Goal: Task Accomplishment & Management: Complete application form

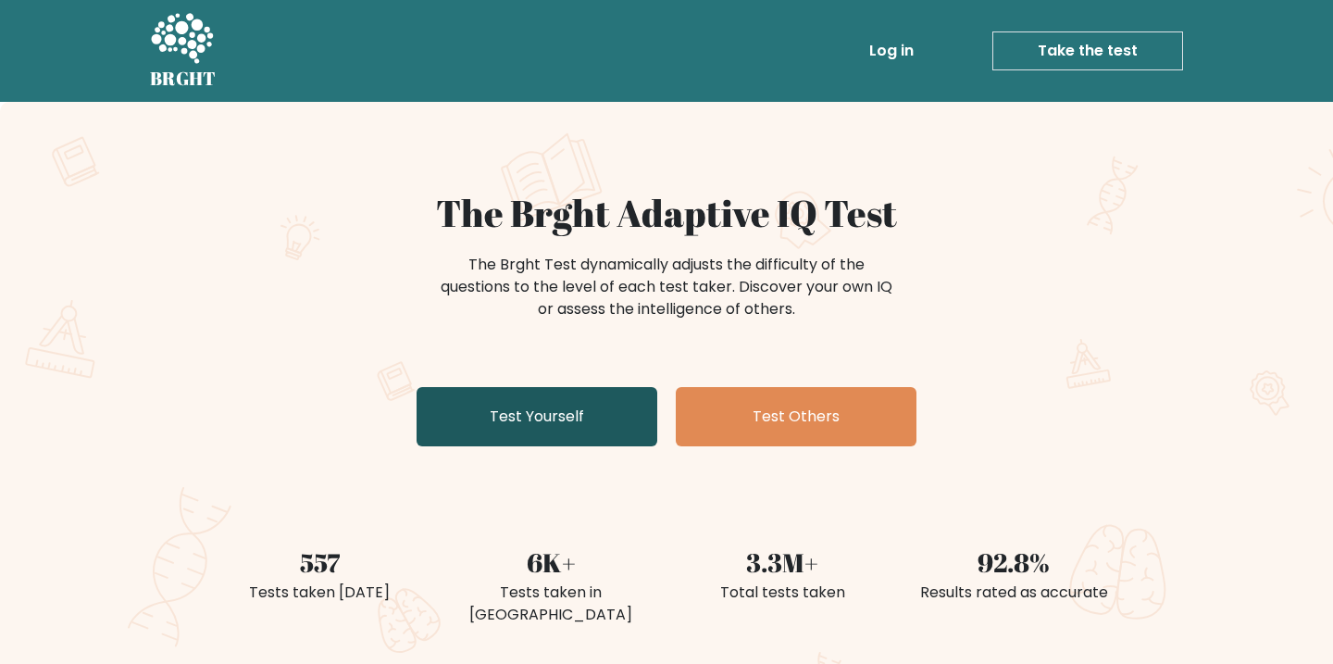
click at [554, 440] on link "Test Yourself" at bounding box center [536, 416] width 241 height 59
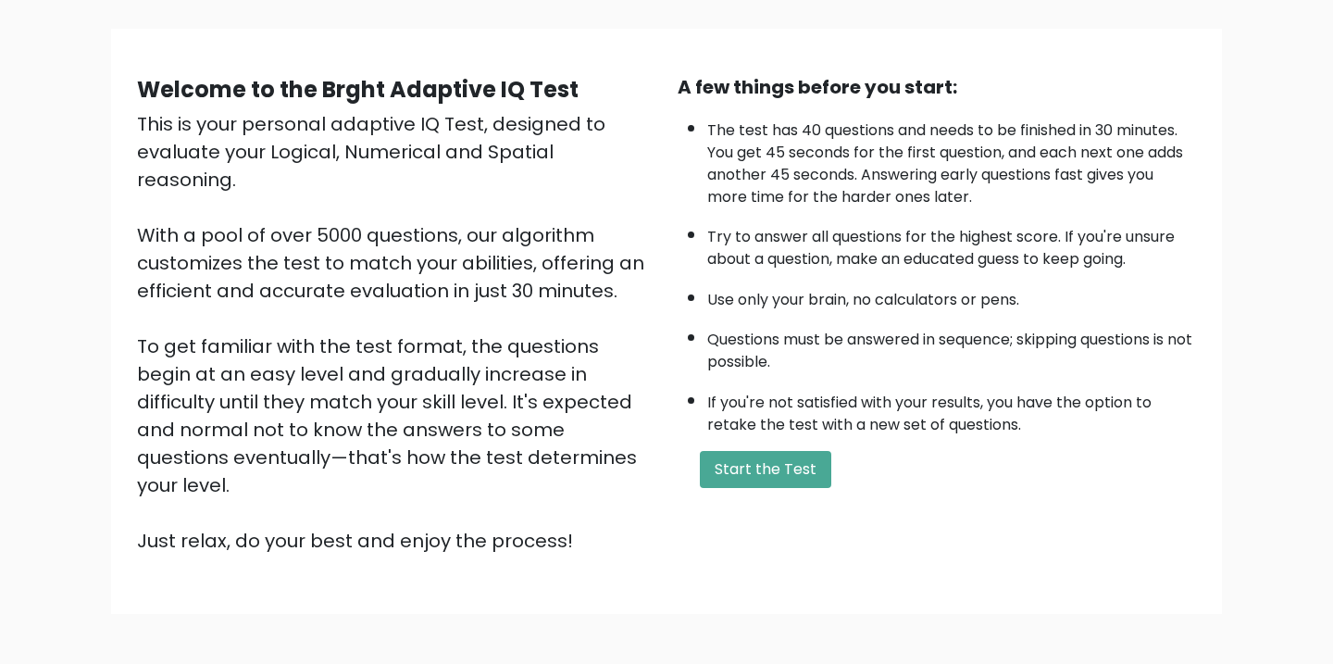
scroll to position [119, 0]
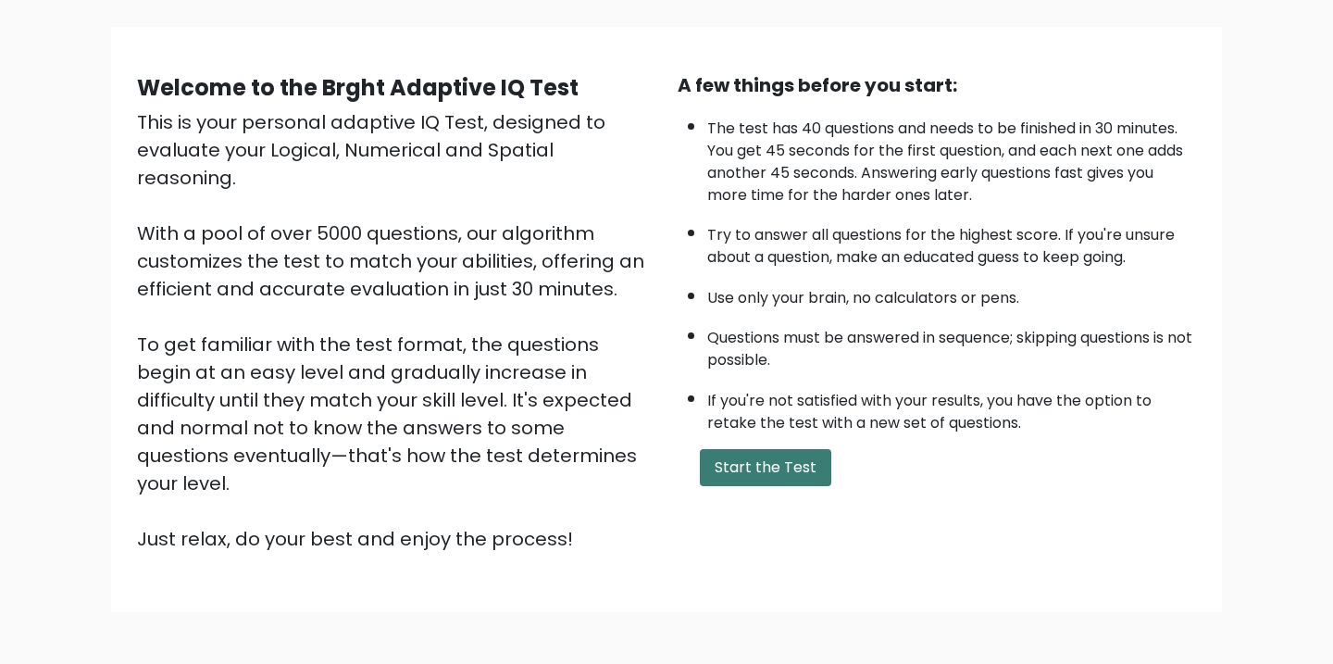
click at [752, 467] on button "Start the Test" at bounding box center [765, 467] width 131 height 37
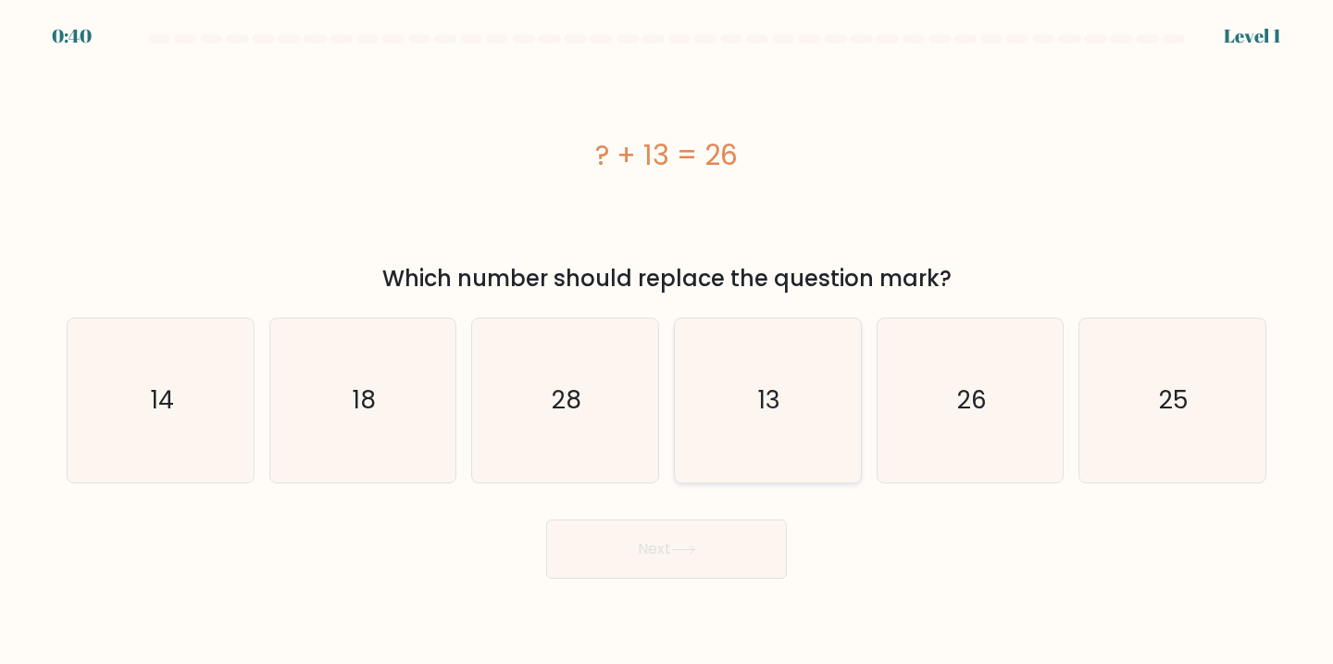
click at [793, 396] on icon "13" at bounding box center [768, 400] width 164 height 164
click at [667, 342] on input "d. 13" at bounding box center [666, 336] width 1 height 9
radio input "true"
click at [664, 540] on button "Next" at bounding box center [666, 548] width 241 height 59
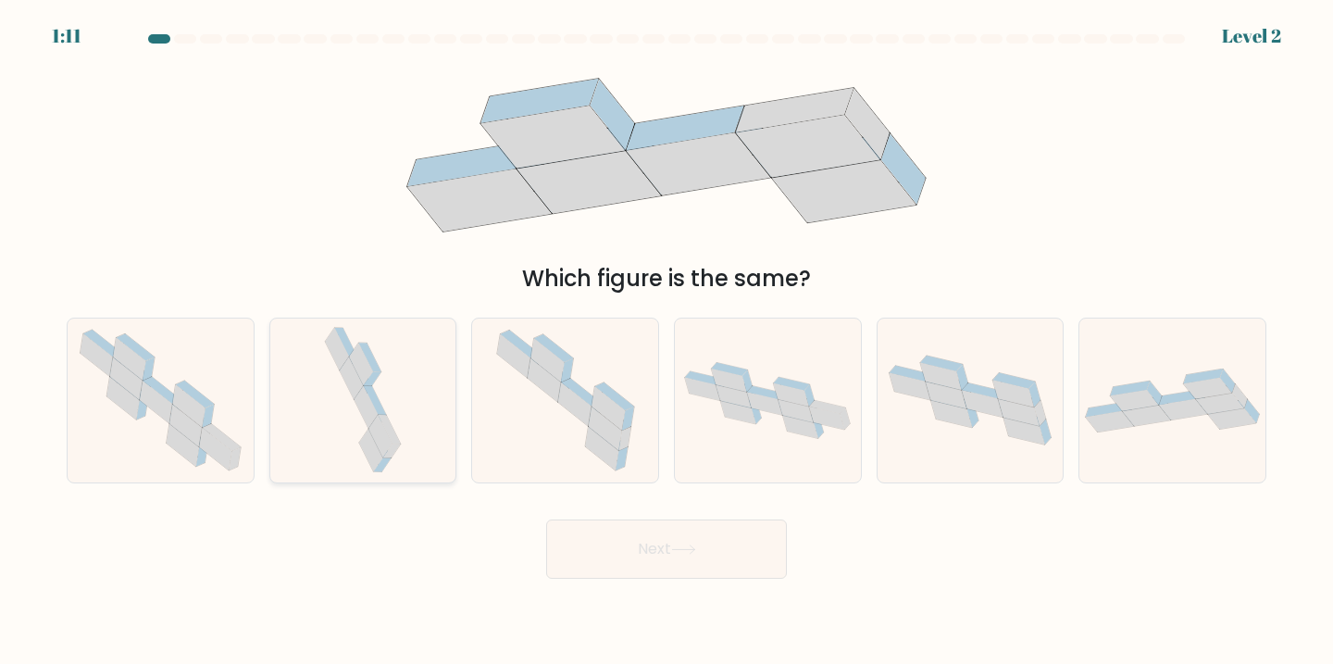
click at [392, 333] on icon at bounding box center [363, 400] width 86 height 164
click at [666, 333] on input "b." at bounding box center [666, 336] width 1 height 9
radio input "true"
click at [632, 516] on div "Next" at bounding box center [667, 541] width 1222 height 73
click at [631, 545] on button "Next" at bounding box center [666, 548] width 241 height 59
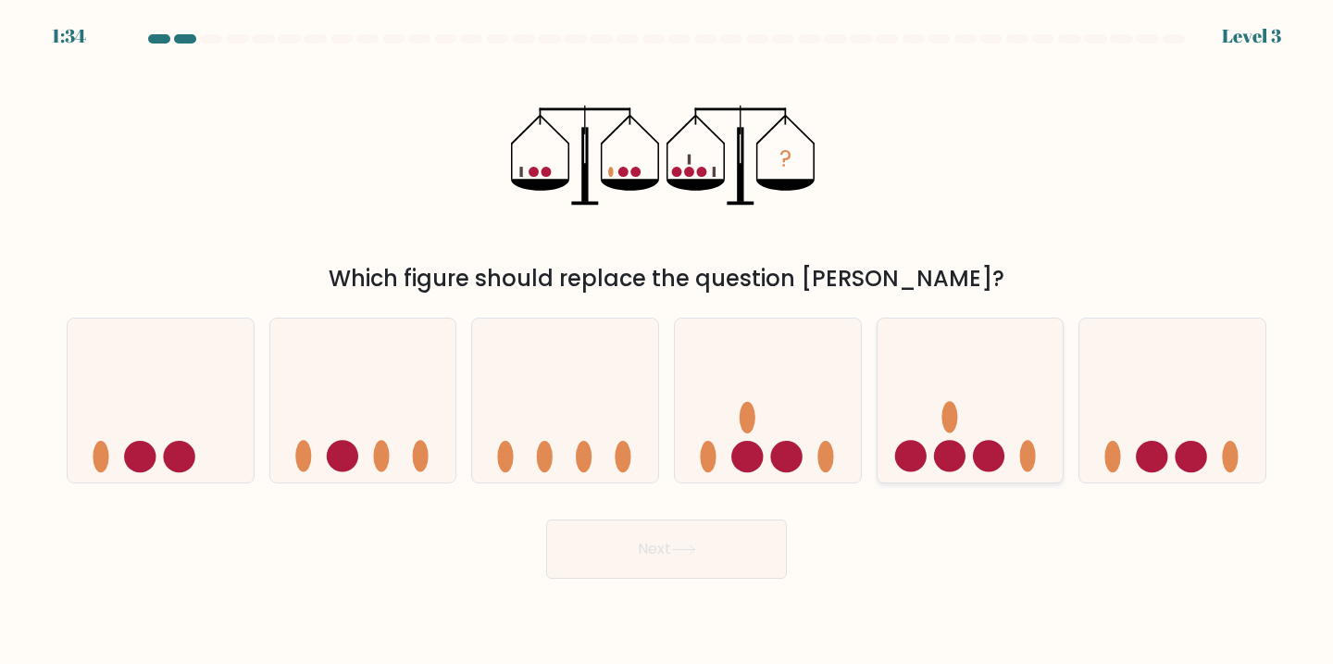
click at [992, 416] on icon at bounding box center [970, 400] width 186 height 154
click at [667, 342] on input "e." at bounding box center [666, 336] width 1 height 9
radio input "true"
click at [730, 577] on button "Next" at bounding box center [666, 548] width 241 height 59
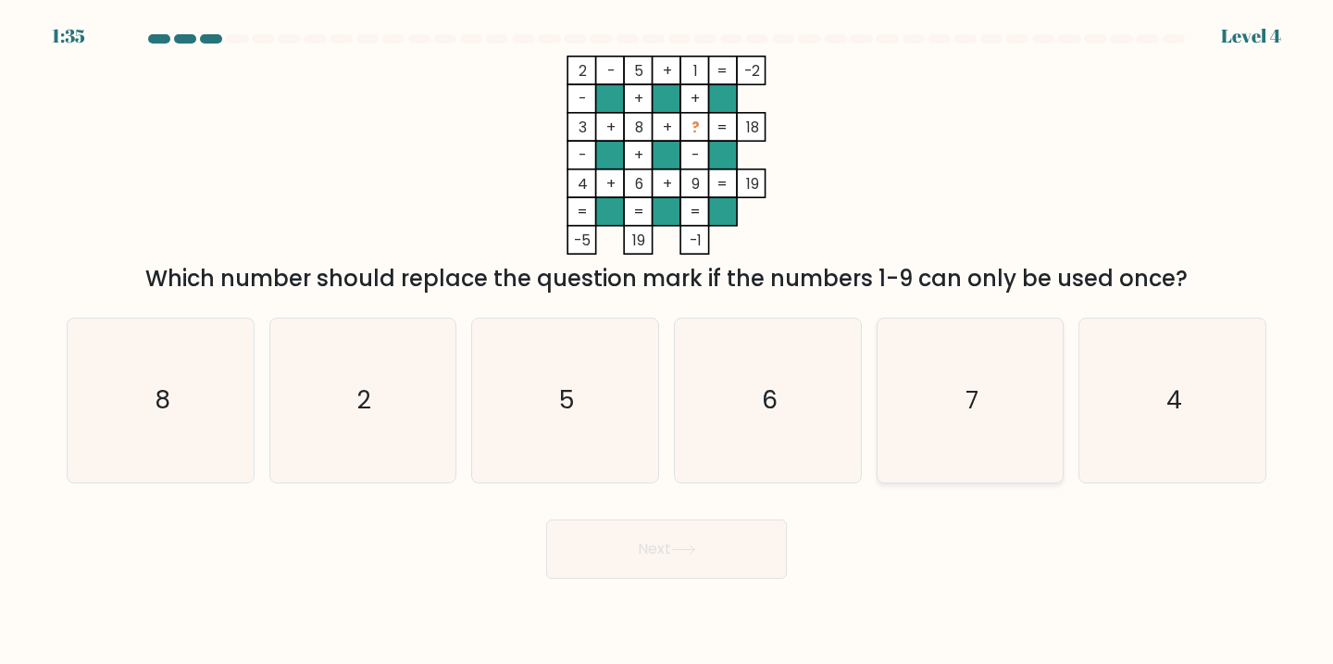
click at [987, 449] on icon "7" at bounding box center [971, 400] width 164 height 164
click at [667, 342] on input "e. 7" at bounding box center [666, 336] width 1 height 9
radio input "true"
click at [744, 539] on button "Next" at bounding box center [666, 548] width 241 height 59
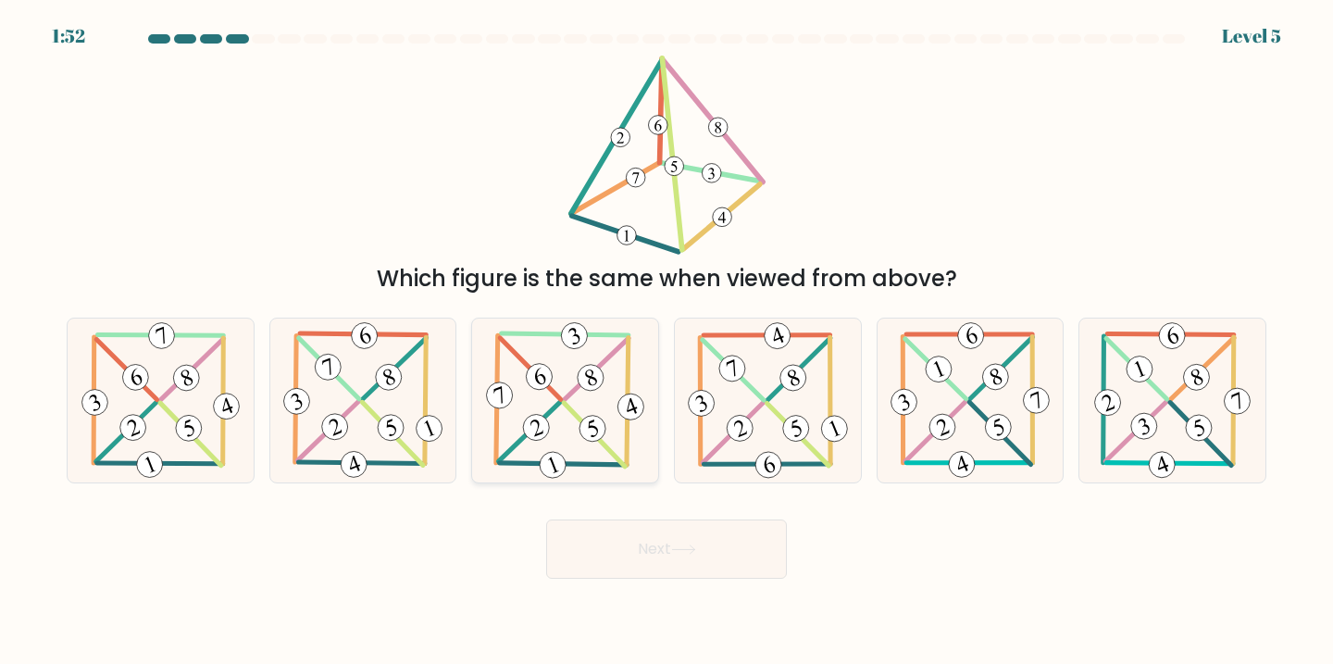
click at [551, 418] on icon at bounding box center [565, 400] width 166 height 164
click at [666, 342] on input "c." at bounding box center [666, 336] width 1 height 9
radio input "true"
click at [586, 542] on button "Next" at bounding box center [666, 548] width 241 height 59
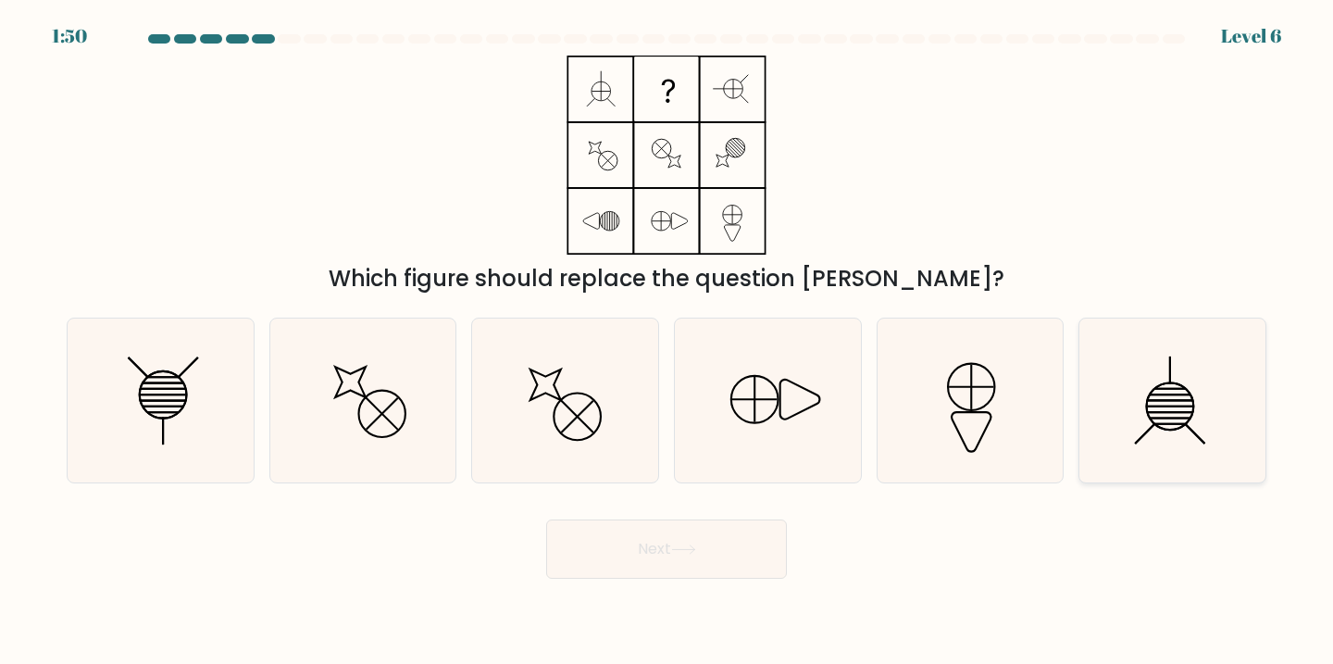
click at [1149, 362] on icon at bounding box center [1172, 400] width 164 height 164
click at [667, 342] on input "f." at bounding box center [666, 336] width 1 height 9
radio input "true"
click at [634, 553] on button "Next" at bounding box center [666, 548] width 241 height 59
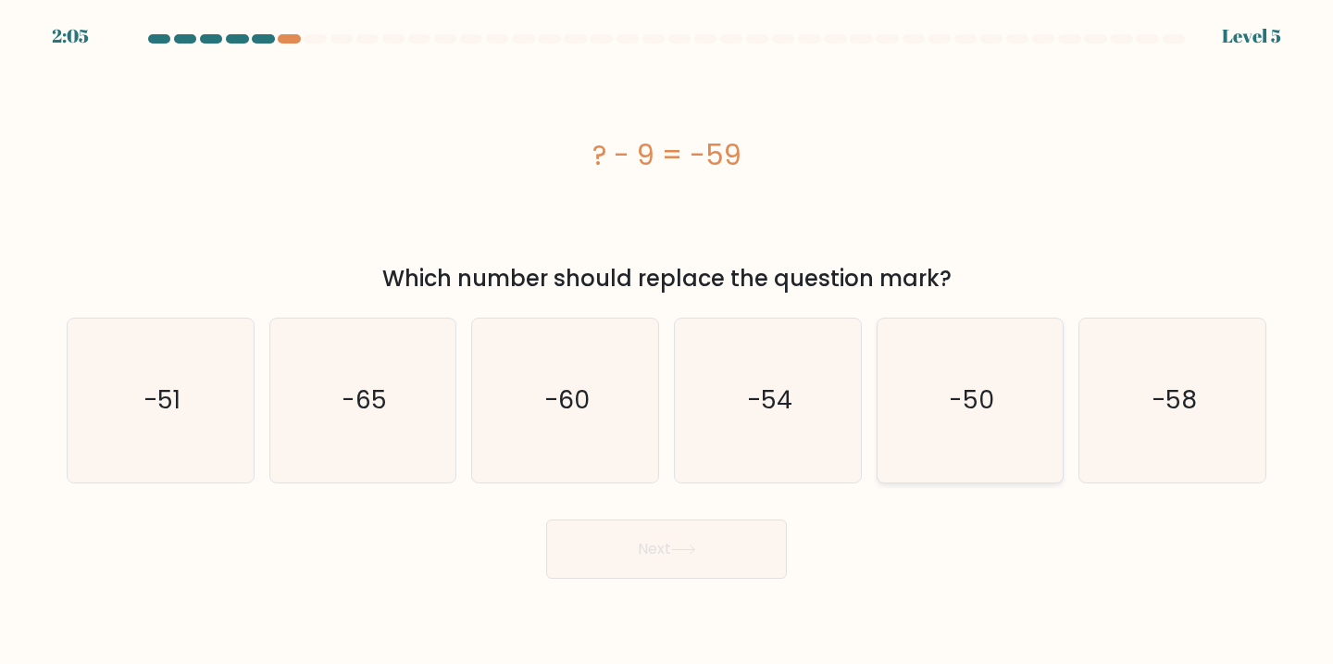
click at [1002, 341] on icon "-50" at bounding box center [971, 400] width 164 height 164
click at [667, 341] on input "e. -50" at bounding box center [666, 336] width 1 height 9
radio input "true"
click at [704, 545] on button "Next" at bounding box center [666, 548] width 241 height 59
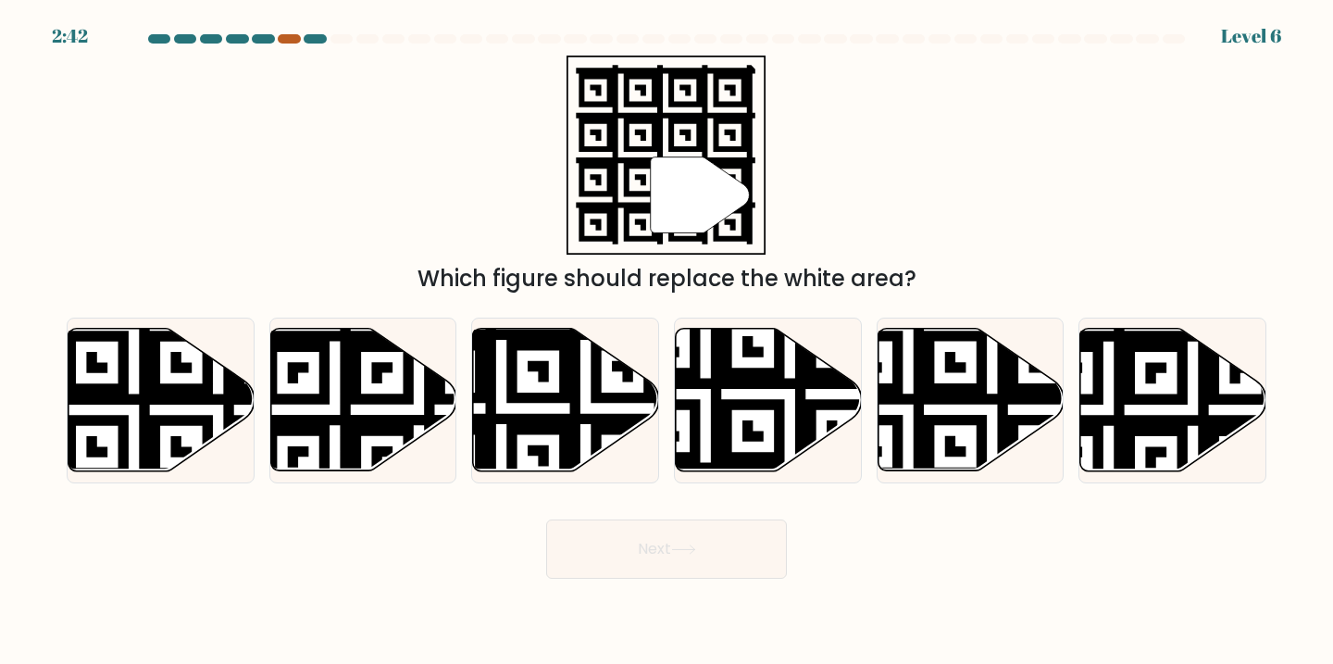
click at [280, 37] on div at bounding box center [289, 38] width 22 height 9
click at [281, 41] on div at bounding box center [289, 38] width 22 height 9
click at [289, 40] on div at bounding box center [289, 38] width 22 height 9
click at [518, 398] on icon at bounding box center [501, 323] width 337 height 337
click at [666, 342] on input "c." at bounding box center [666, 336] width 1 height 9
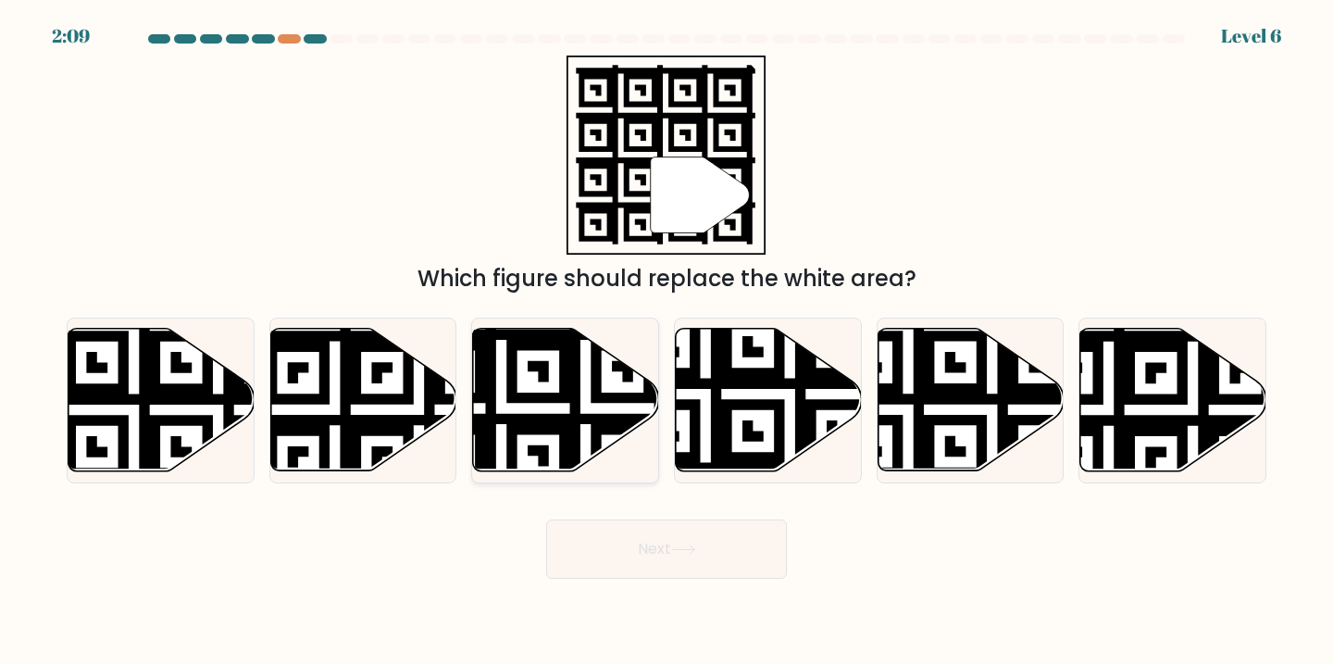
radio input "true"
click at [665, 535] on button "Next" at bounding box center [666, 548] width 241 height 59
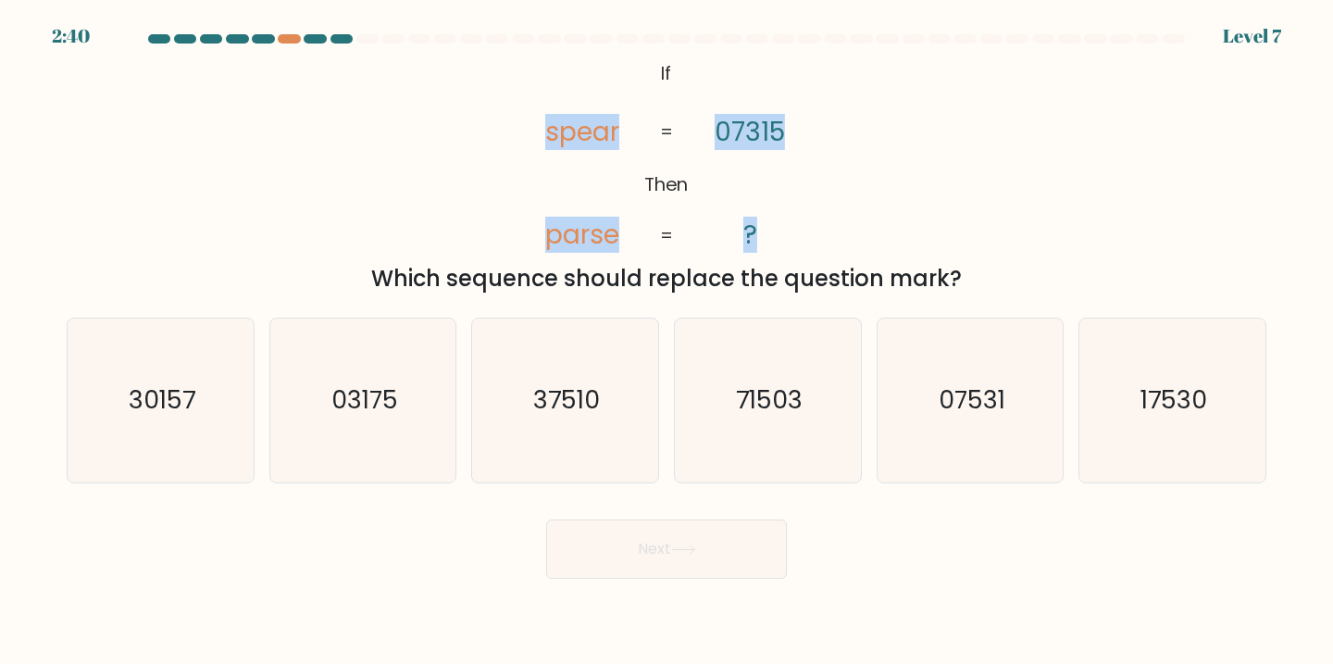
drag, startPoint x: 756, startPoint y: 233, endPoint x: 541, endPoint y: 70, distance: 270.3
click at [541, 70] on icon "@import url('https://fonts.googleapis.com/css?family=Abril+Fatface:400,100,100i…" at bounding box center [665, 155] width 323 height 199
copy icon "spear parse 07315 ?"
click at [1051, 136] on div "@import url('https://fonts.googleapis.com/css?family=Abril+Fatface:400,100,100i…" at bounding box center [667, 176] width 1222 height 240
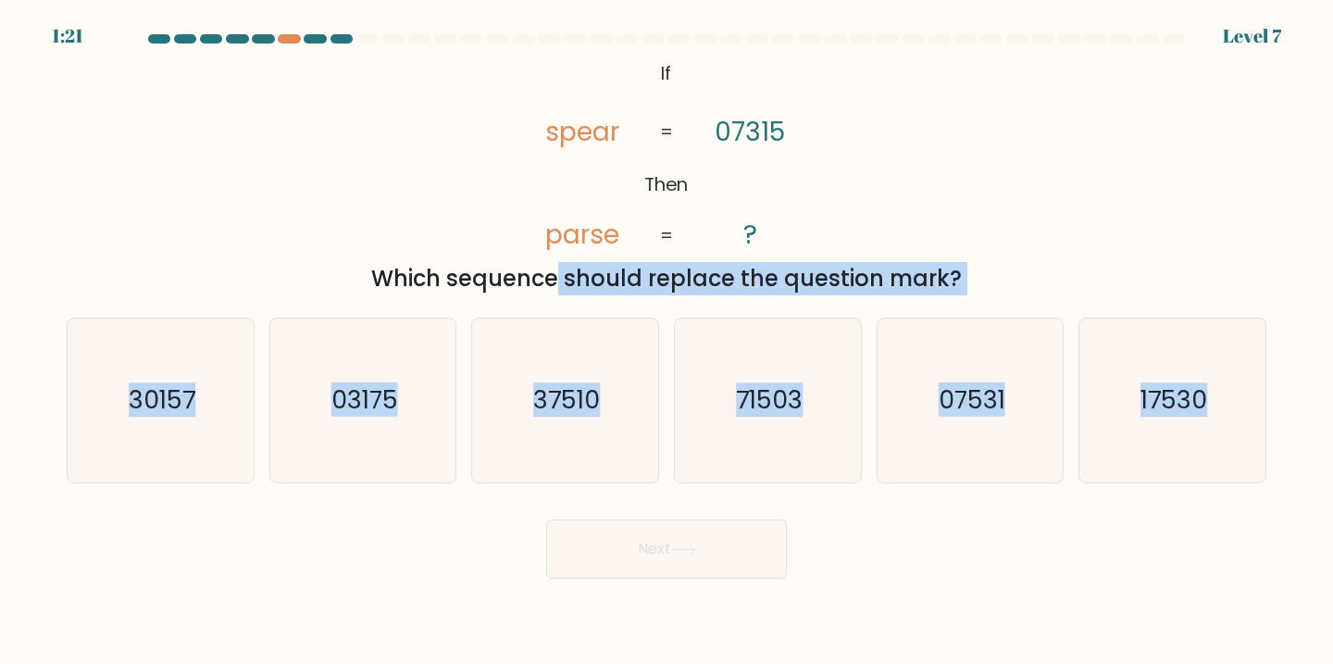
drag, startPoint x: 1292, startPoint y: 372, endPoint x: 0, endPoint y: 276, distance: 1295.6
click at [0, 276] on form "If ?" at bounding box center [666, 306] width 1333 height 544
copy form "Which sequence should replace the question mark? a. 30157 b. 03175 c. 37510 d. …"
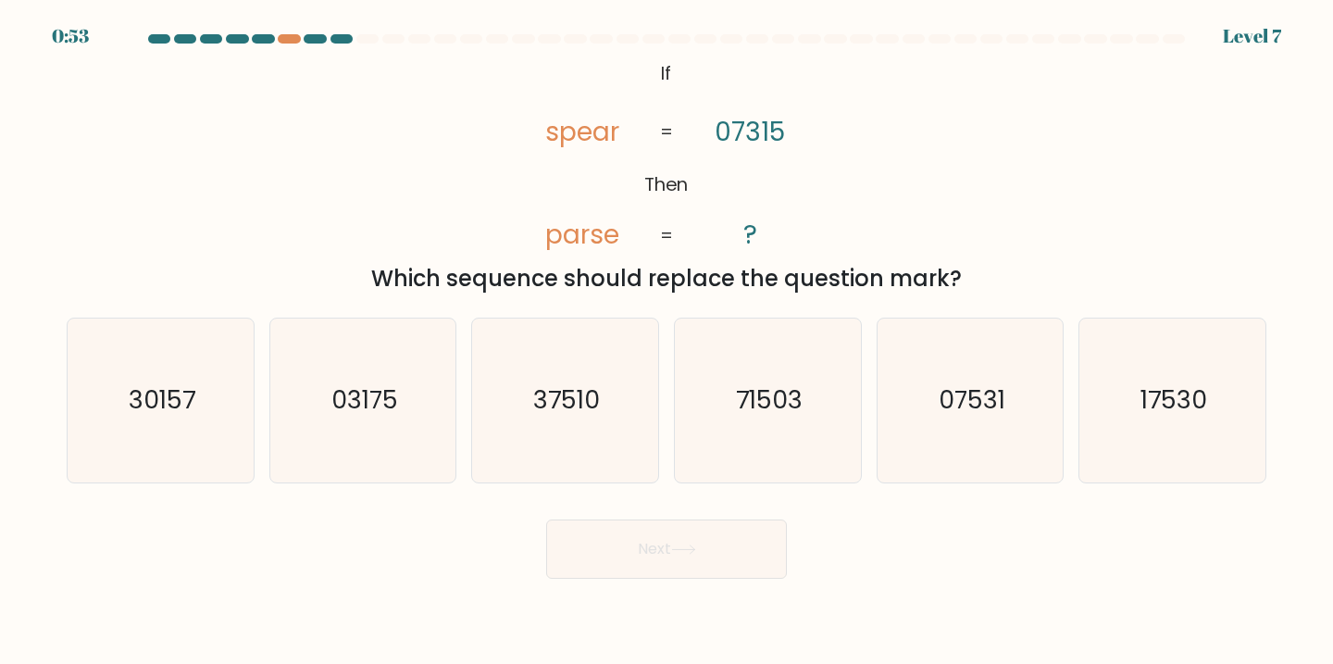
click at [897, 115] on div "@import url('https://fonts.googleapis.com/css?family=Abril+Fatface:400,100,100i…" at bounding box center [667, 176] width 1222 height 240
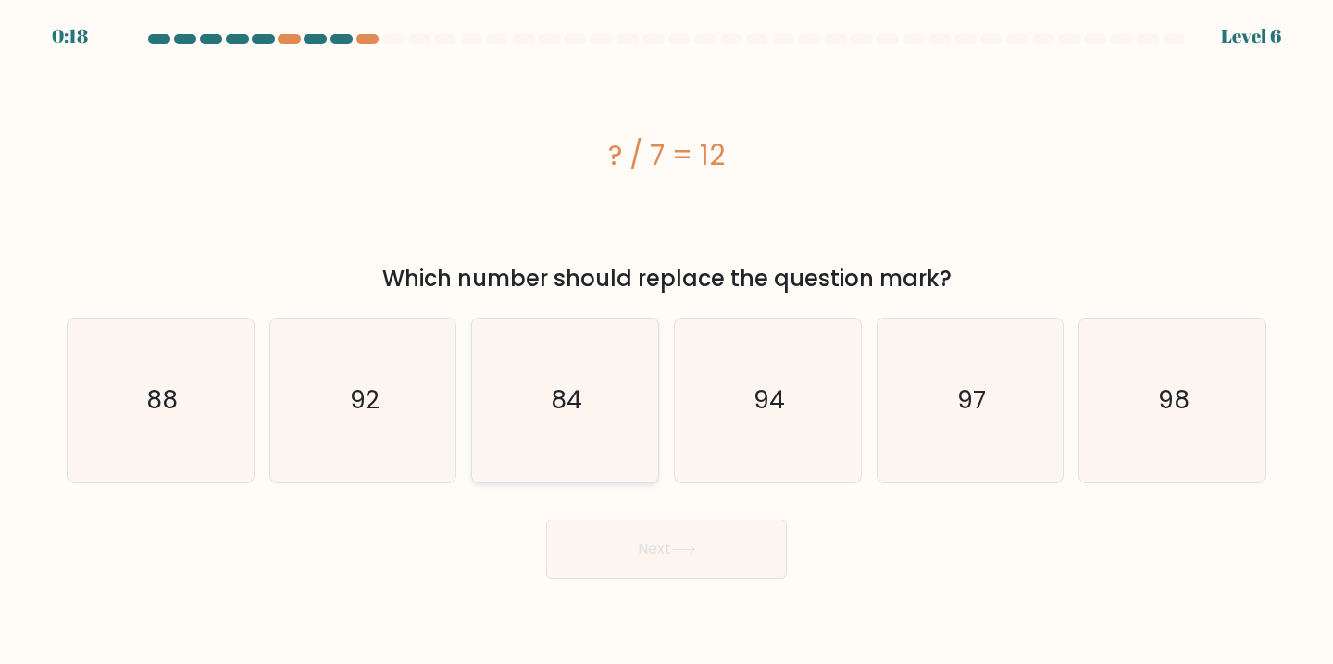
click at [605, 391] on icon "84" at bounding box center [565, 400] width 164 height 164
click at [666, 342] on input "c. 84" at bounding box center [666, 336] width 1 height 9
radio input "true"
click at [592, 567] on button "Next" at bounding box center [666, 548] width 241 height 59
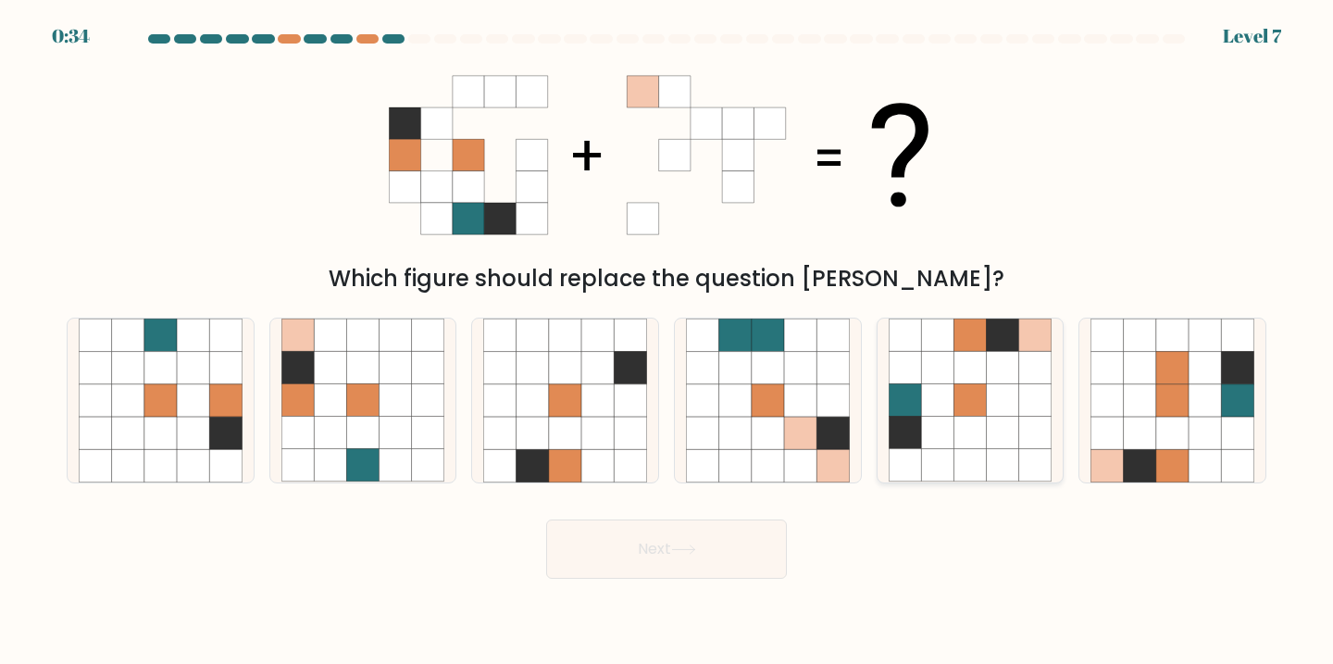
click at [1001, 446] on icon at bounding box center [1003, 432] width 32 height 32
click at [667, 342] on input "e." at bounding box center [666, 336] width 1 height 9
radio input "true"
click at [705, 551] on button "Next" at bounding box center [666, 548] width 241 height 59
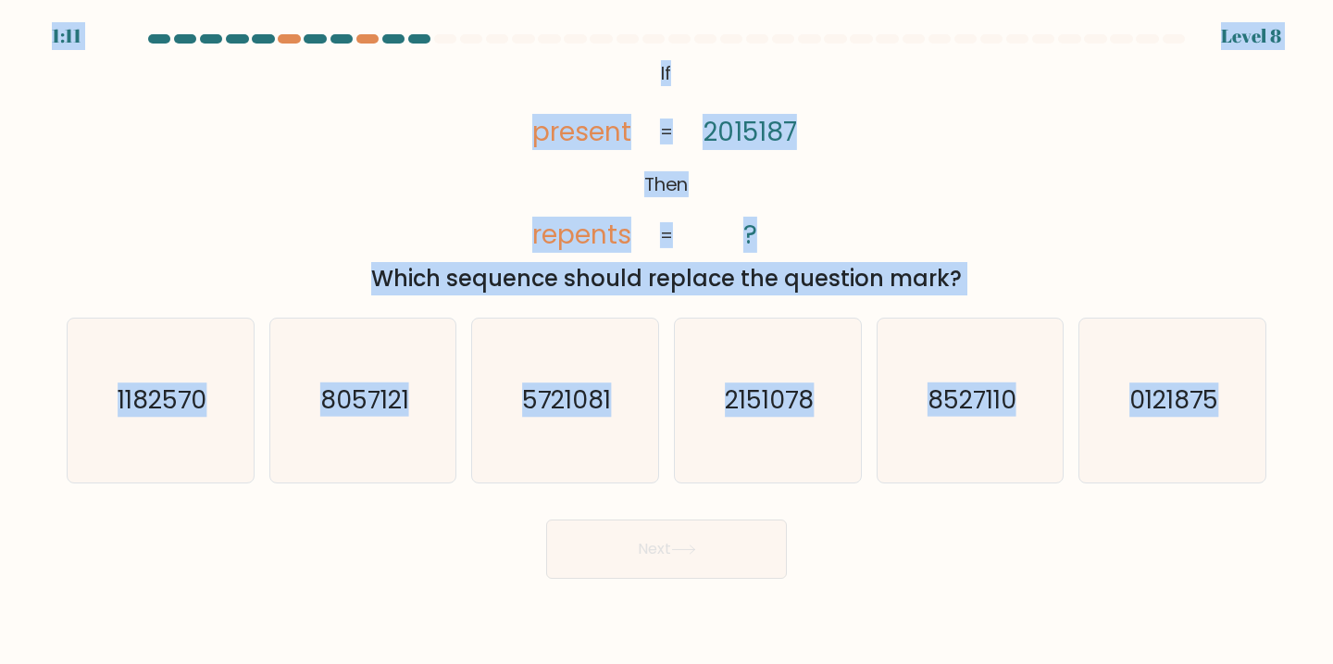
drag, startPoint x: 1273, startPoint y: 388, endPoint x: 506, endPoint y: 15, distance: 852.3
click at [506, 15] on body "1:11 Level 8 If" at bounding box center [666, 332] width 1333 height 664
copy body "1:11 Level 8 @import url('https://fonts.googleapis.com/css?family=Abril+Fatface…"
click at [888, 144] on div "@import url('https://fonts.googleapis.com/css?family=Abril+Fatface:400,100,100i…" at bounding box center [667, 176] width 1222 height 240
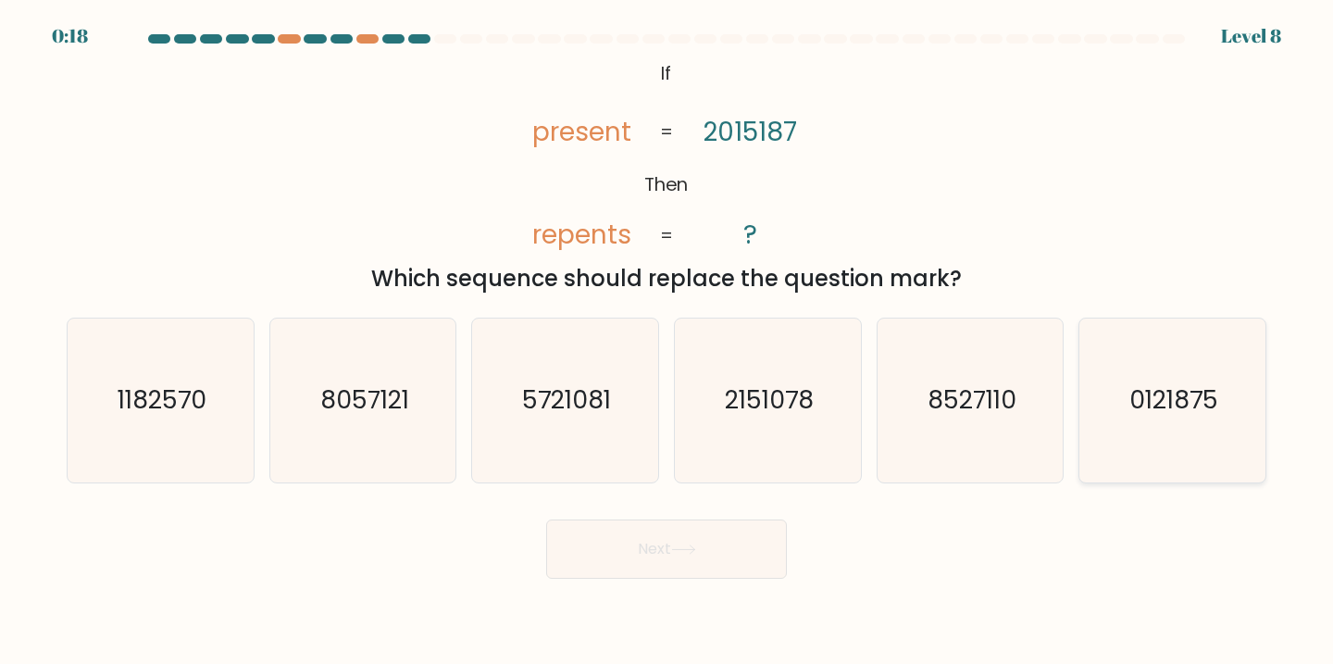
click at [1187, 367] on icon "0121875" at bounding box center [1172, 400] width 164 height 164
click at [667, 342] on input "f. 0121875" at bounding box center [666, 336] width 1 height 9
radio input "true"
click at [646, 553] on button "Next" at bounding box center [666, 548] width 241 height 59
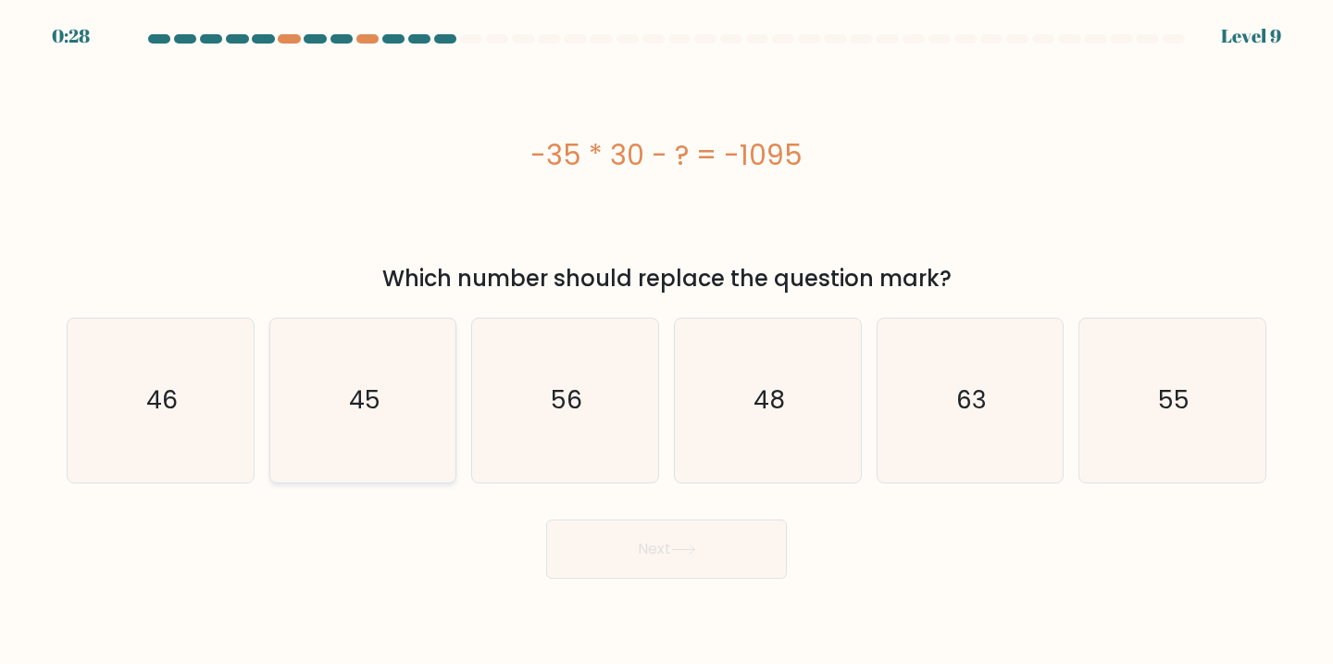
click at [388, 384] on icon "45" at bounding box center [363, 400] width 164 height 164
click at [666, 342] on input "b. 45" at bounding box center [666, 336] width 1 height 9
radio input "true"
click at [640, 539] on button "Next" at bounding box center [666, 548] width 241 height 59
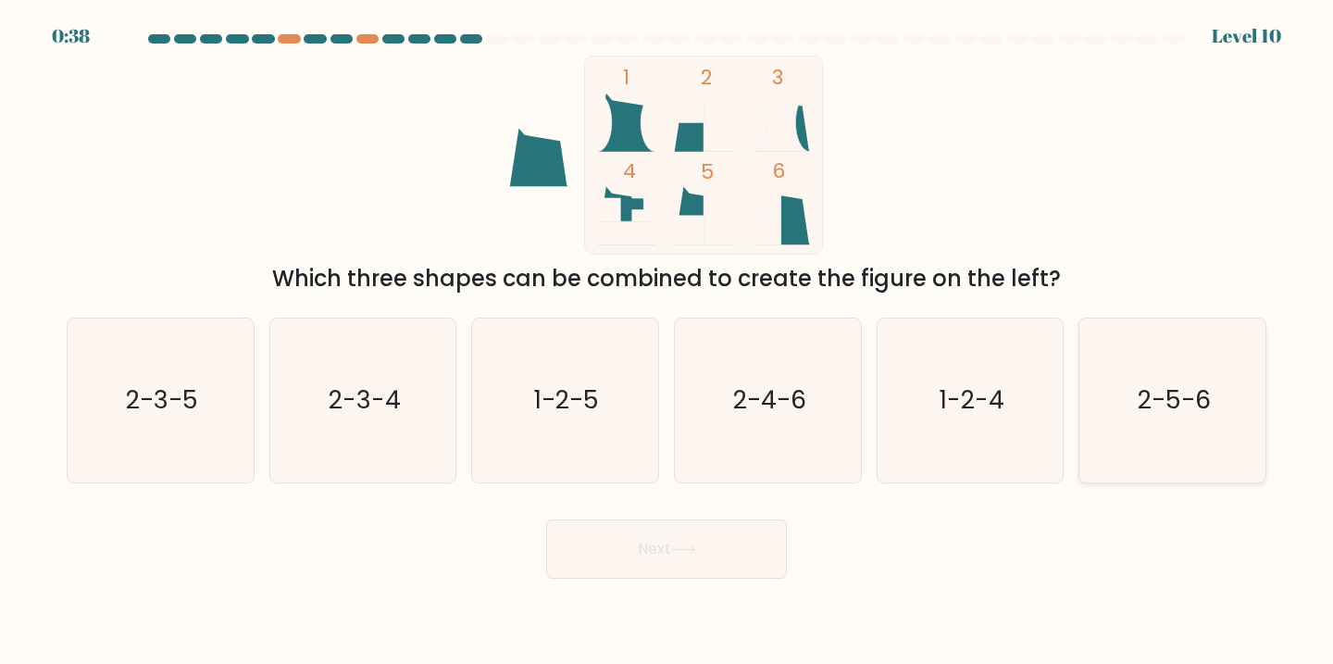
click at [1211, 410] on icon "2-5-6" at bounding box center [1172, 400] width 164 height 164
click at [667, 342] on input "f. 2-5-6" at bounding box center [666, 336] width 1 height 9
radio input "true"
click at [572, 539] on button "Next" at bounding box center [666, 548] width 241 height 59
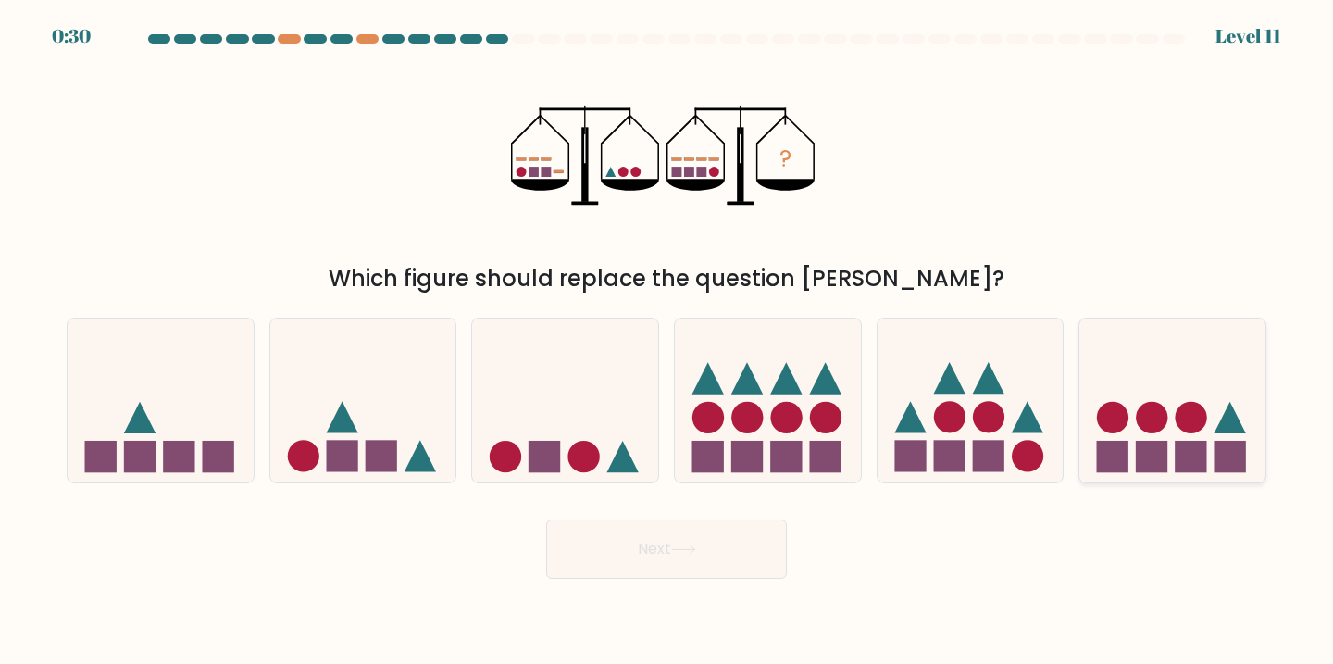
click at [1161, 353] on icon at bounding box center [1172, 400] width 186 height 154
click at [667, 342] on input "f." at bounding box center [666, 336] width 1 height 9
radio input "true"
click at [632, 553] on button "Next" at bounding box center [666, 548] width 241 height 59
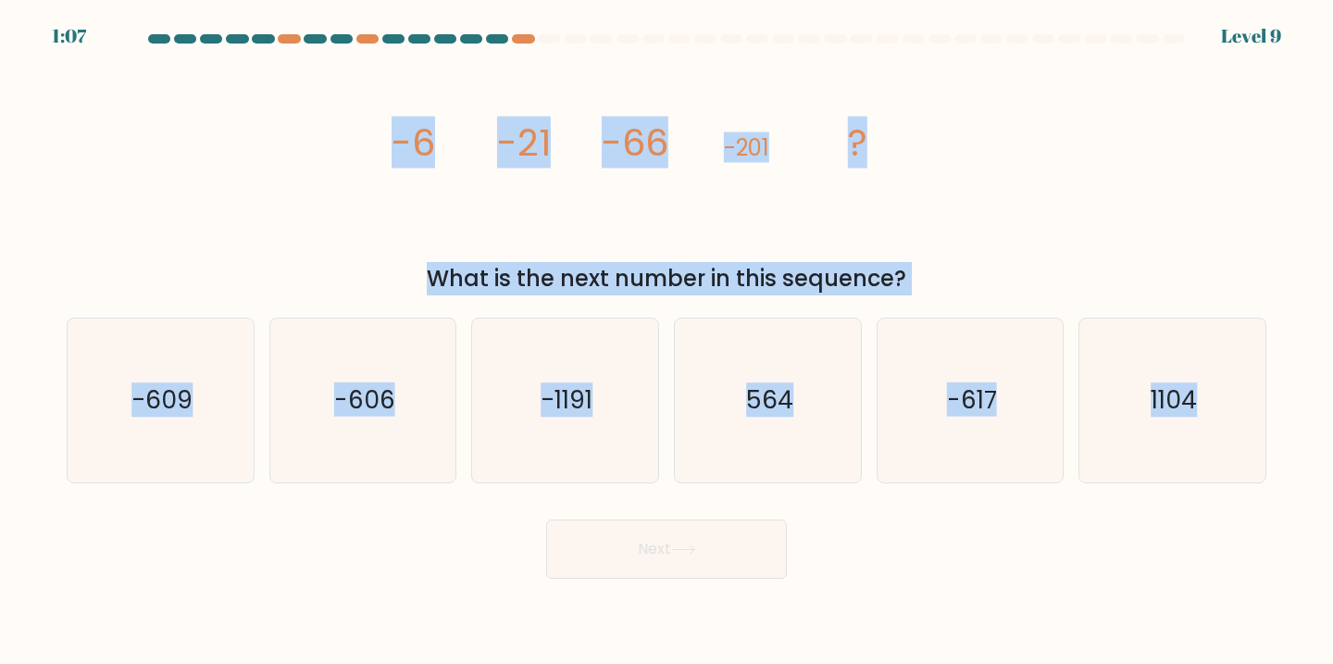
drag, startPoint x: 1274, startPoint y: 499, endPoint x: 367, endPoint y: 161, distance: 967.9
click at [367, 161] on form at bounding box center [666, 306] width 1333 height 544
copy form "-6 -21 -66 -201 ? What is the next number in this sequence? a. -609 b. -606 c. …"
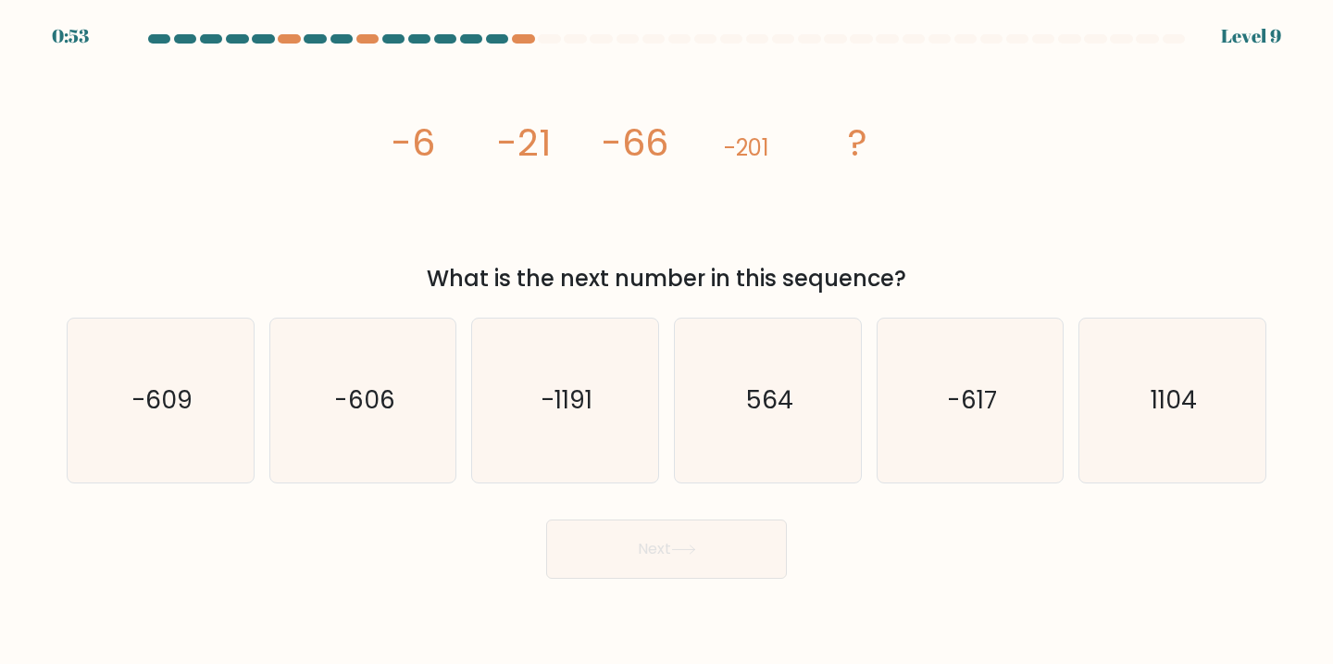
click at [1013, 120] on div "image/svg+xml -6 -21 -66 -201 ? What is the next number in this sequence?" at bounding box center [667, 176] width 1222 height 240
click at [391, 404] on text "-606" at bounding box center [364, 399] width 61 height 34
click at [666, 342] on input "b. -606" at bounding box center [666, 336] width 1 height 9
radio input "true"
click at [598, 528] on button "Next" at bounding box center [666, 548] width 241 height 59
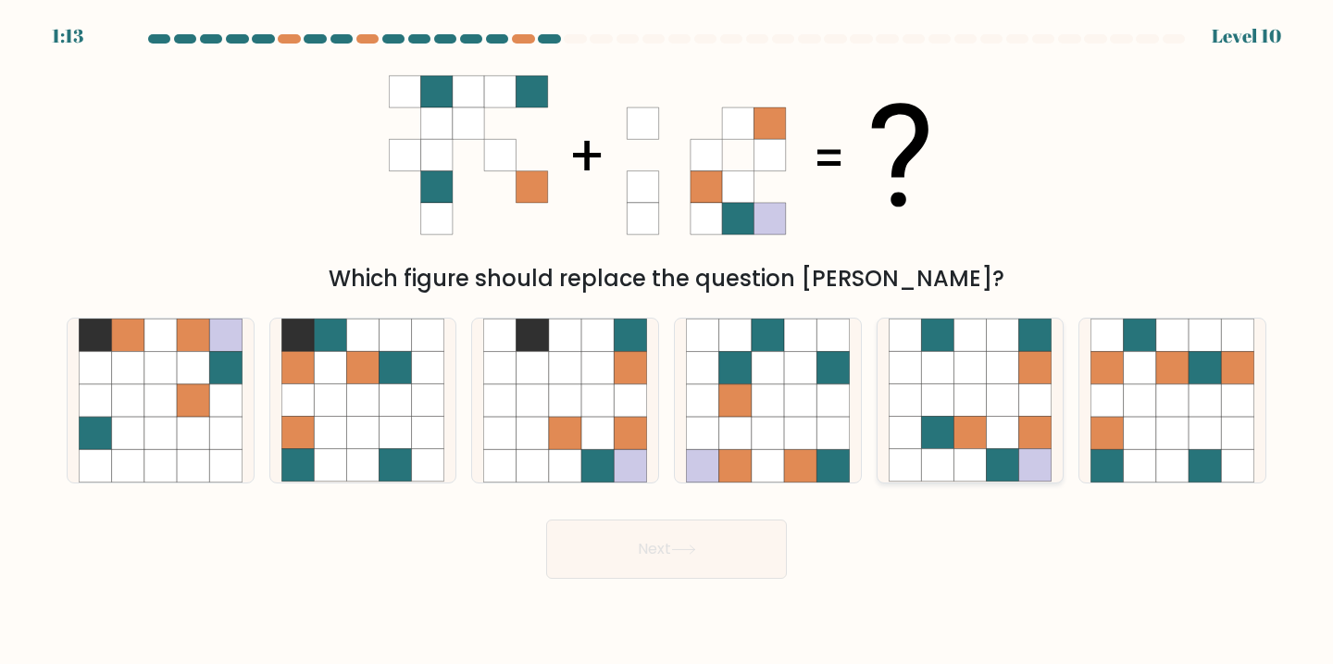
click at [975, 375] on icon at bounding box center [969, 368] width 32 height 32
click at [667, 342] on input "e." at bounding box center [666, 336] width 1 height 9
radio input "true"
click at [678, 576] on button "Next" at bounding box center [666, 548] width 241 height 59
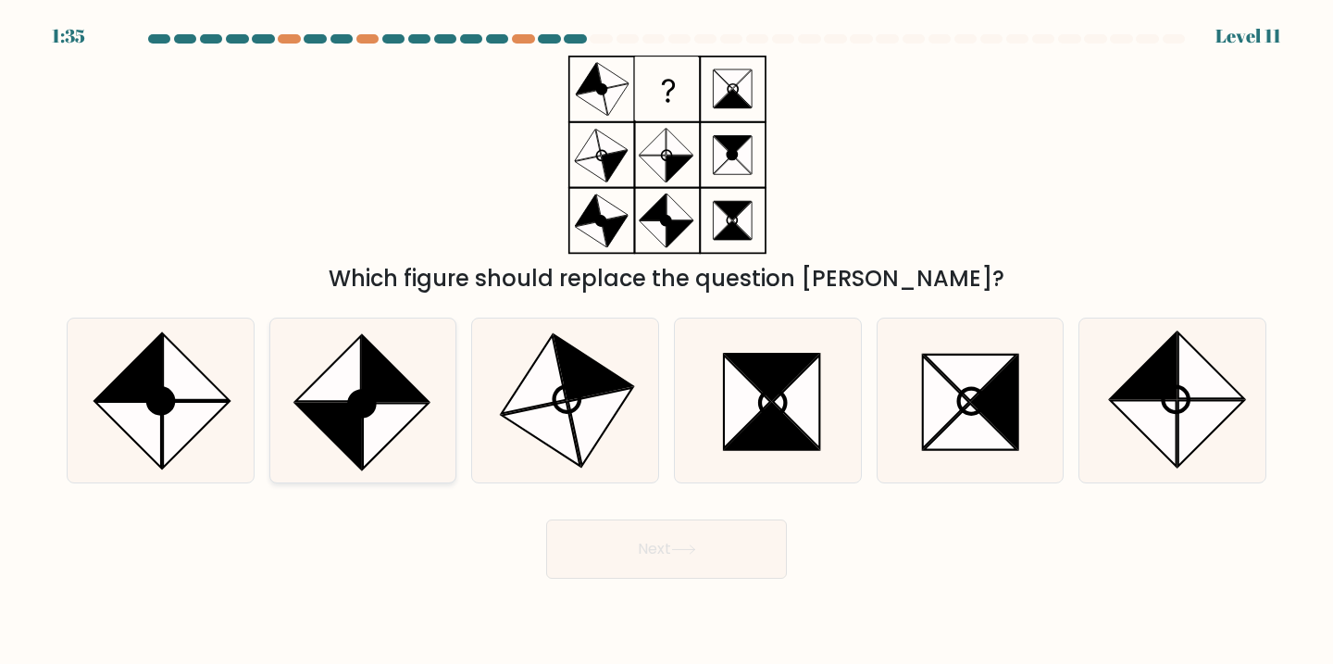
click at [336, 351] on icon at bounding box center [363, 400] width 164 height 164
click at [666, 342] on input "b." at bounding box center [666, 336] width 1 height 9
radio input "true"
click at [674, 563] on button "Next" at bounding box center [666, 548] width 241 height 59
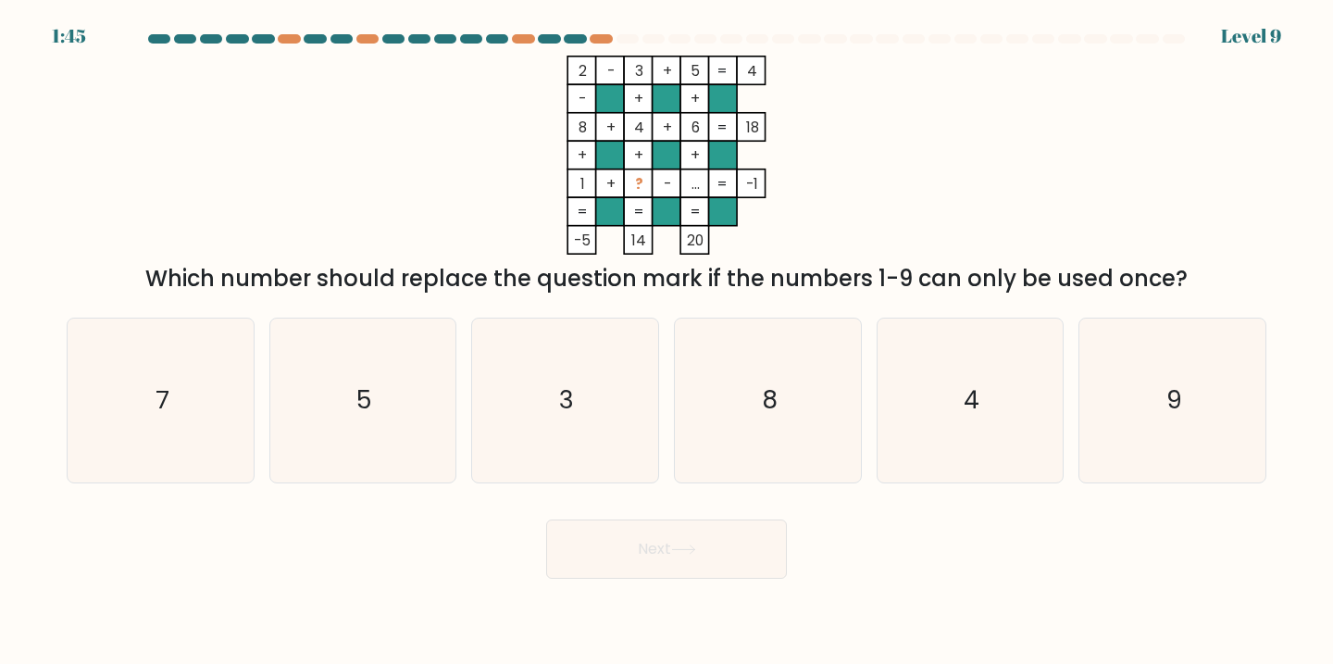
drag, startPoint x: 741, startPoint y: 17, endPoint x: 797, endPoint y: 19, distance: 55.6
click at [797, 19] on div "1:45 Level 9" at bounding box center [666, 11] width 1333 height 22
click at [814, 372] on icon "8" at bounding box center [768, 400] width 164 height 164
click at [667, 342] on input "d. 8" at bounding box center [666, 336] width 1 height 9
radio input "true"
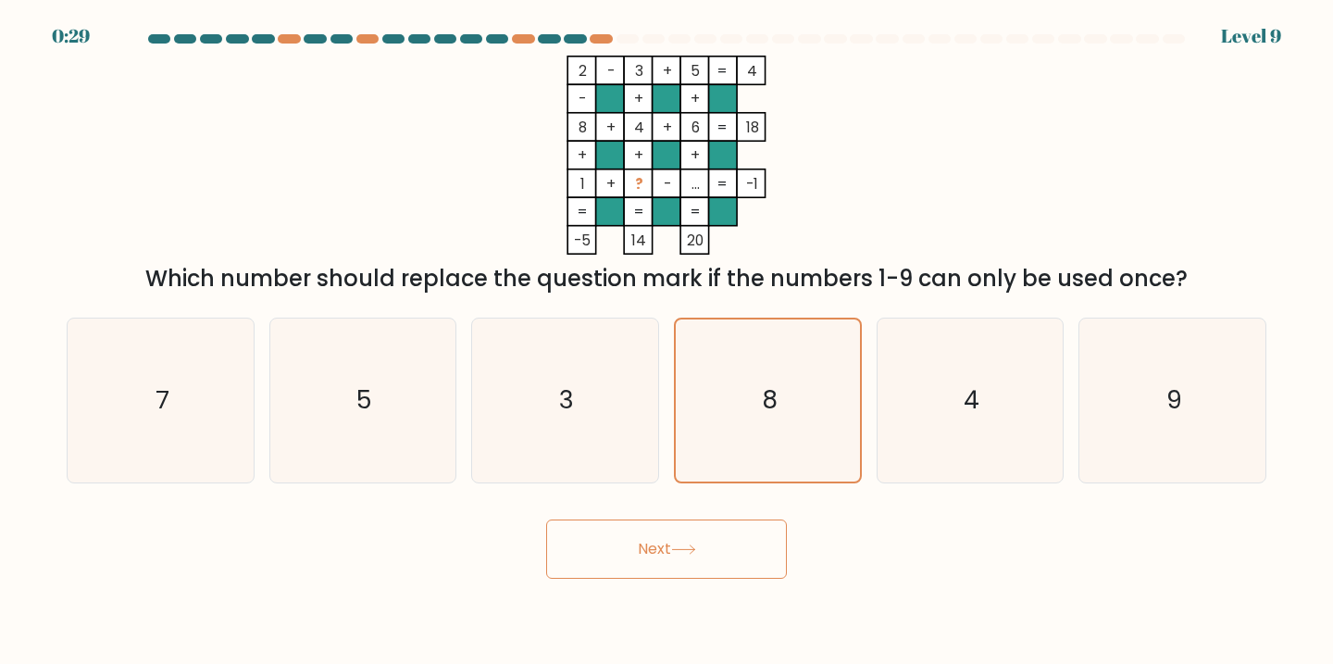
click at [738, 562] on button "Next" at bounding box center [666, 548] width 241 height 59
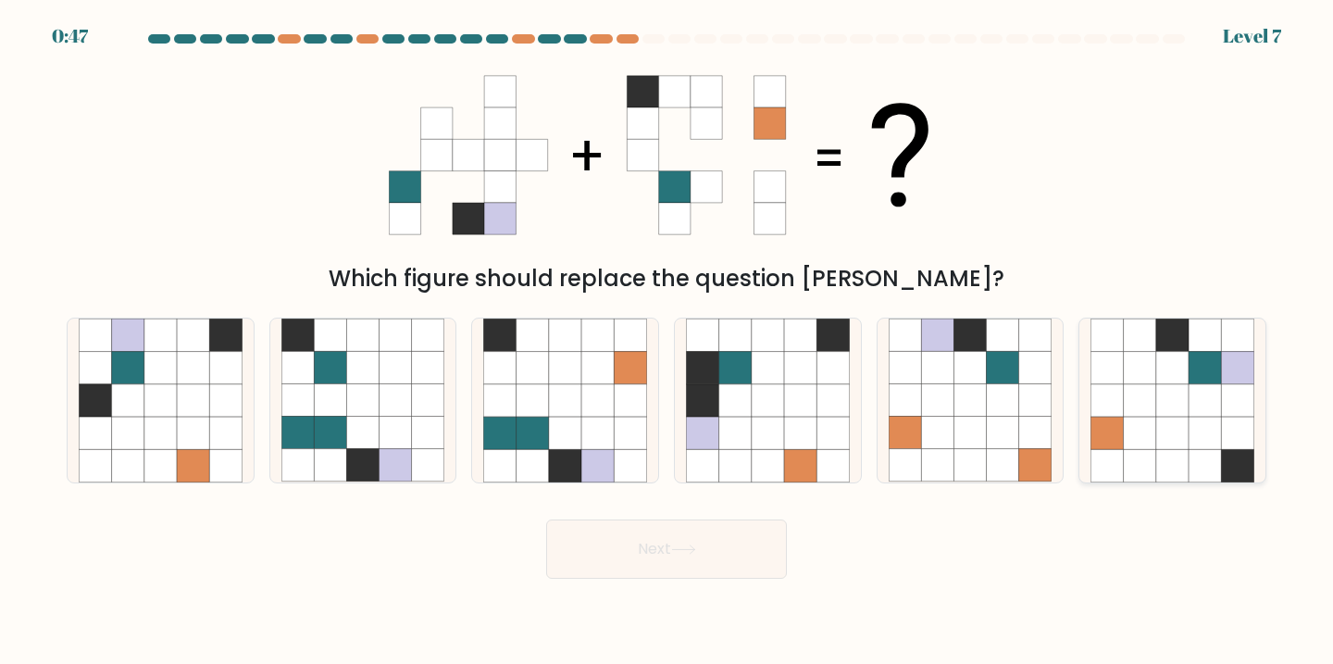
click at [1150, 372] on icon at bounding box center [1140, 368] width 32 height 32
click at [667, 342] on input "f." at bounding box center [666, 336] width 1 height 9
radio input "true"
click at [585, 556] on button "Next" at bounding box center [666, 548] width 241 height 59
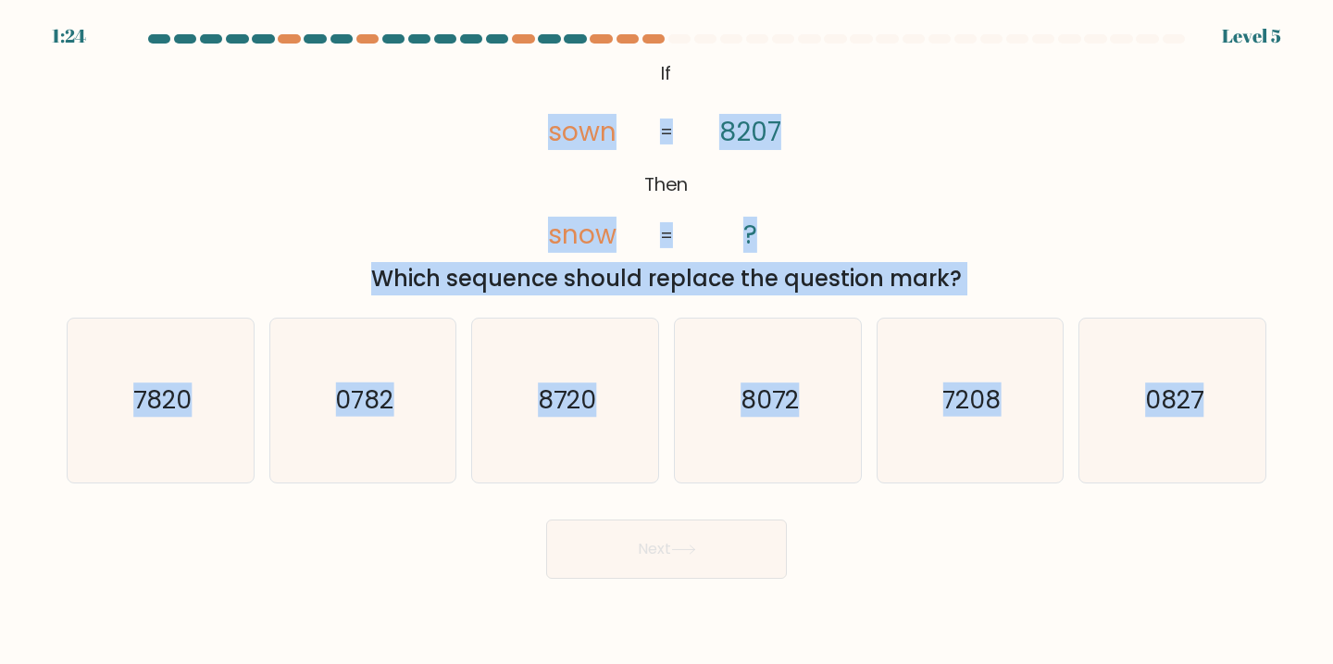
drag, startPoint x: 388, startPoint y: 70, endPoint x: 1290, endPoint y: 435, distance: 973.3
click at [1290, 435] on form "If ?" at bounding box center [666, 306] width 1333 height 544
click at [1033, 210] on div "@import url('https://fonts.googleapis.com/css?family=Abril+Fatface:400,100,100i…" at bounding box center [667, 176] width 1222 height 240
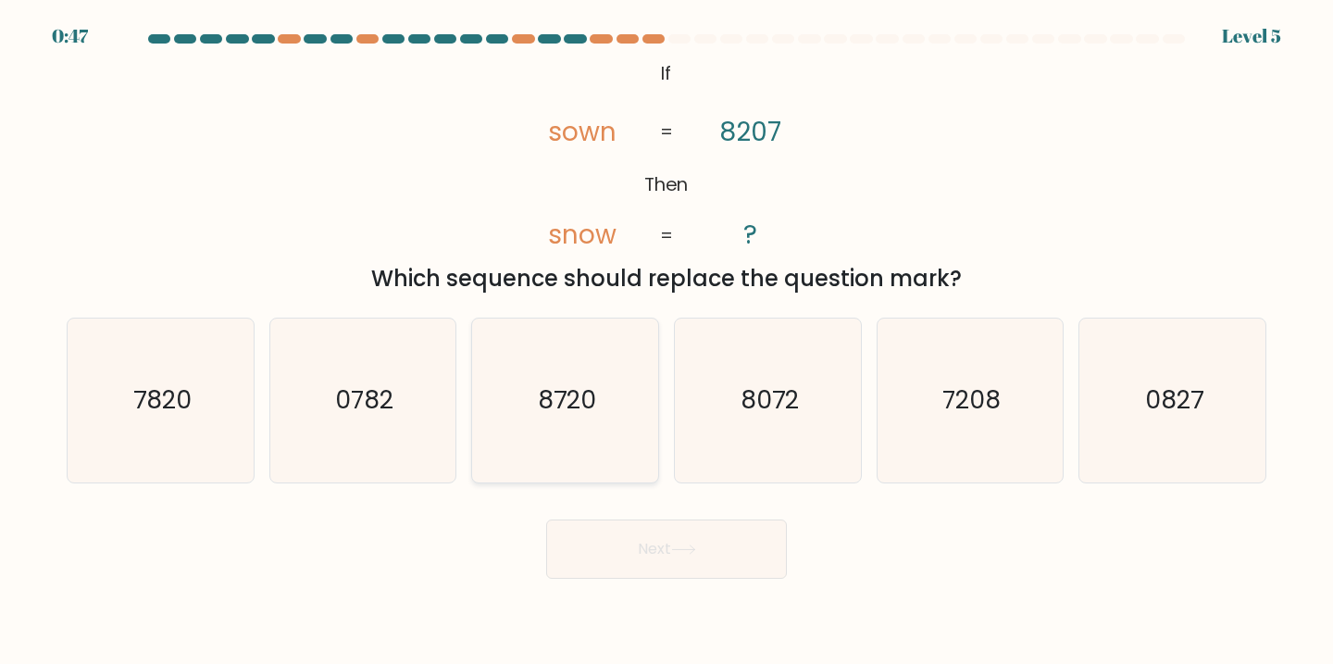
click at [571, 364] on icon "8720" at bounding box center [565, 400] width 164 height 164
click at [666, 342] on input "c. 8720" at bounding box center [666, 336] width 1 height 9
radio input "true"
click at [669, 526] on button "Next" at bounding box center [666, 548] width 241 height 59
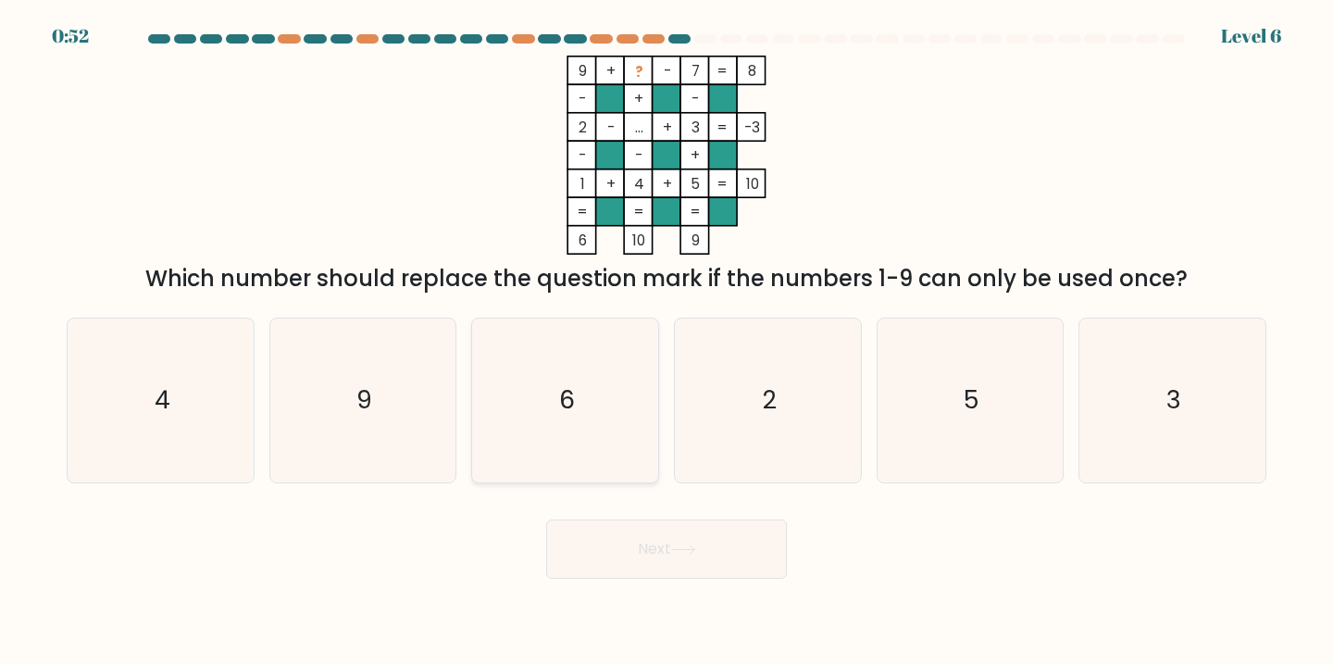
click at [536, 393] on icon "6" at bounding box center [565, 400] width 164 height 164
click at [666, 342] on input "c. 6" at bounding box center [666, 336] width 1 height 9
radio input "true"
click at [647, 550] on button "Next" at bounding box center [666, 548] width 241 height 59
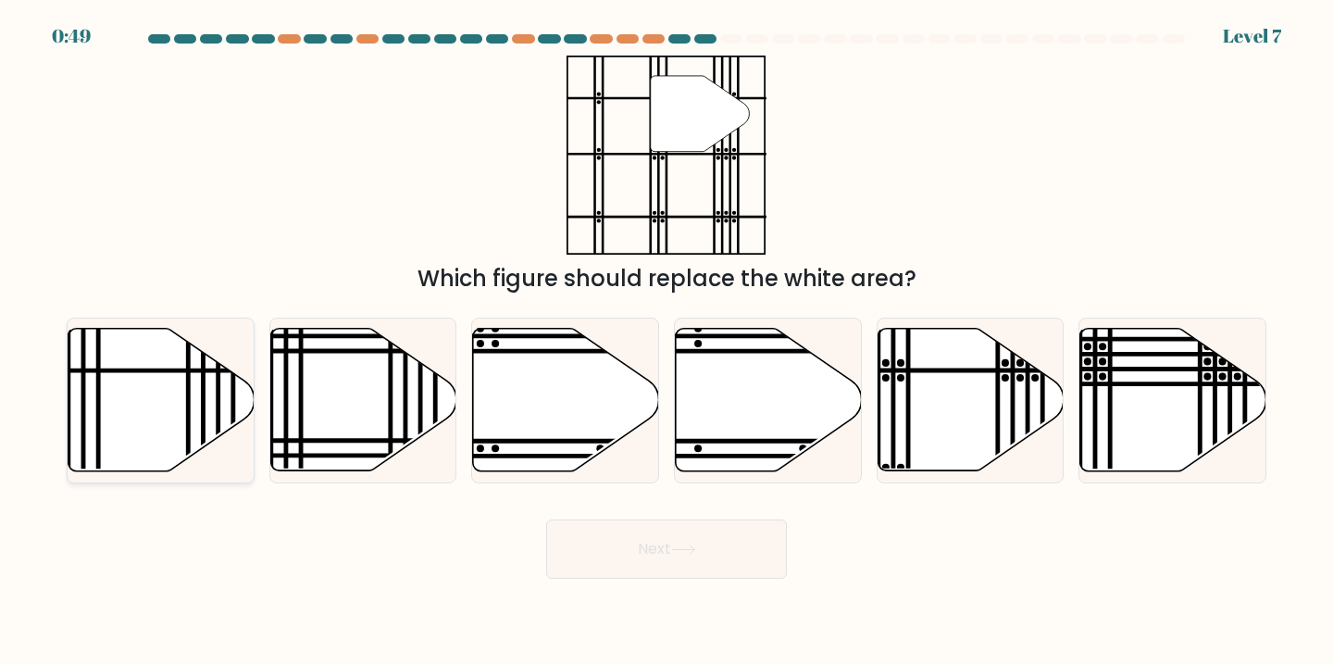
click at [191, 398] on icon at bounding box center [161, 400] width 186 height 143
click at [666, 342] on input "a." at bounding box center [666, 336] width 1 height 9
radio input "true"
click at [688, 543] on button "Next" at bounding box center [666, 548] width 241 height 59
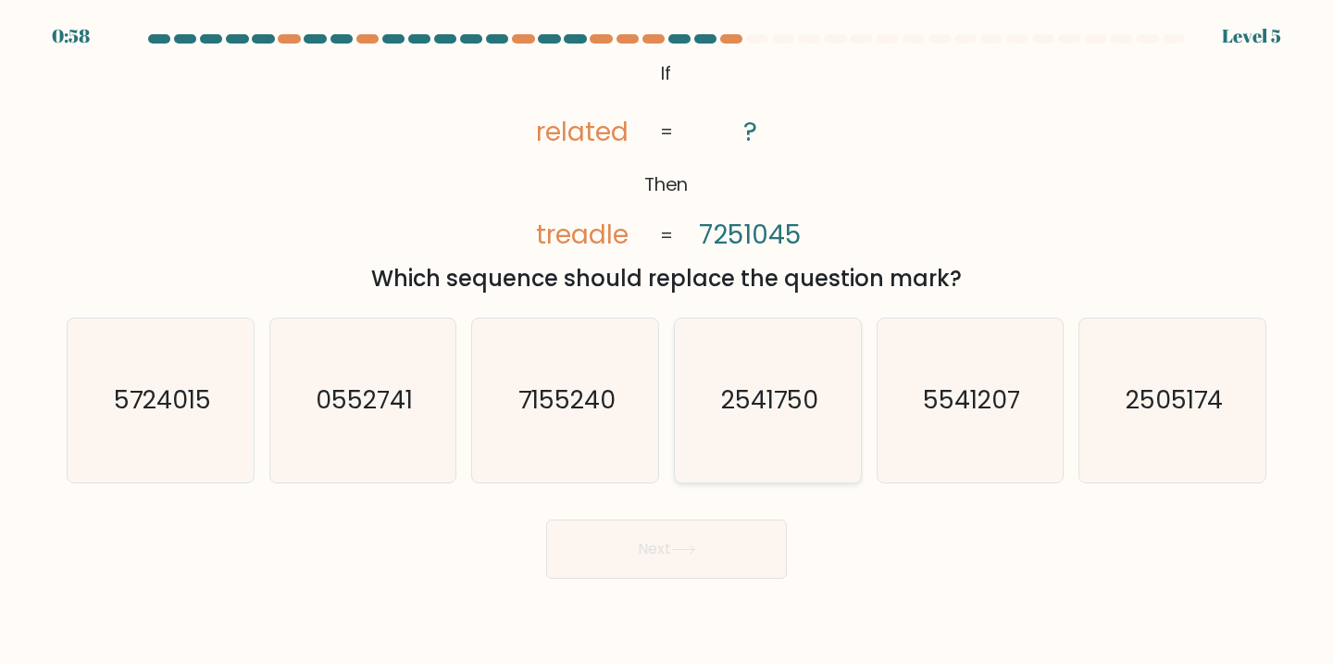
click at [759, 351] on icon "2541750" at bounding box center [768, 400] width 164 height 164
click at [667, 342] on input "d. 2541750" at bounding box center [666, 336] width 1 height 9
radio input "true"
click at [696, 542] on button "Next" at bounding box center [666, 548] width 241 height 59
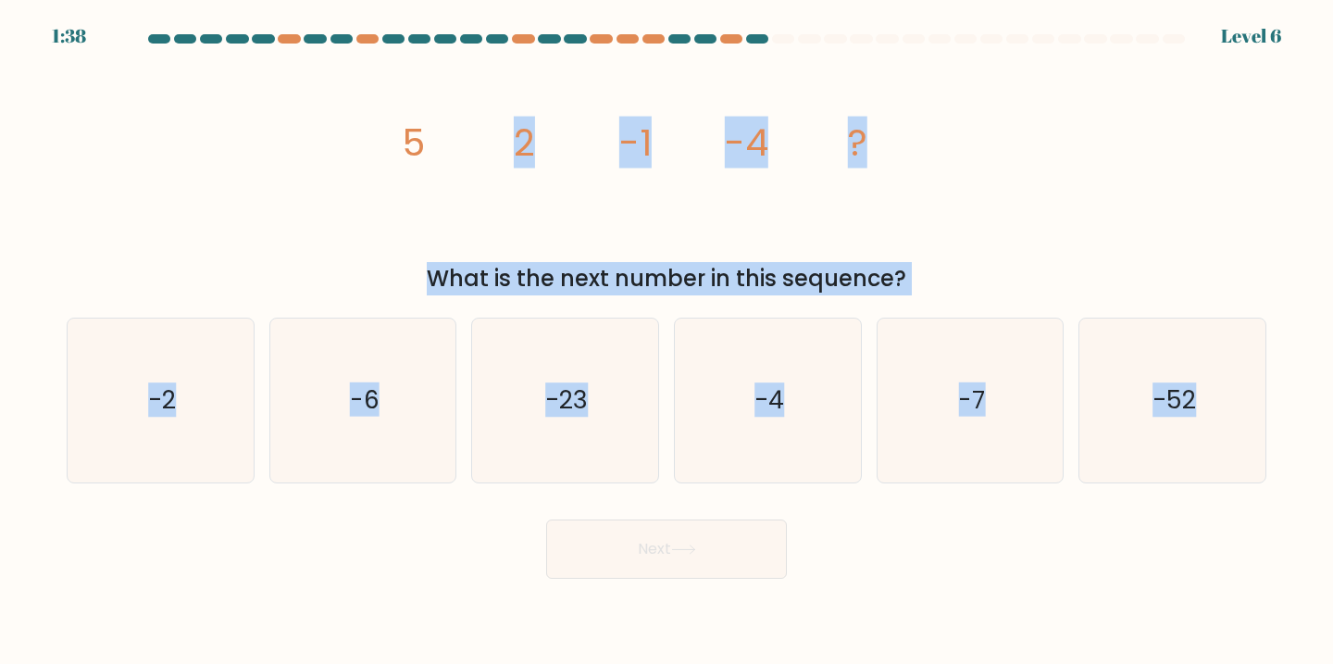
drag, startPoint x: 312, startPoint y: 95, endPoint x: 1332, endPoint y: 467, distance: 1085.7
click at [1332, 467] on form at bounding box center [666, 306] width 1333 height 544
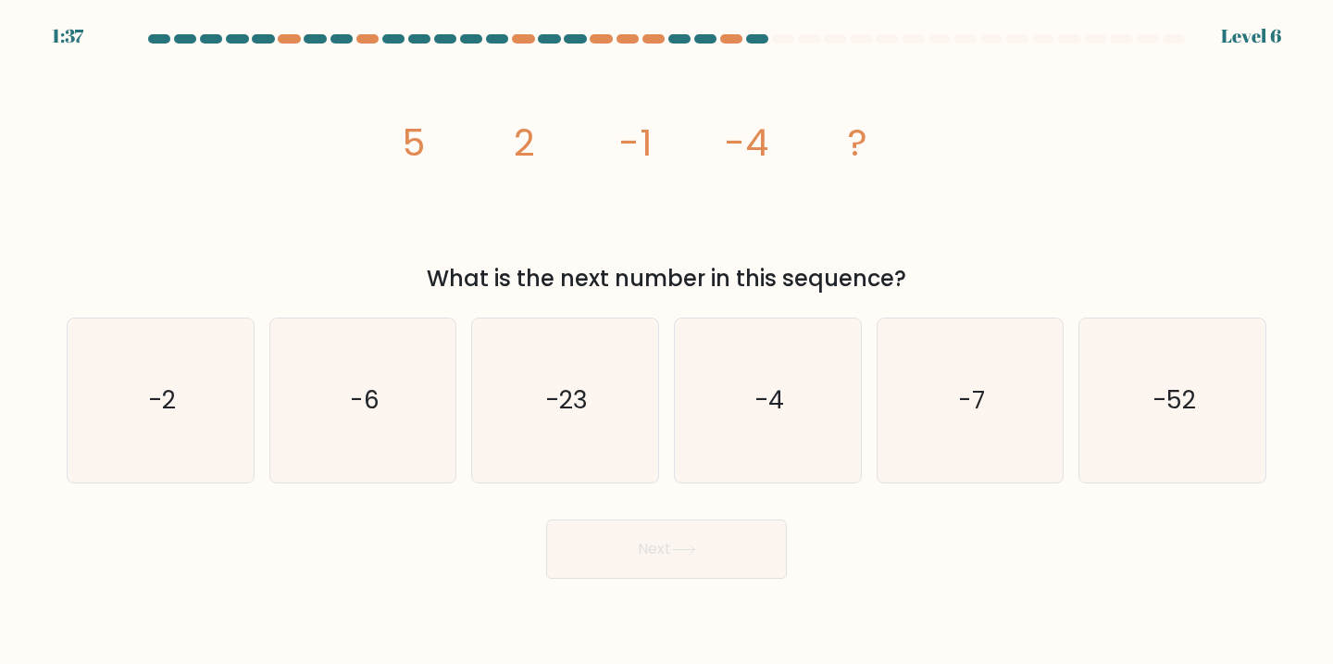
click at [306, 207] on div "image/svg+xml 5 2 -1 -4 ? What is the next number in this sequence?" at bounding box center [667, 176] width 1222 height 240
drag, startPoint x: 309, startPoint y: 89, endPoint x: 914, endPoint y: 250, distance: 625.5
click at [914, 250] on div "image/svg+xml 5 2 -1 -4 ? What is the next number in this sequence?" at bounding box center [667, 176] width 1222 height 240
drag, startPoint x: 1303, startPoint y: 516, endPoint x: 229, endPoint y: 26, distance: 1181.2
click at [229, 26] on body "1:32 Level 6" at bounding box center [666, 332] width 1333 height 664
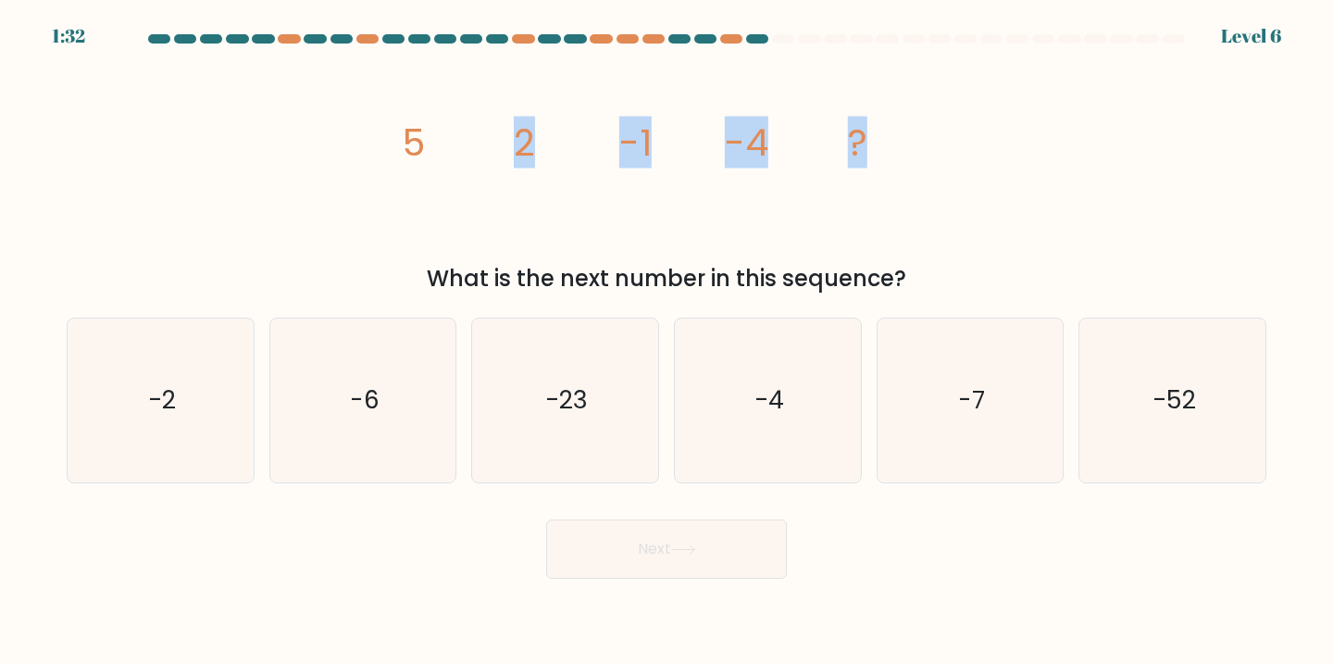
copy body "1:33 Level 6 image/svg+xml 5 2 -1 -4 ? What is the next number in this sequence…"
click at [1019, 105] on div "image/svg+xml 5 2 -1 -4 ? What is the next number in this sequence?" at bounding box center [667, 176] width 1222 height 240
click at [984, 388] on text "-7" at bounding box center [971, 399] width 27 height 34
click at [667, 342] on input "e. -7" at bounding box center [666, 336] width 1 height 9
radio input "true"
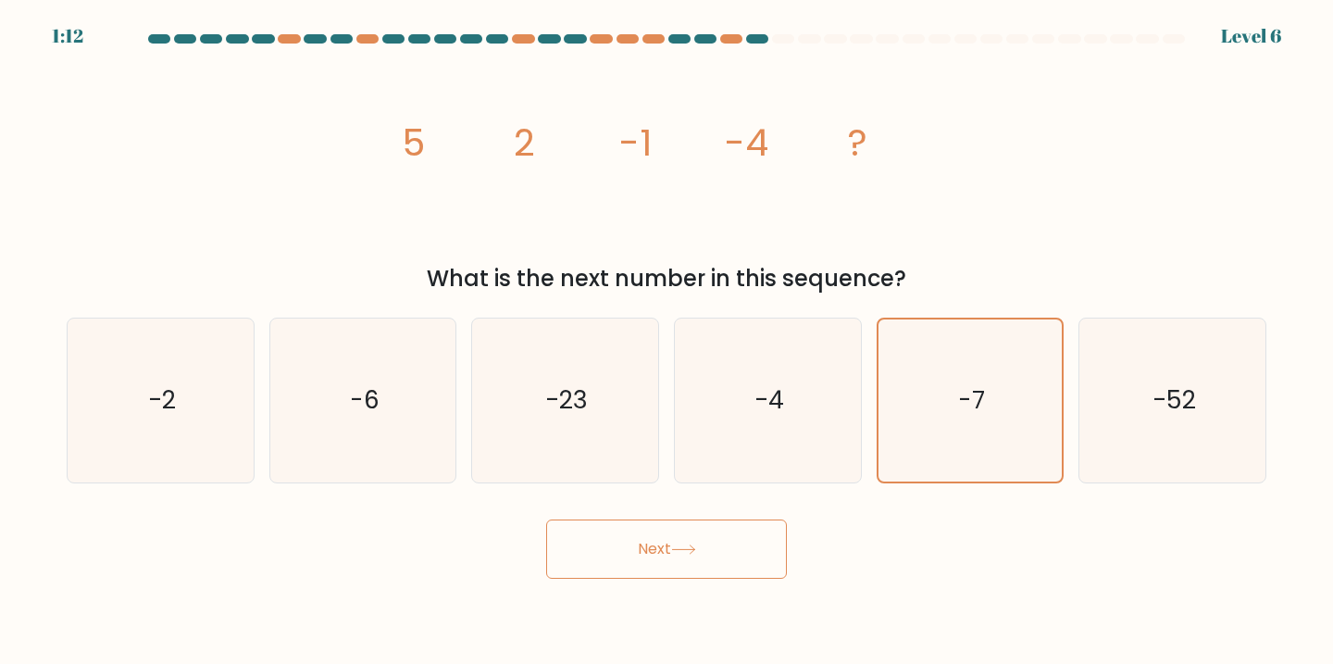
click at [718, 572] on button "Next" at bounding box center [666, 548] width 241 height 59
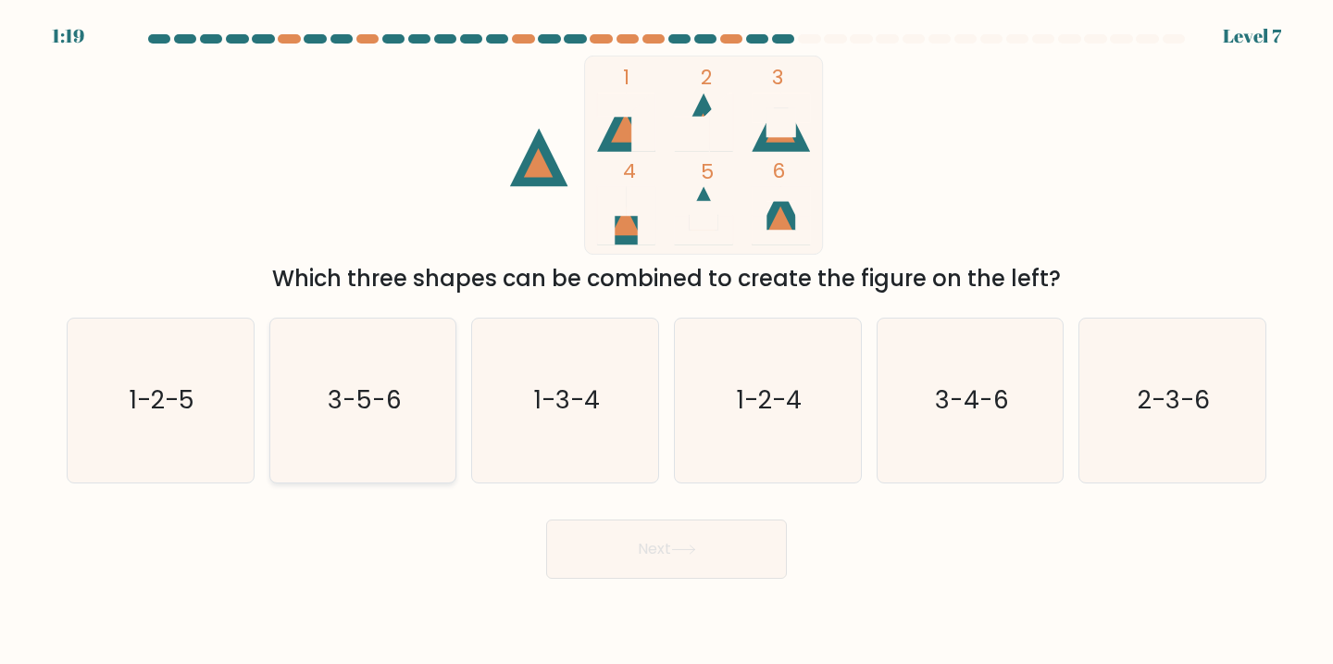
click at [310, 378] on icon "3-5-6" at bounding box center [363, 400] width 164 height 164
click at [666, 342] on input "b. 3-5-6" at bounding box center [666, 336] width 1 height 9
radio input "true"
click at [635, 540] on button "Next" at bounding box center [666, 548] width 241 height 59
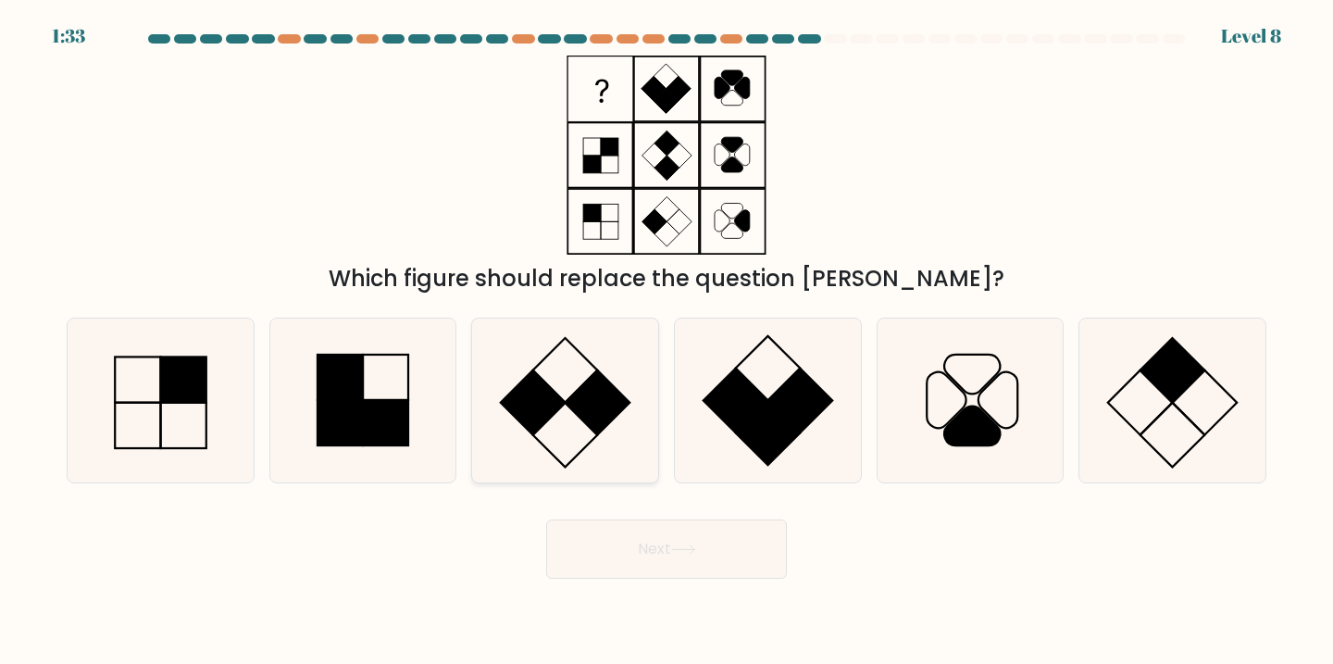
drag, startPoint x: 726, startPoint y: 385, endPoint x: 544, endPoint y: 397, distance: 181.8
click at [544, 397] on div "a. b. c." at bounding box center [666, 393] width 1214 height 180
click at [538, 402] on rect at bounding box center [533, 402] width 64 height 64
click at [666, 342] on input "c." at bounding box center [666, 336] width 1 height 9
radio input "true"
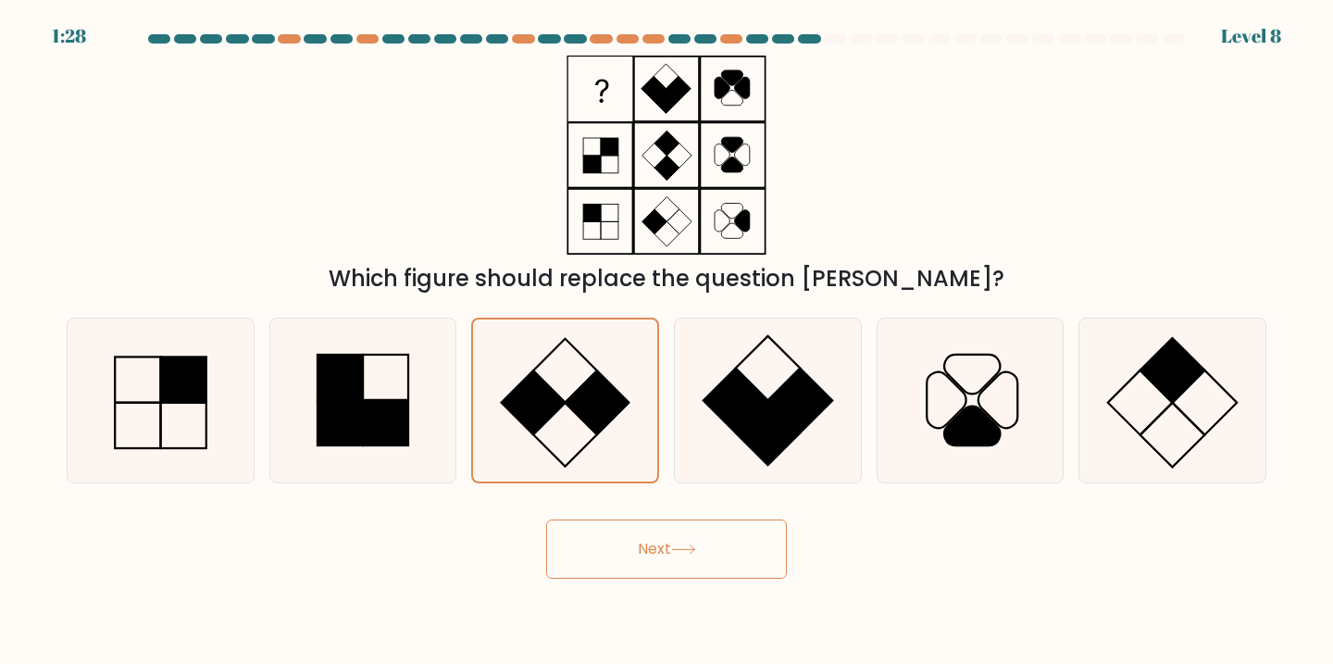
click at [679, 577] on button "Next" at bounding box center [666, 548] width 241 height 59
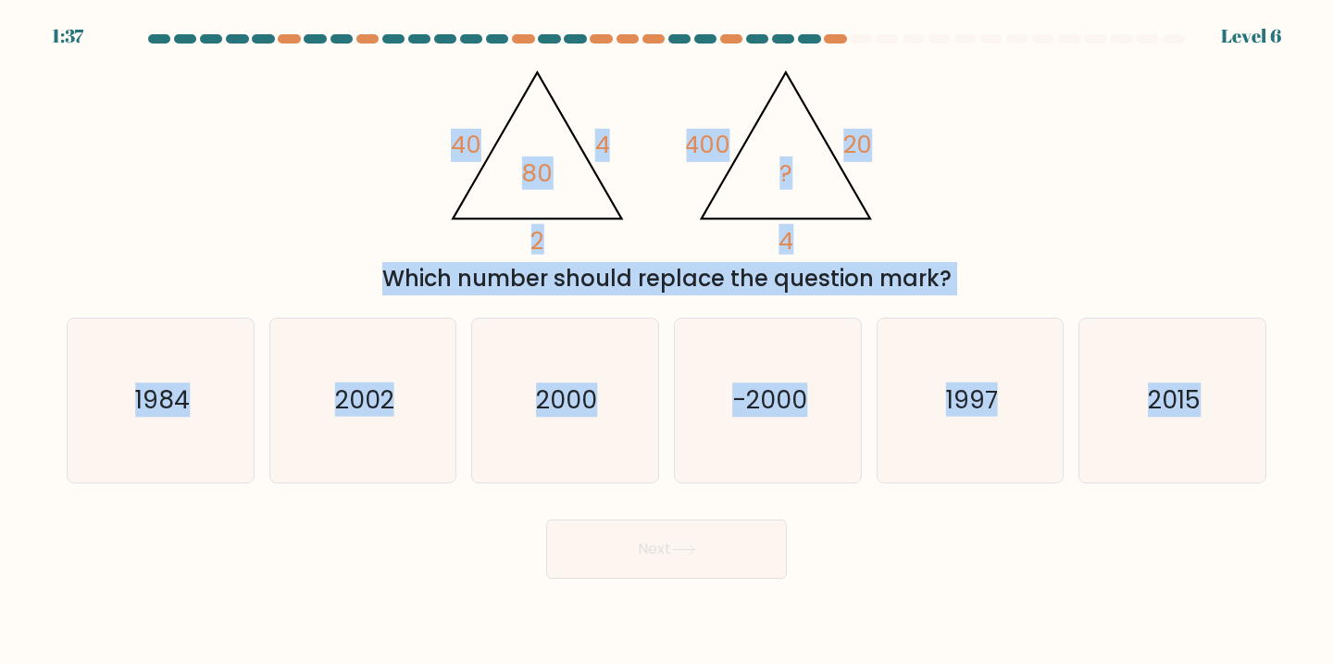
drag, startPoint x: 1260, startPoint y: 508, endPoint x: 399, endPoint y: 52, distance: 974.2
click at [399, 52] on form at bounding box center [666, 306] width 1333 height 544
copy form "40 4 2 80 @import url('https://fonts.googleapis.com/css?family=Abril+Fatface:40…"
click at [1006, 237] on div "@import url('https://fonts.googleapis.com/css?family=Abril+Fatface:400,100,100i…" at bounding box center [667, 176] width 1222 height 240
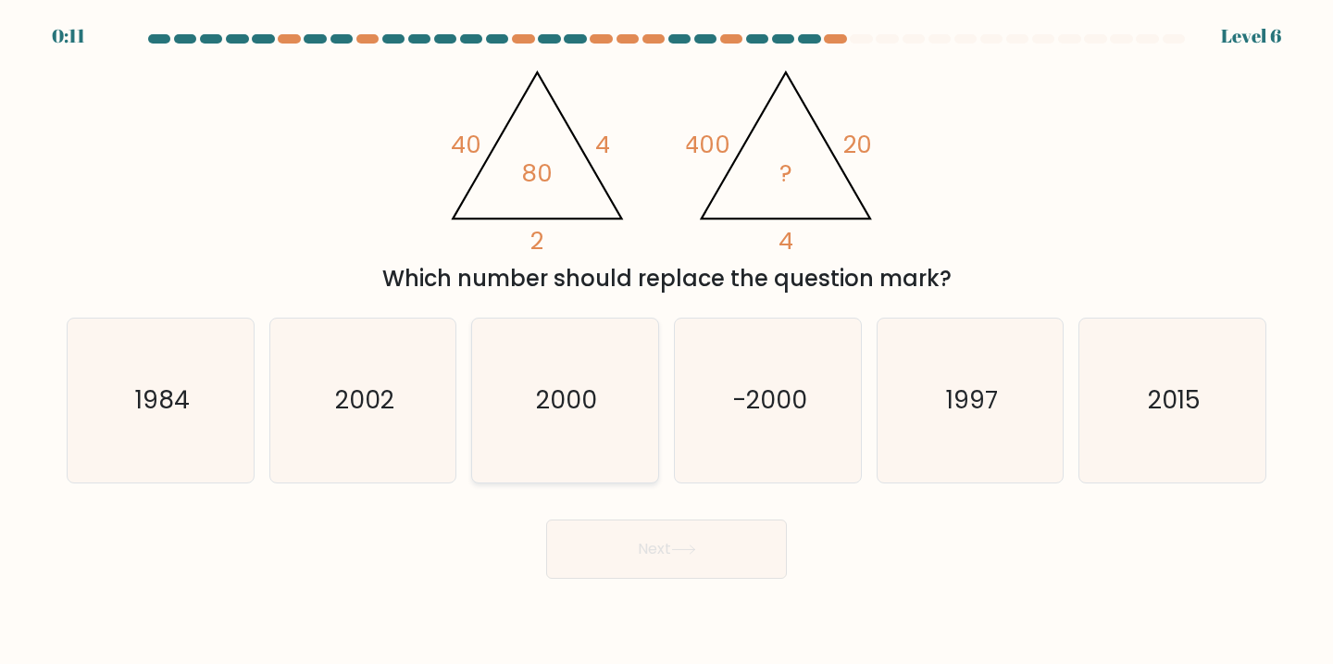
click at [599, 337] on icon "2000" at bounding box center [565, 400] width 164 height 164
click at [666, 337] on input "c. 2000" at bounding box center [666, 336] width 1 height 9
radio input "true"
click at [623, 566] on button "Next" at bounding box center [666, 548] width 241 height 59
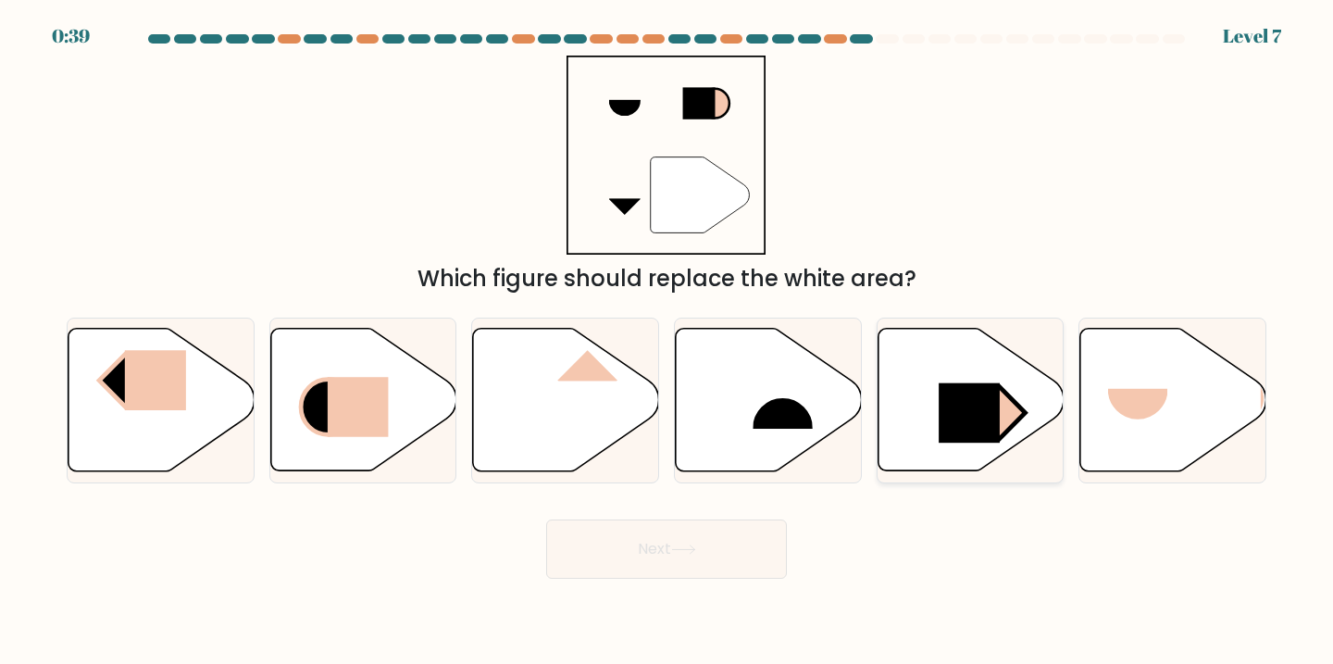
click at [951, 428] on rect at bounding box center [969, 413] width 61 height 60
click at [667, 342] on input "e." at bounding box center [666, 336] width 1 height 9
radio input "true"
click at [733, 564] on button "Next" at bounding box center [666, 548] width 241 height 59
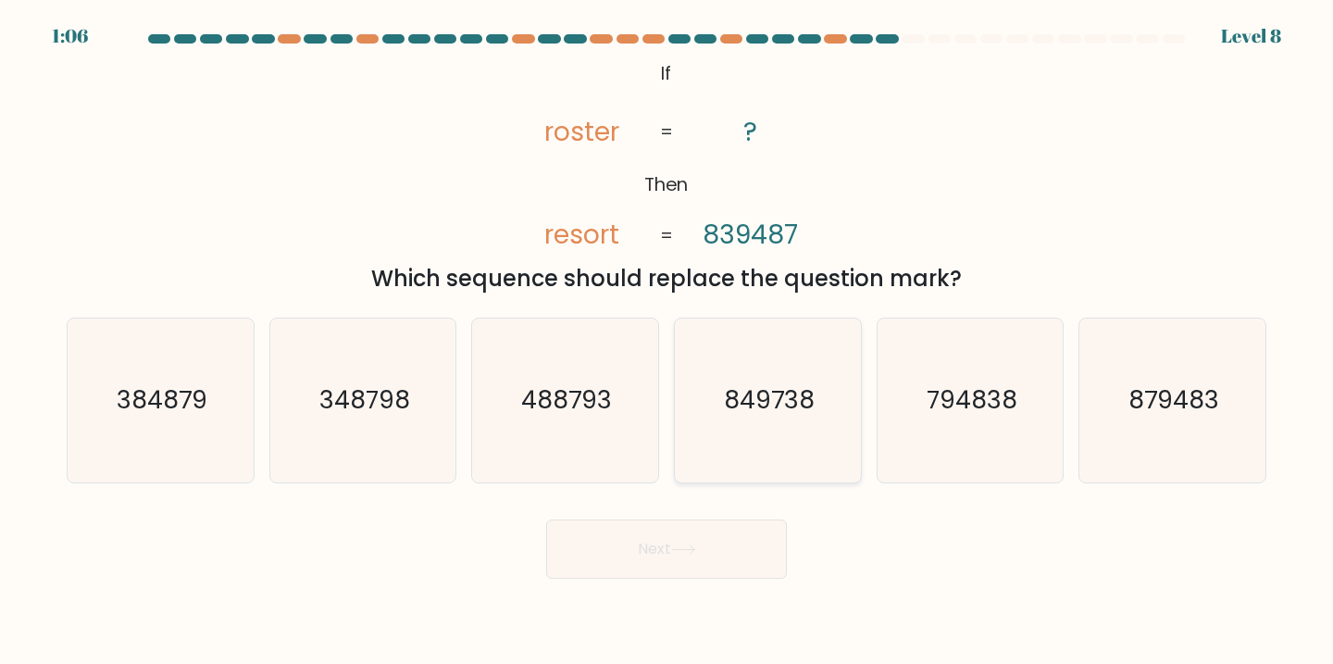
click at [771, 457] on icon "849738" at bounding box center [768, 400] width 164 height 164
click at [667, 342] on input "d. 849738" at bounding box center [666, 336] width 1 height 9
radio input "true"
click at [726, 561] on button "Next" at bounding box center [666, 548] width 241 height 59
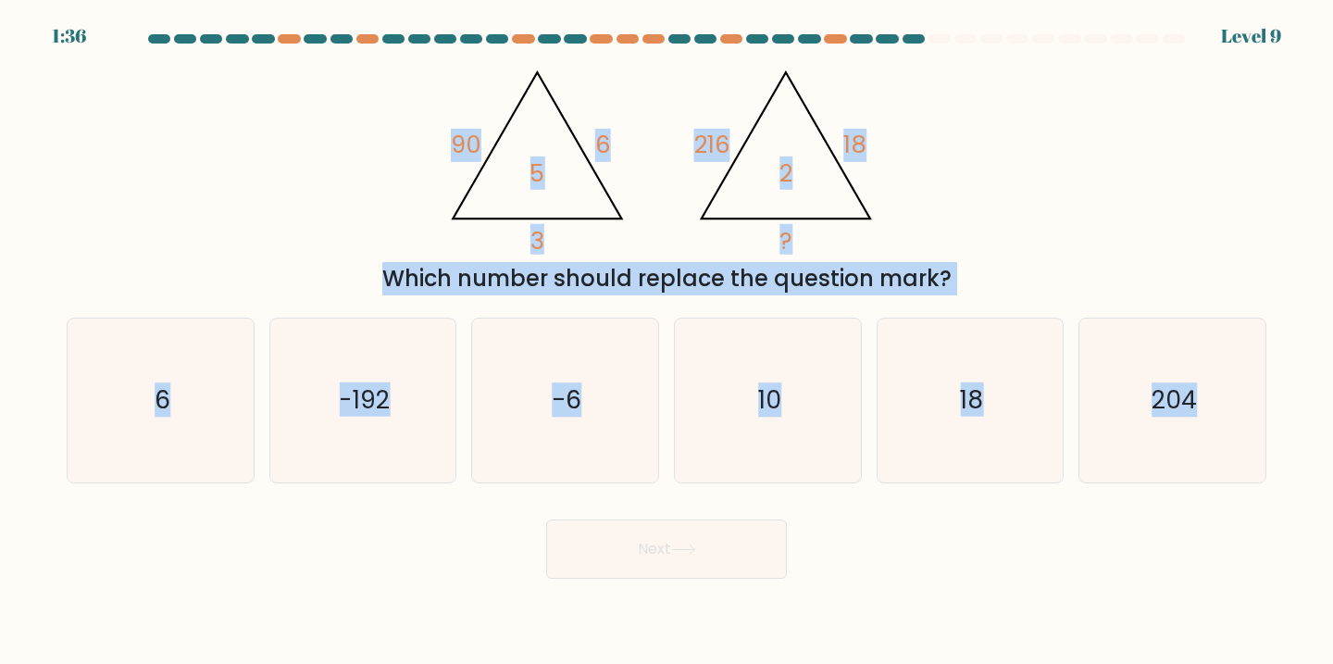
drag, startPoint x: 1285, startPoint y: 460, endPoint x: 229, endPoint y: 89, distance: 1119.4
click at [229, 89] on form at bounding box center [666, 306] width 1333 height 544
copy form "90 6 3 5 @import url('https://fonts.googleapis.com/css?family=Abril+Fatface:400…"
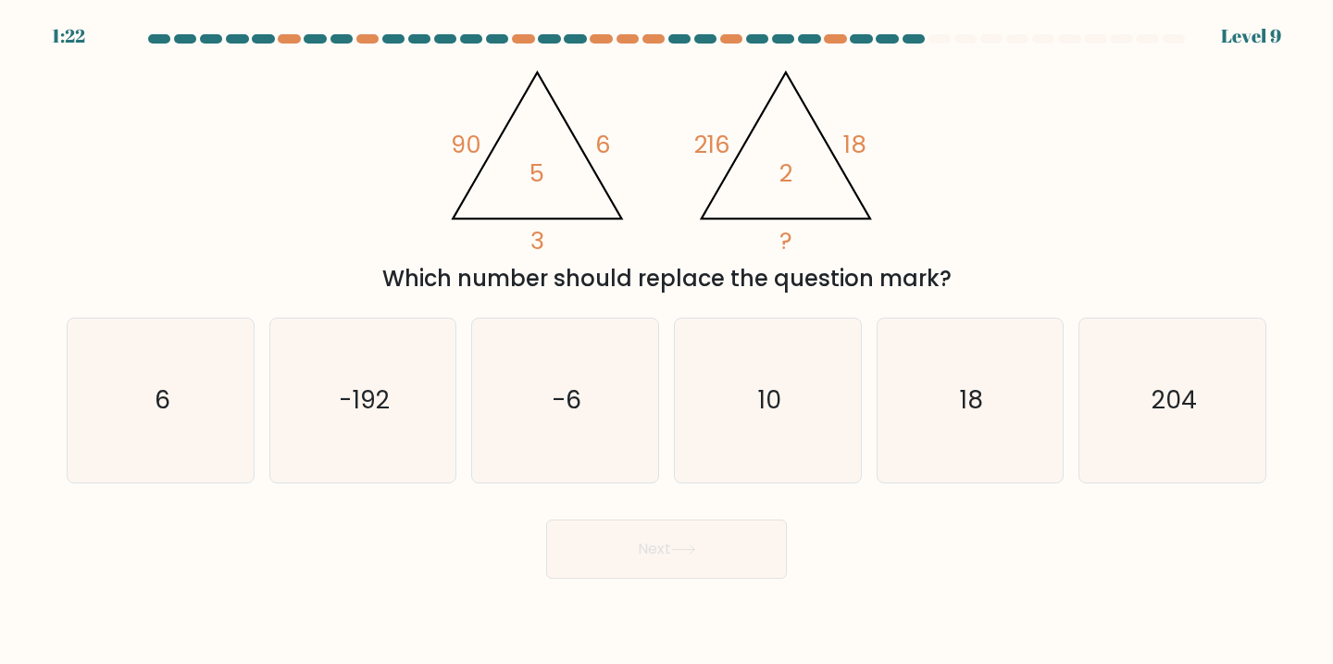
click at [1017, 165] on div "@import url('https://fonts.googleapis.com/css?family=Abril+Fatface:400,100,100i…" at bounding box center [667, 176] width 1222 height 240
click at [1106, 368] on icon "204" at bounding box center [1172, 400] width 164 height 164
click at [667, 342] on input "f. 204" at bounding box center [666, 336] width 1 height 9
radio input "true"
click at [634, 566] on button "Next" at bounding box center [666, 548] width 241 height 59
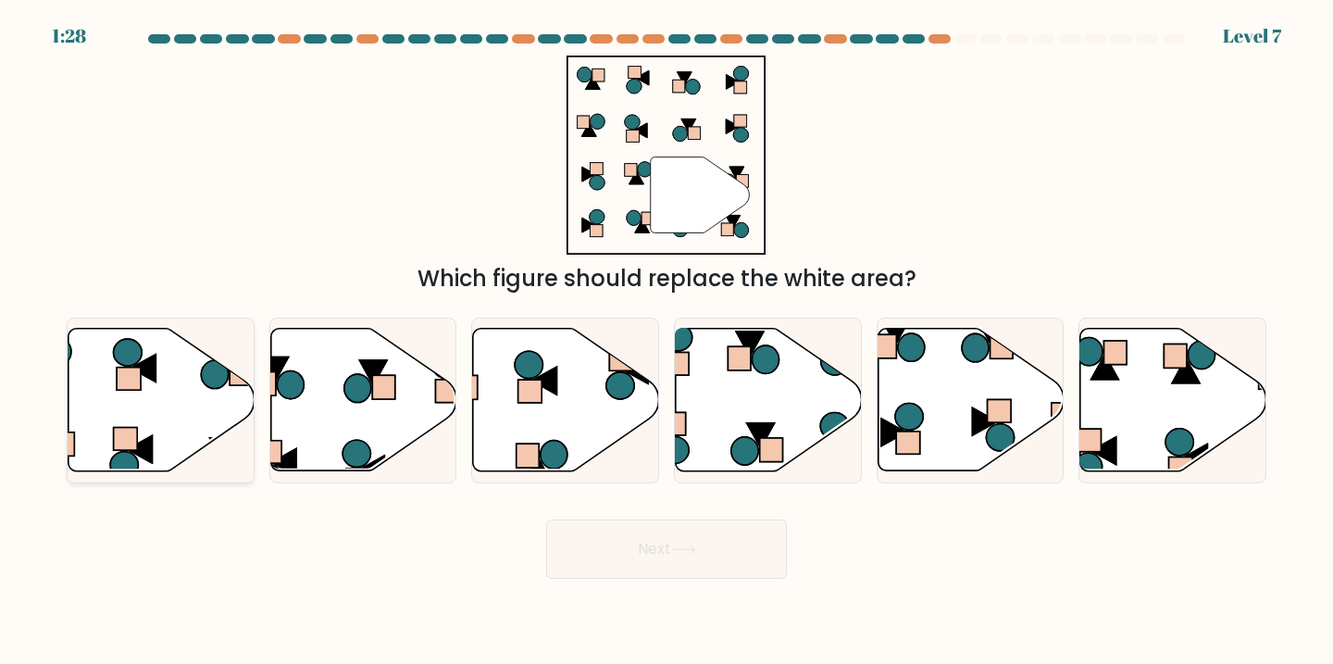
click at [100, 420] on icon at bounding box center [161, 400] width 186 height 143
click at [666, 342] on input "a." at bounding box center [666, 336] width 1 height 9
radio input "true"
click at [652, 564] on button "Next" at bounding box center [666, 548] width 241 height 59
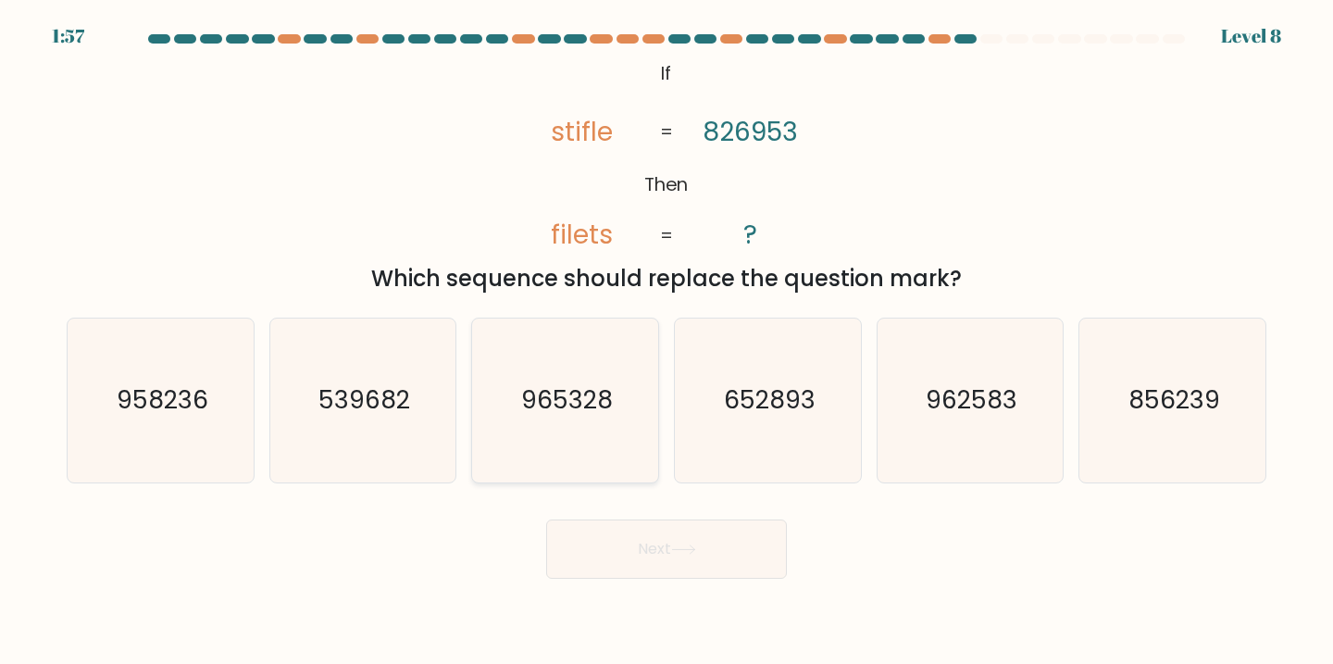
click at [591, 413] on text "965328" at bounding box center [567, 399] width 92 height 34
click at [666, 342] on input "c. 965328" at bounding box center [666, 336] width 1 height 9
radio input "true"
click at [714, 570] on button "Next" at bounding box center [666, 548] width 241 height 59
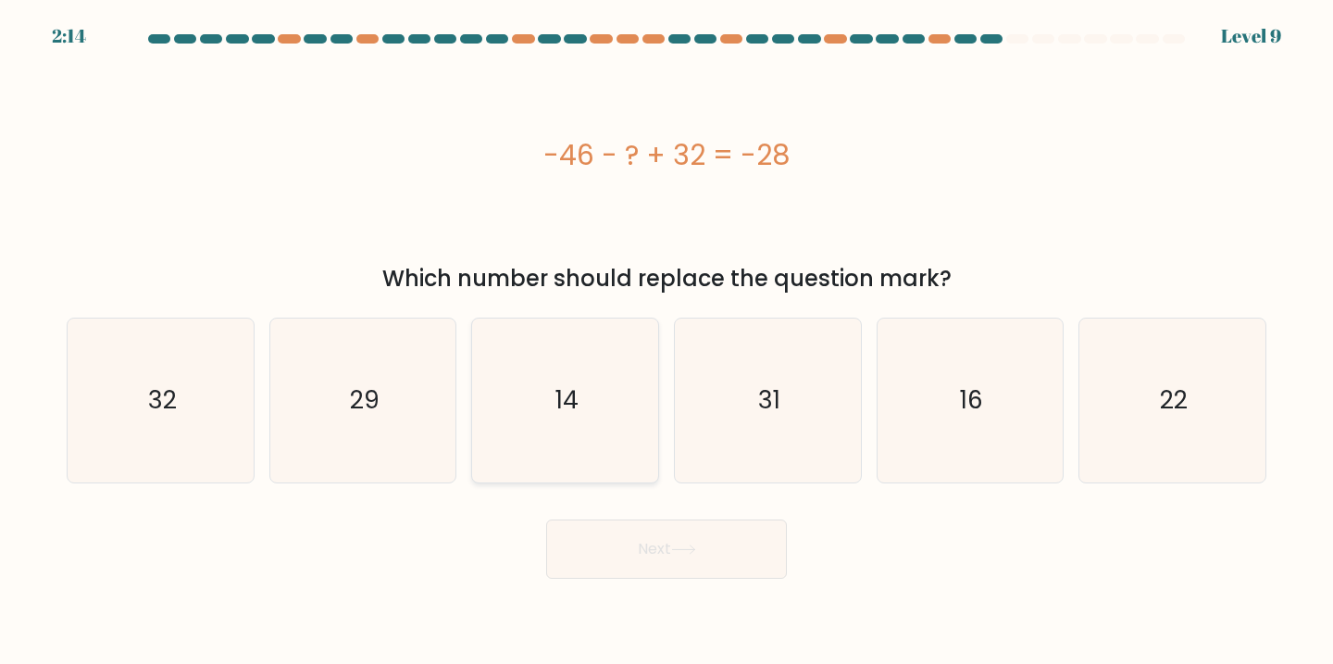
click at [619, 461] on icon "14" at bounding box center [565, 400] width 164 height 164
click at [666, 342] on input "c. 14" at bounding box center [666, 336] width 1 height 9
radio input "true"
click at [707, 562] on button "Next" at bounding box center [666, 548] width 241 height 59
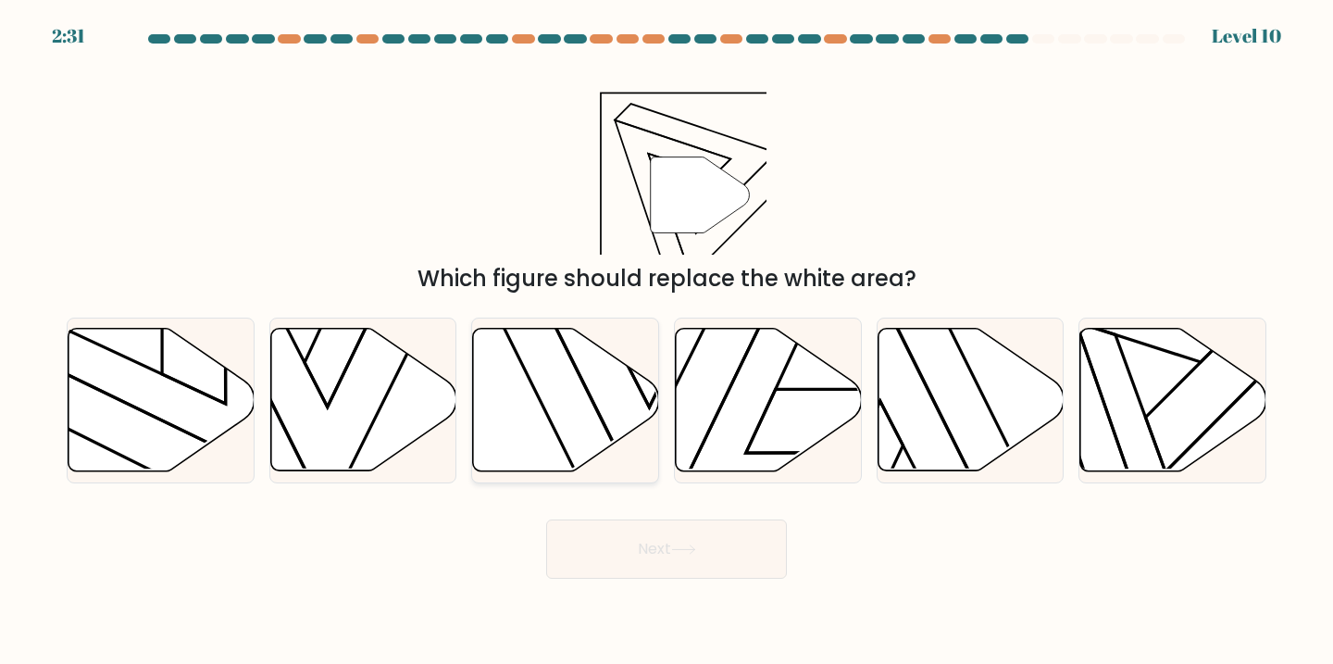
click at [567, 415] on icon at bounding box center [566, 400] width 186 height 143
click at [666, 342] on input "c." at bounding box center [666, 336] width 1 height 9
radio input "true"
click at [628, 547] on button "Next" at bounding box center [666, 548] width 241 height 59
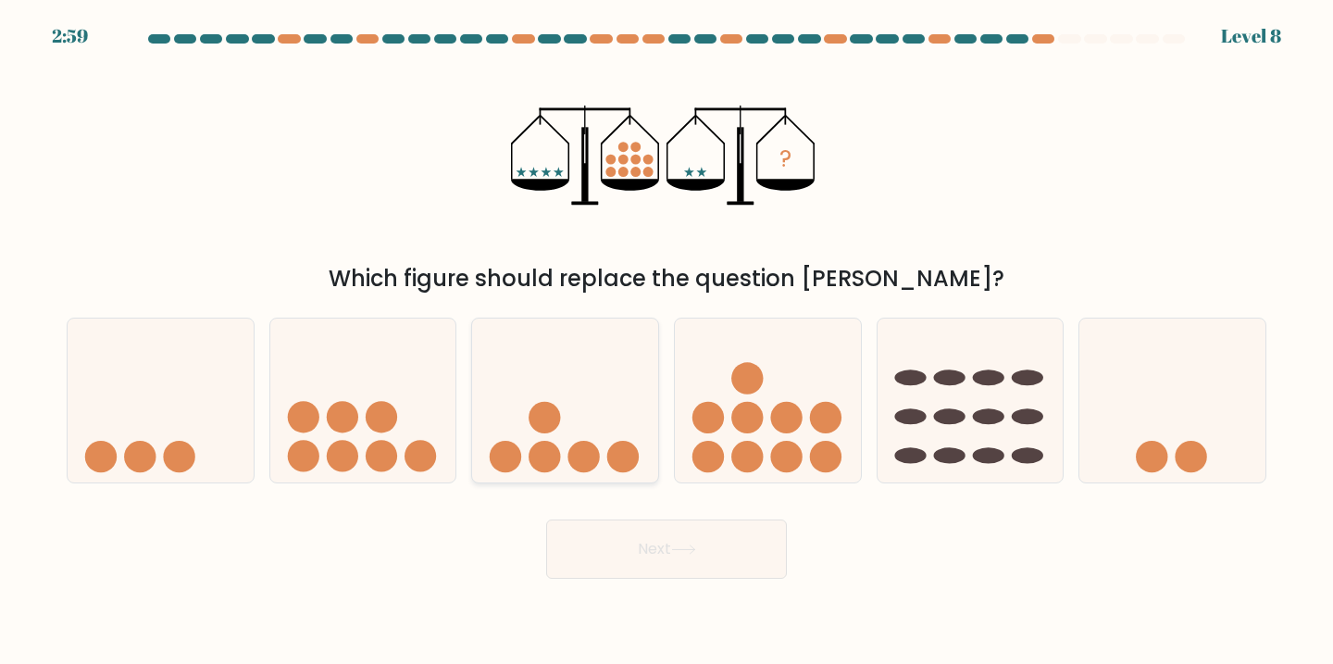
click at [547, 451] on circle at bounding box center [543, 456] width 31 height 31
click at [666, 342] on input "c." at bounding box center [666, 336] width 1 height 9
radio input "true"
click at [631, 532] on button "Next" at bounding box center [666, 548] width 241 height 59
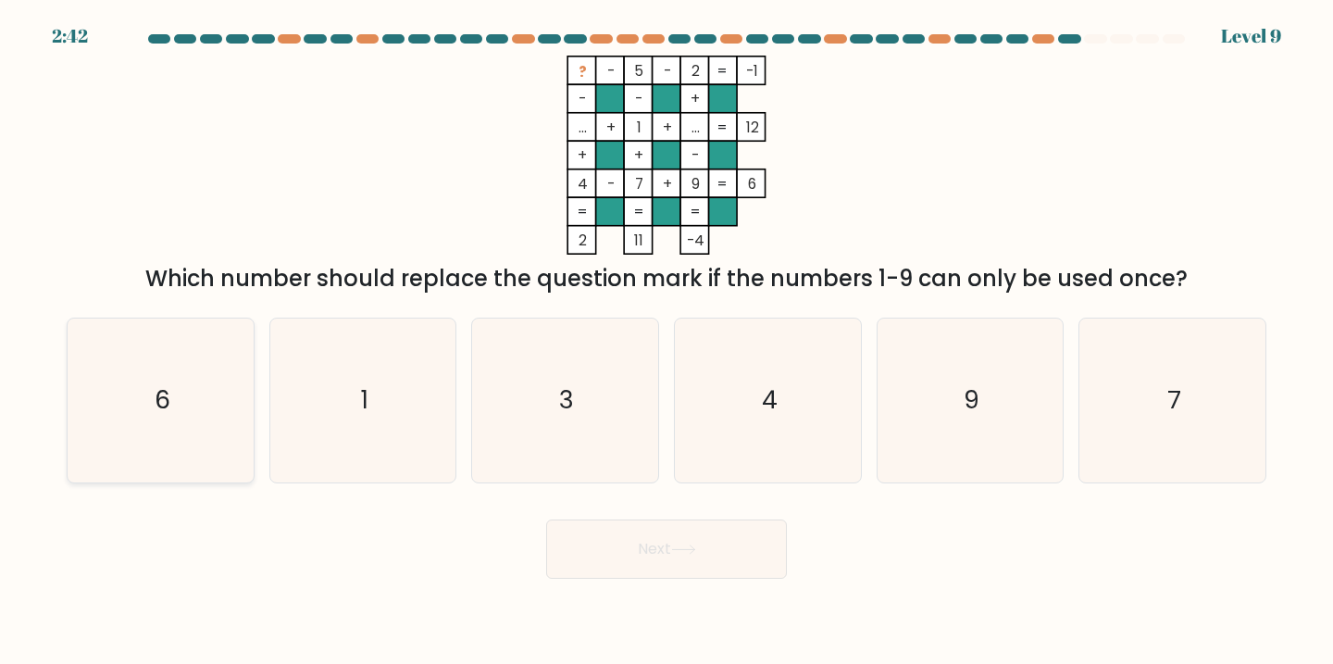
click at [140, 367] on icon "6" at bounding box center [161, 400] width 164 height 164
click at [666, 342] on input "a. 6" at bounding box center [666, 336] width 1 height 9
radio input "true"
click at [766, 551] on button "Next" at bounding box center [666, 548] width 241 height 59
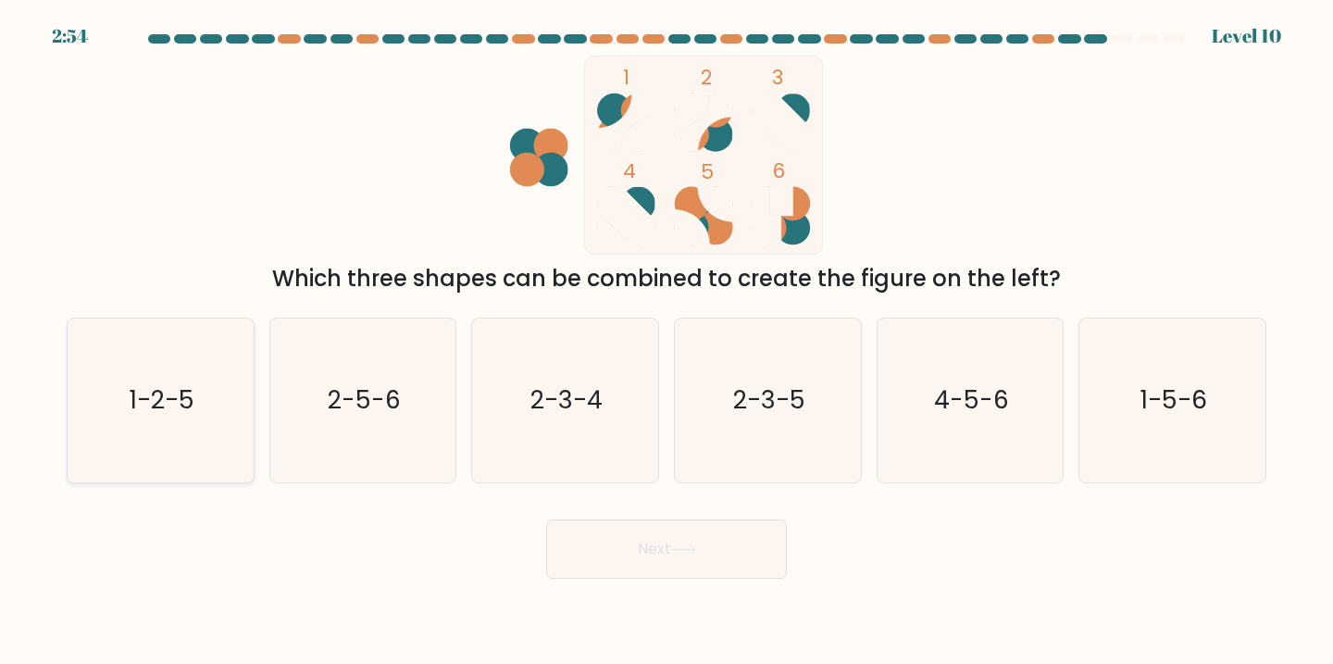
click at [147, 416] on icon "1-2-5" at bounding box center [161, 400] width 164 height 164
click at [666, 342] on input "a. 1-2-5" at bounding box center [666, 336] width 1 height 9
radio input "true"
click at [641, 553] on button "Next" at bounding box center [666, 548] width 241 height 59
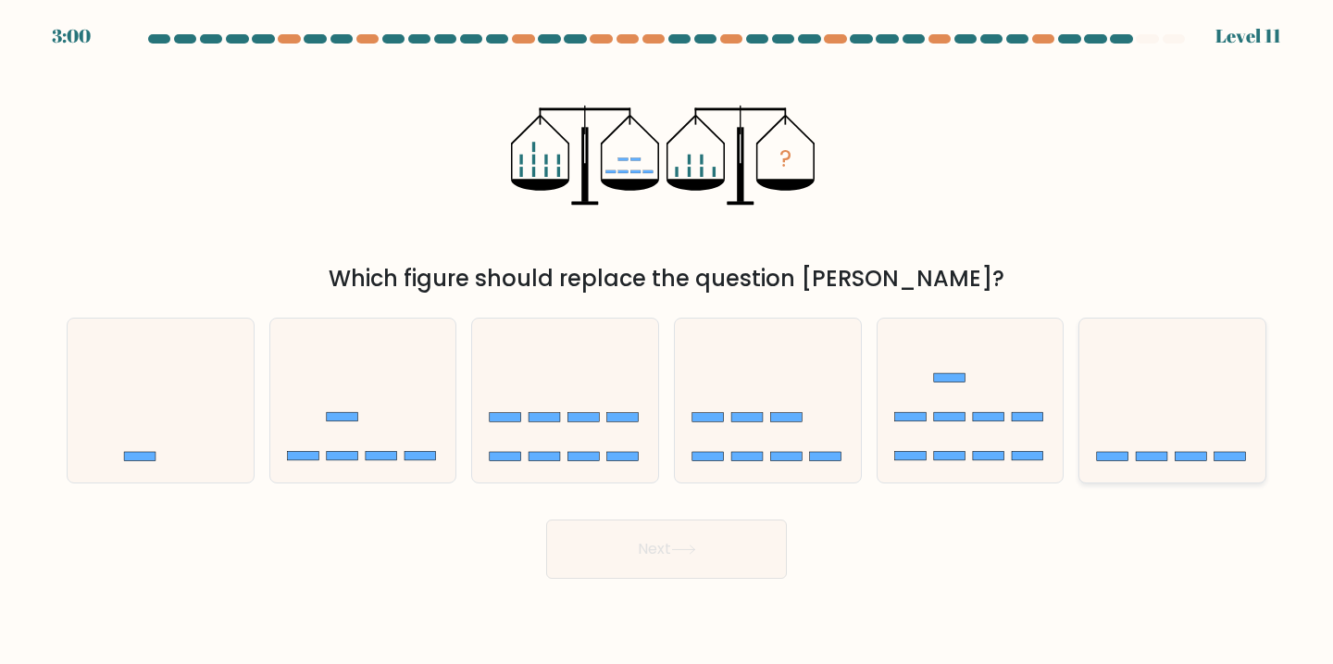
click at [1098, 373] on icon at bounding box center [1172, 400] width 186 height 154
click at [667, 342] on input "f." at bounding box center [666, 336] width 1 height 9
radio input "true"
click at [724, 539] on button "Next" at bounding box center [666, 548] width 241 height 59
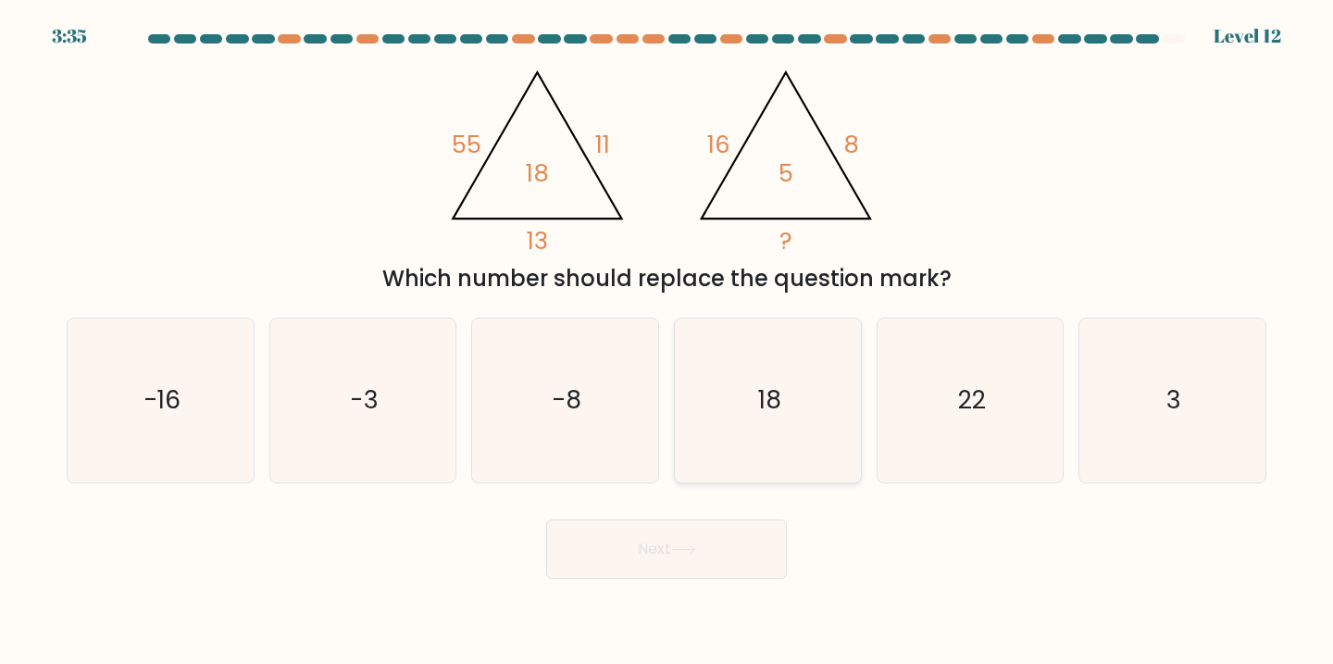
click at [726, 416] on icon "18" at bounding box center [768, 400] width 164 height 164
click at [667, 342] on input "d. 18" at bounding box center [666, 336] width 1 height 9
radio input "true"
click at [727, 532] on button "Next" at bounding box center [666, 548] width 241 height 59
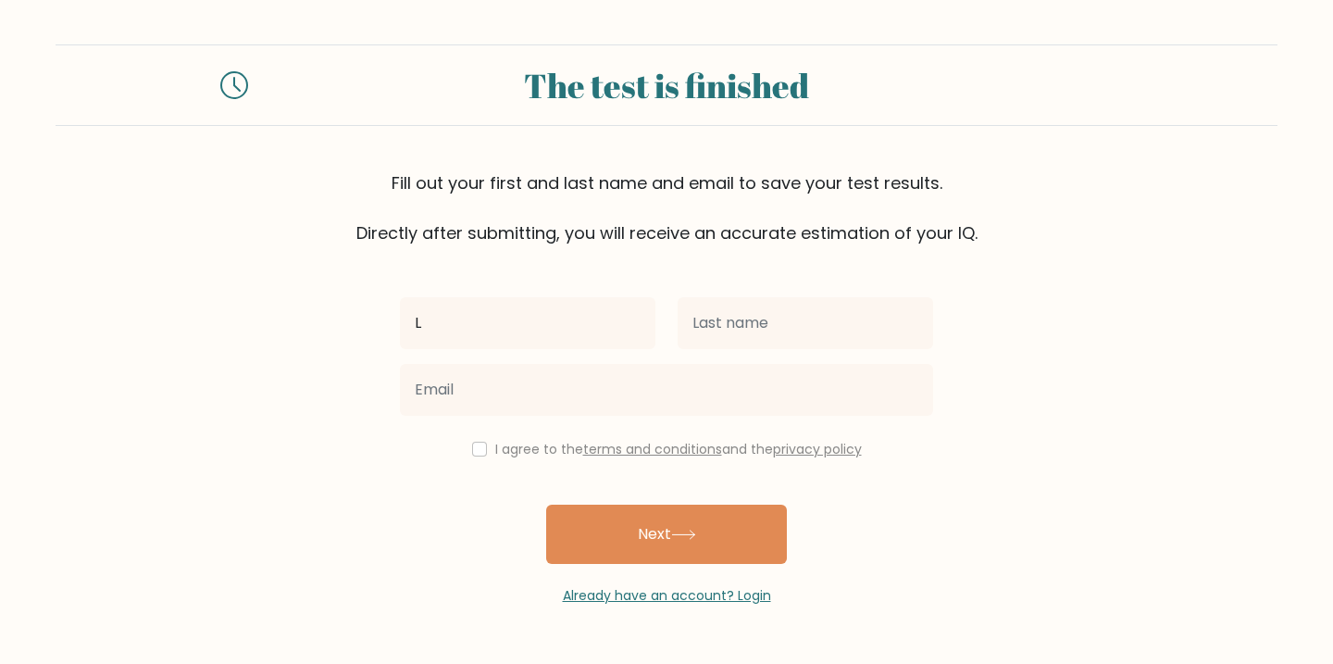
type input "[PERSON_NAME]"
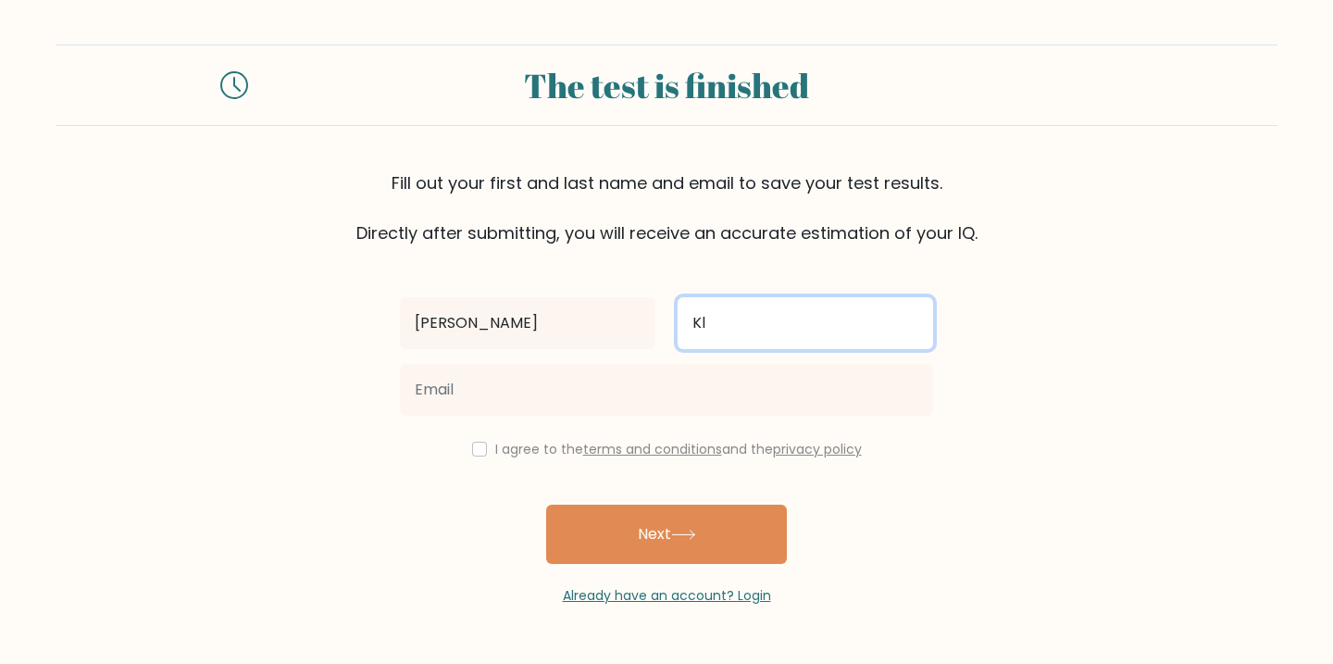
type input "Kluckova"
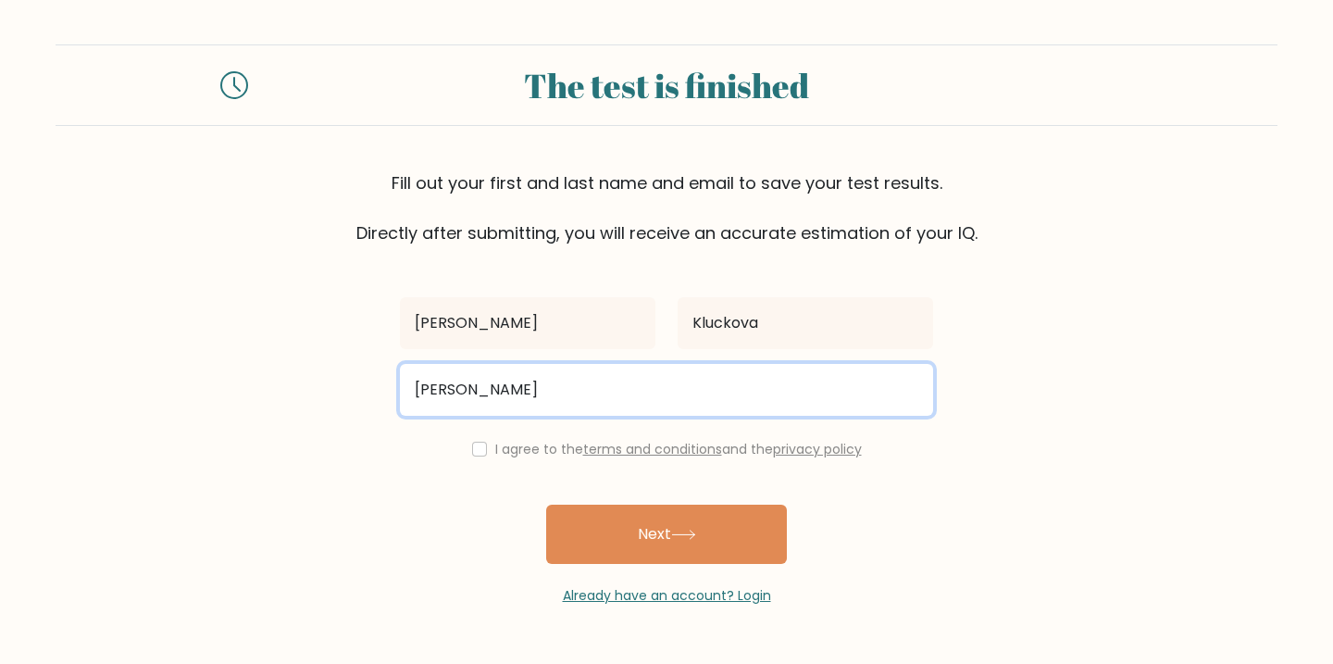
type input "[EMAIL_ADDRESS][DOMAIN_NAME]"
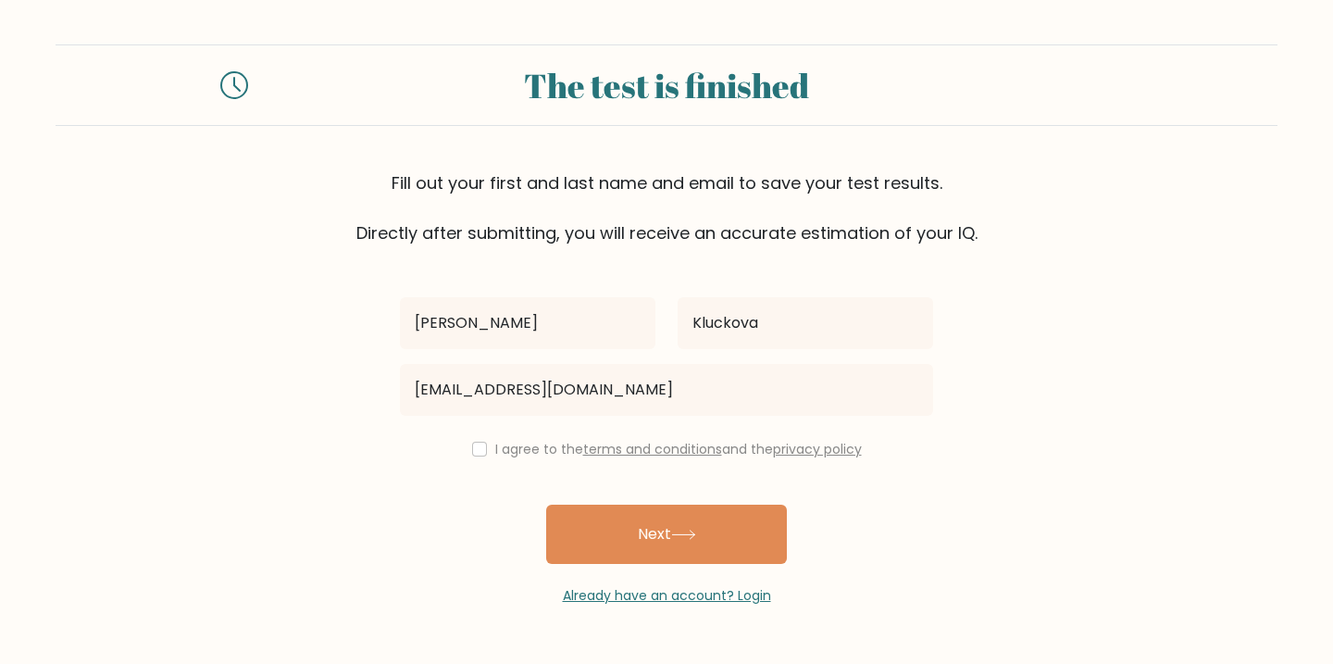
click at [472, 440] on div "I agree to the terms and conditions and the privacy policy" at bounding box center [666, 449] width 555 height 22
click at [473, 459] on div "I agree to the terms and conditions and the privacy policy" at bounding box center [666, 449] width 555 height 22
click at [476, 445] on input "checkbox" at bounding box center [479, 448] width 15 height 15
checkbox input "true"
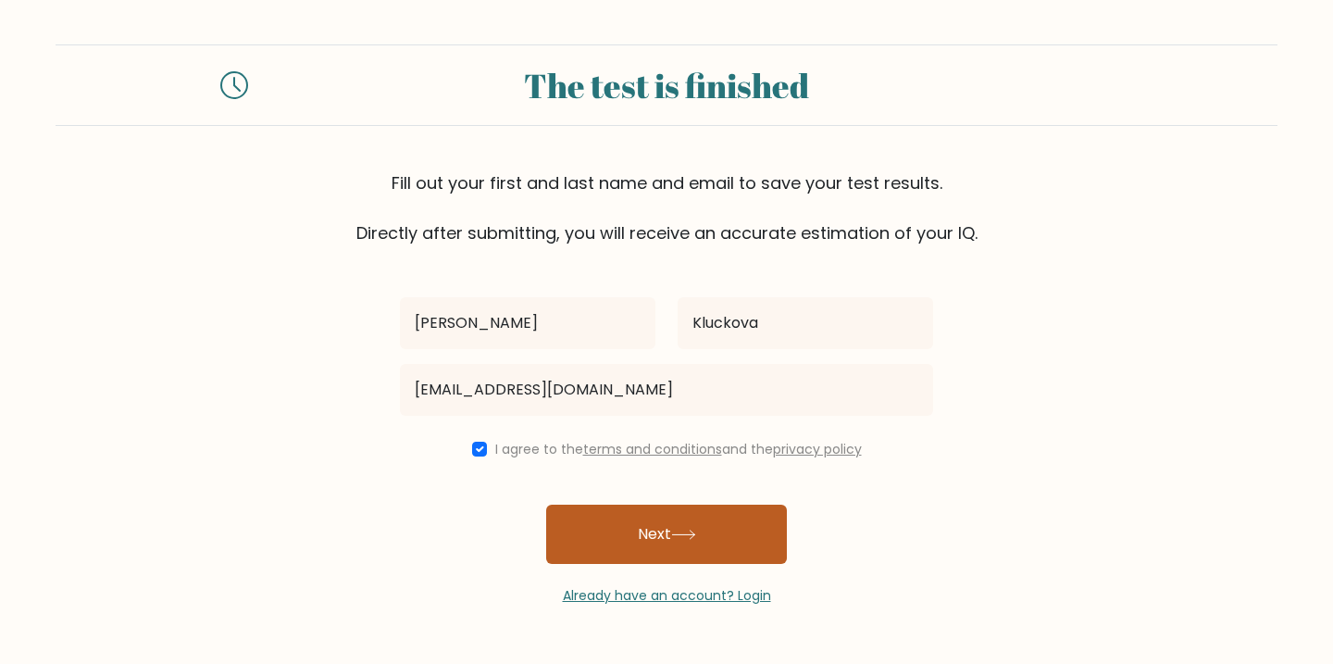
click at [643, 553] on button "Next" at bounding box center [666, 533] width 241 height 59
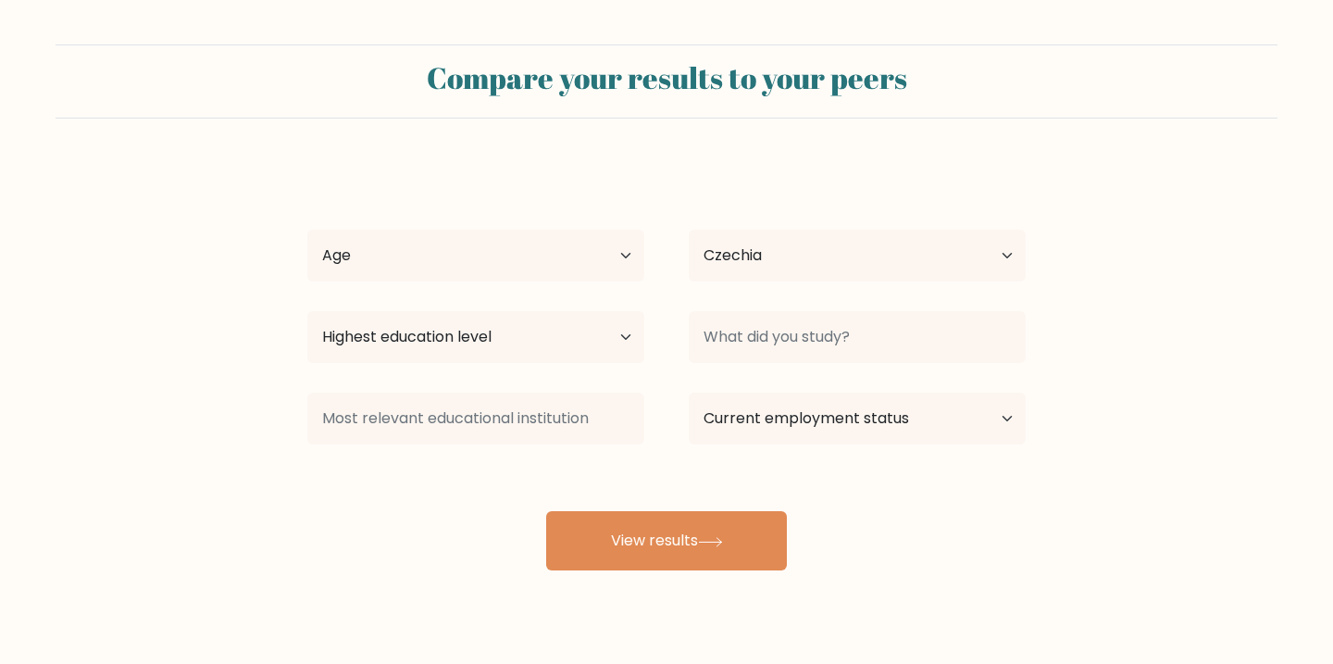
select select "CZ"
click at [514, 242] on select "Age Under [DEMOGRAPHIC_DATA] [DEMOGRAPHIC_DATA] [DEMOGRAPHIC_DATA] [DEMOGRAPHIC…" at bounding box center [475, 256] width 337 height 52
select select "25_34"
click at [307, 230] on select "Age Under [DEMOGRAPHIC_DATA] [DEMOGRAPHIC_DATA] [DEMOGRAPHIC_DATA] [DEMOGRAPHIC…" at bounding box center [475, 256] width 337 height 52
click at [498, 327] on select "Highest education level No schooling Primary Lower Secondary Upper Secondary Oc…" at bounding box center [475, 337] width 337 height 52
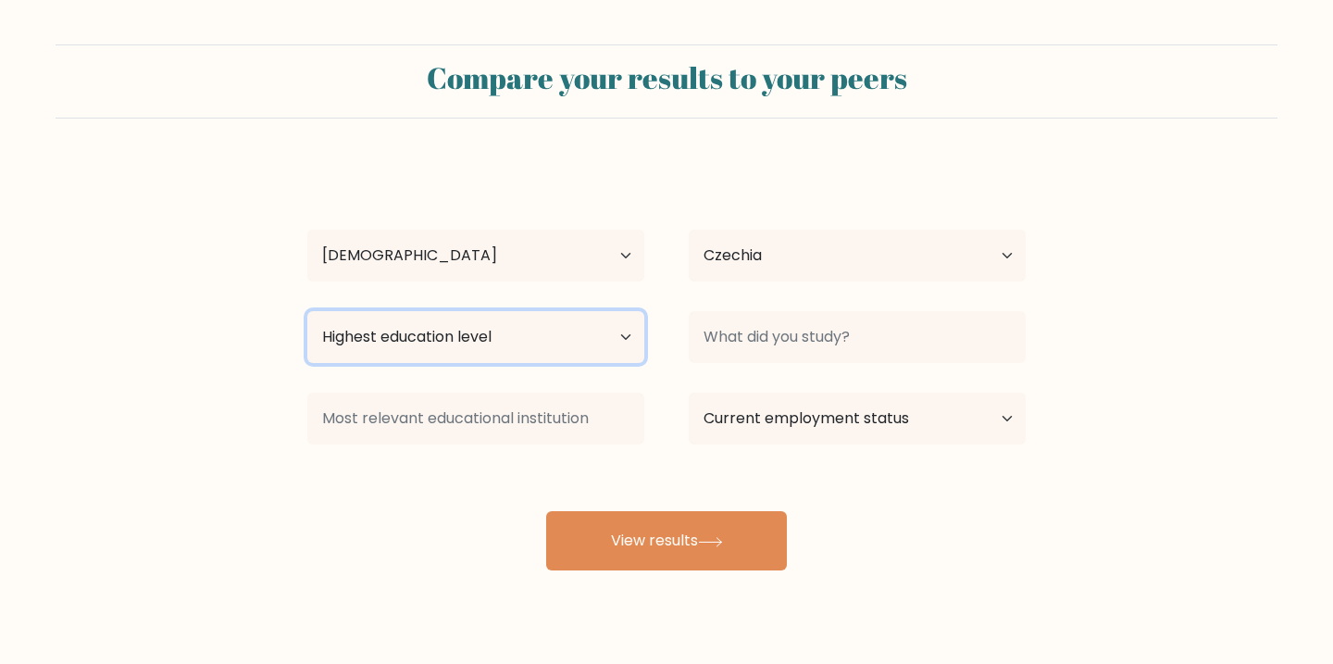
click at [594, 341] on select "Highest education level No schooling Primary Lower Secondary Upper Secondary Oc…" at bounding box center [475, 337] width 337 height 52
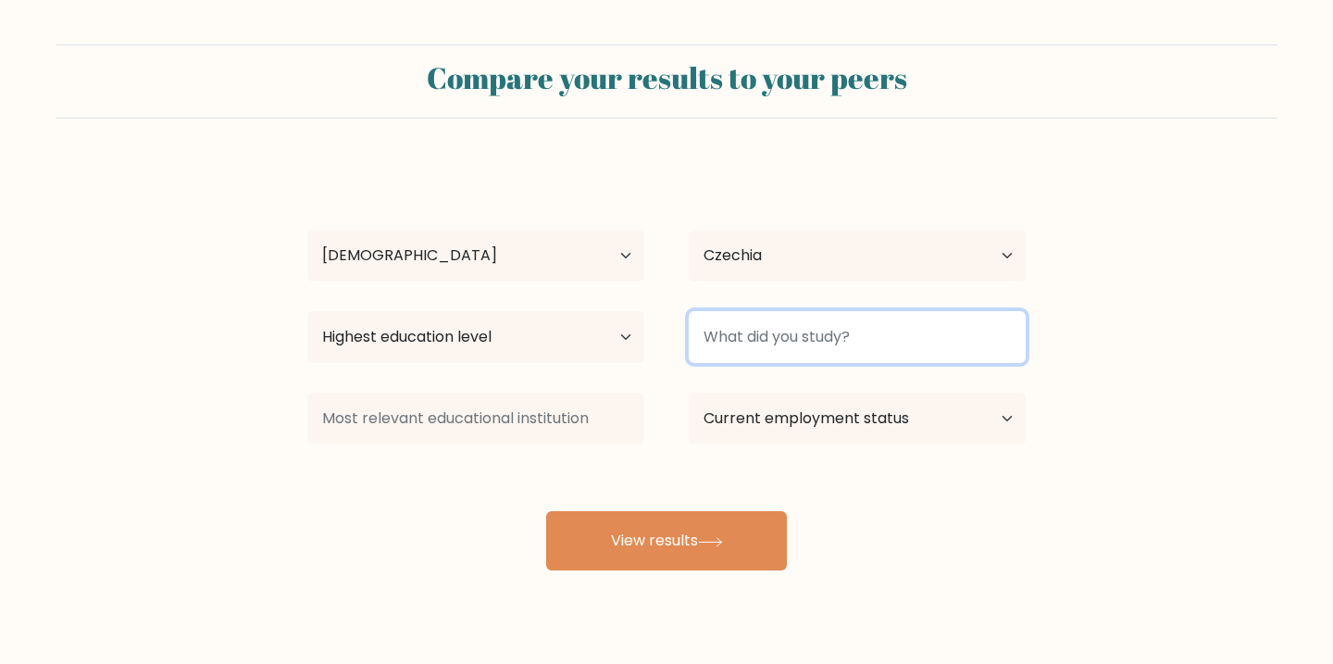
click at [835, 339] on input at bounding box center [857, 337] width 337 height 52
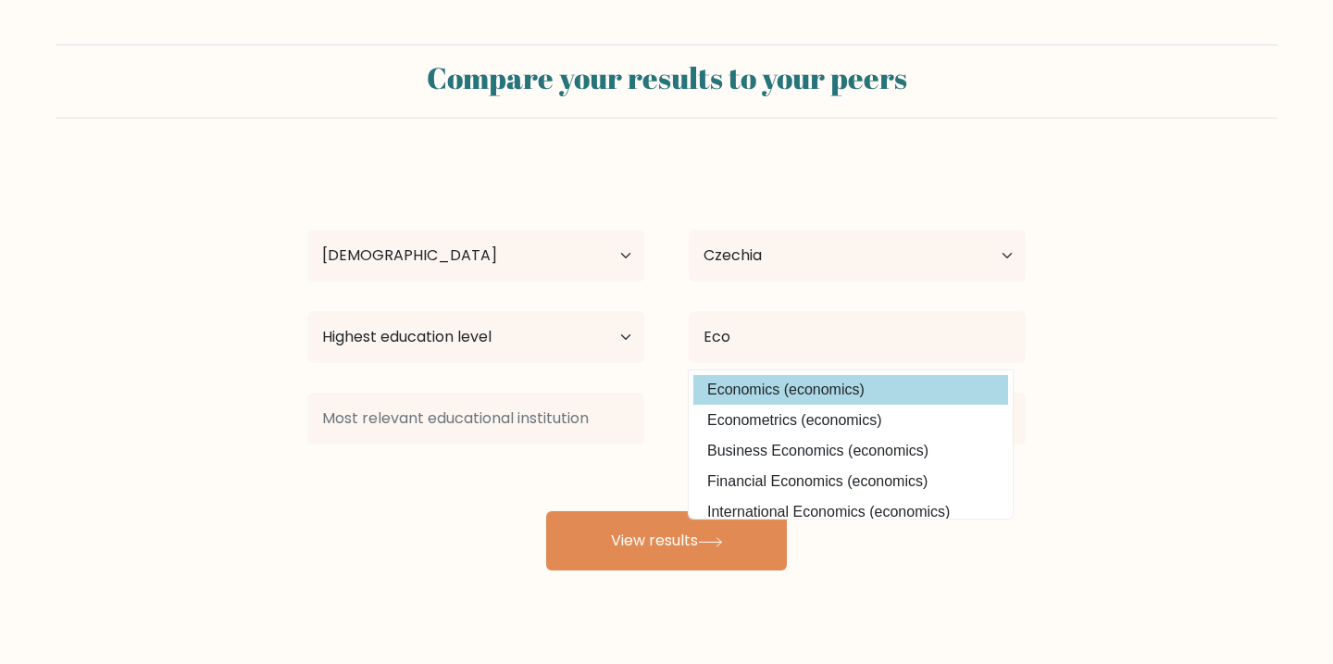
click at [893, 384] on div "Laura Kluckova Age Under 18 years old 18-24 years old 25-34 years old 35-44 yea…" at bounding box center [666, 366] width 740 height 407
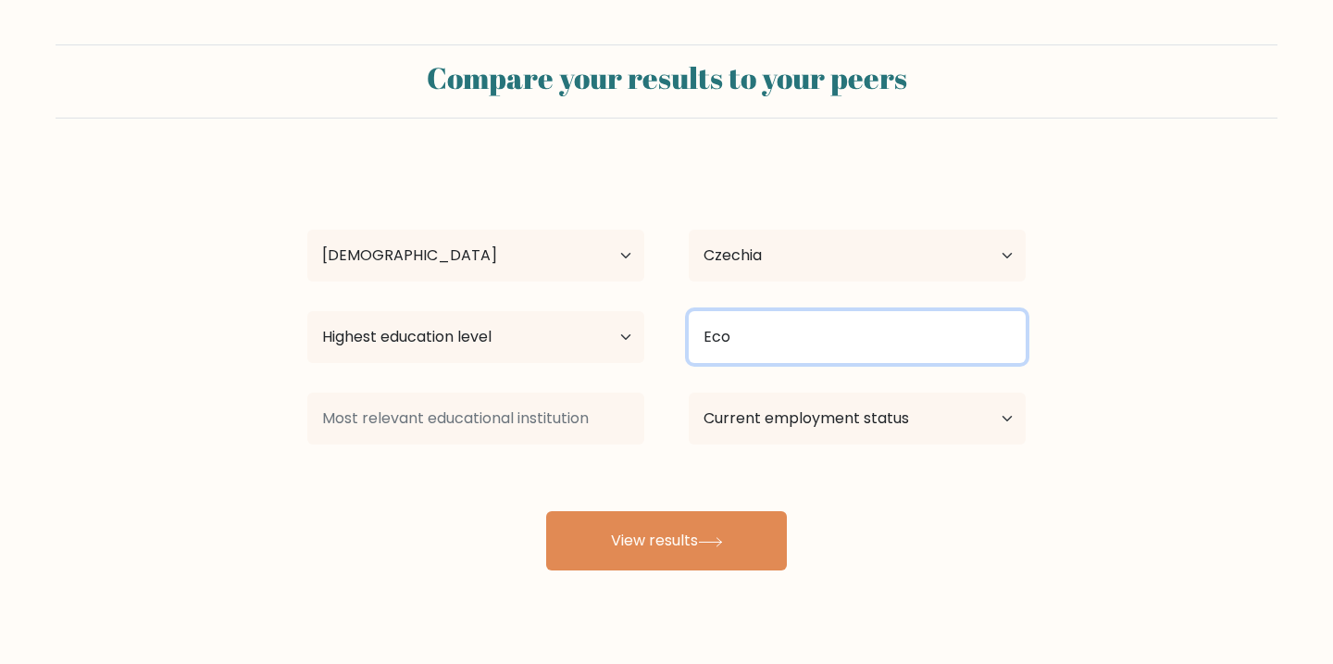
click at [801, 326] on input "Eco" at bounding box center [857, 337] width 337 height 52
click at [795, 337] on input "Eco" at bounding box center [857, 337] width 337 height 52
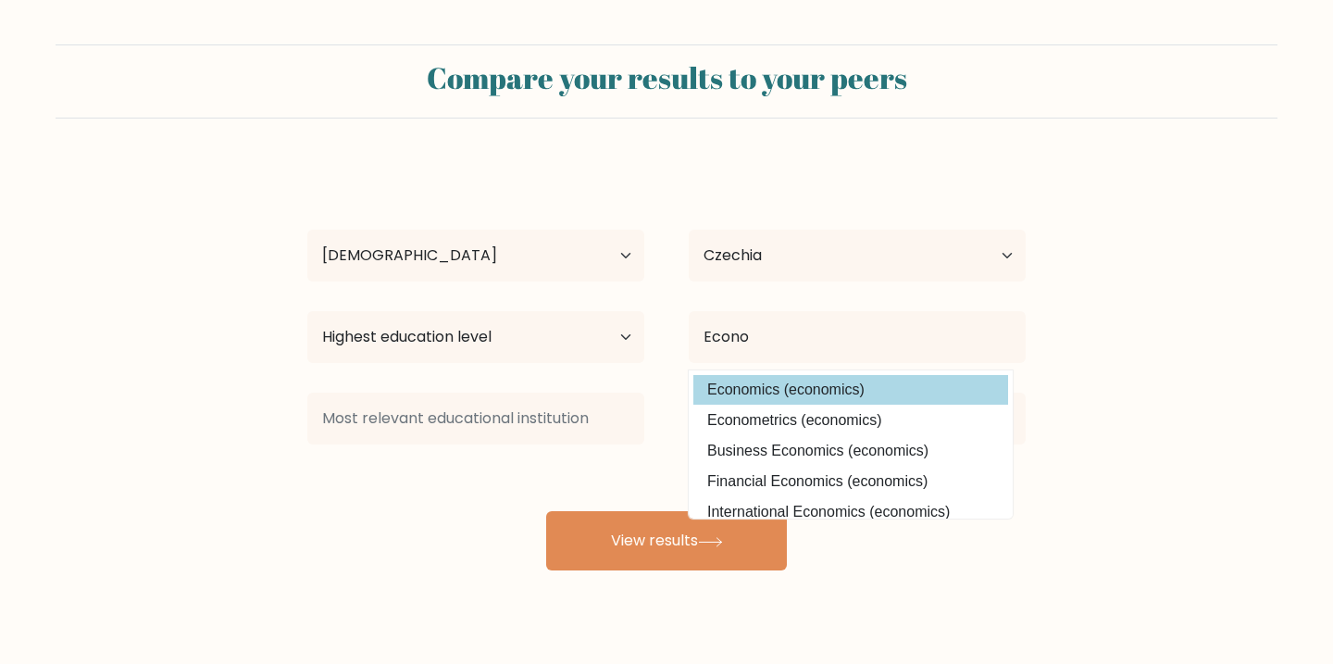
click at [761, 393] on div "Laura Kluckova Age Under 18 years old 18-24 years old 25-34 years old 35-44 yea…" at bounding box center [666, 366] width 740 height 407
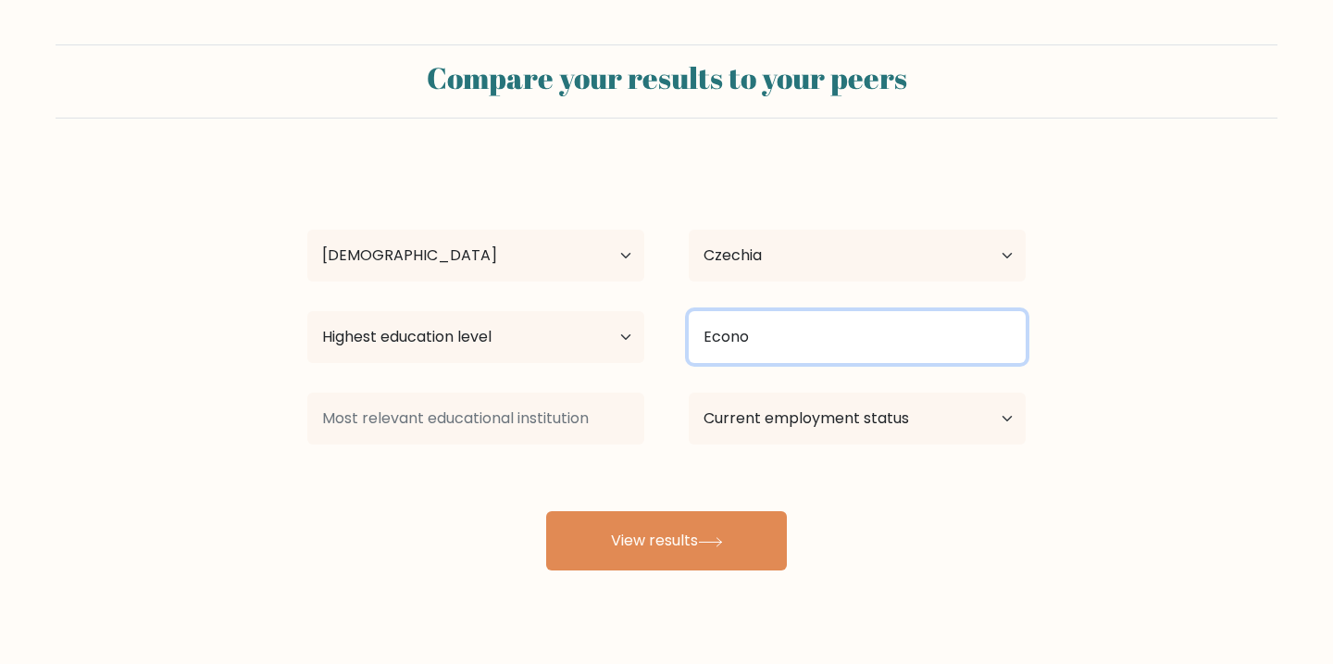
click at [789, 335] on input "Econo" at bounding box center [857, 337] width 337 height 52
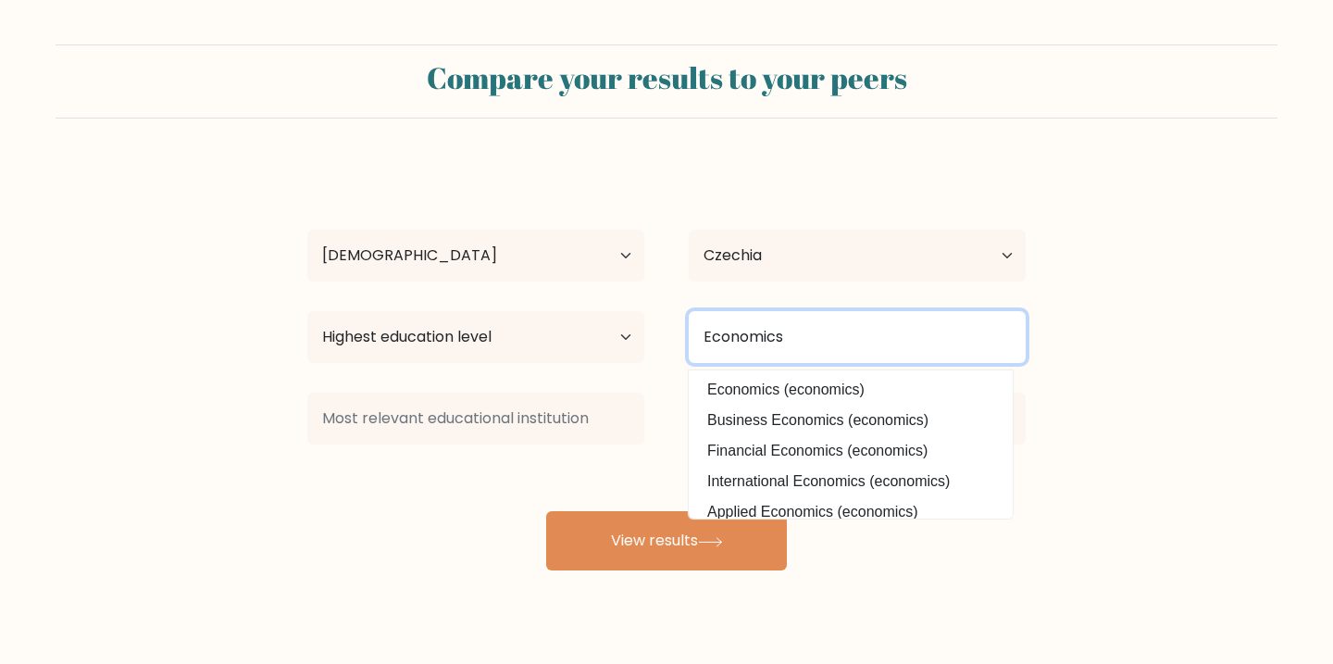
type input "Economics"
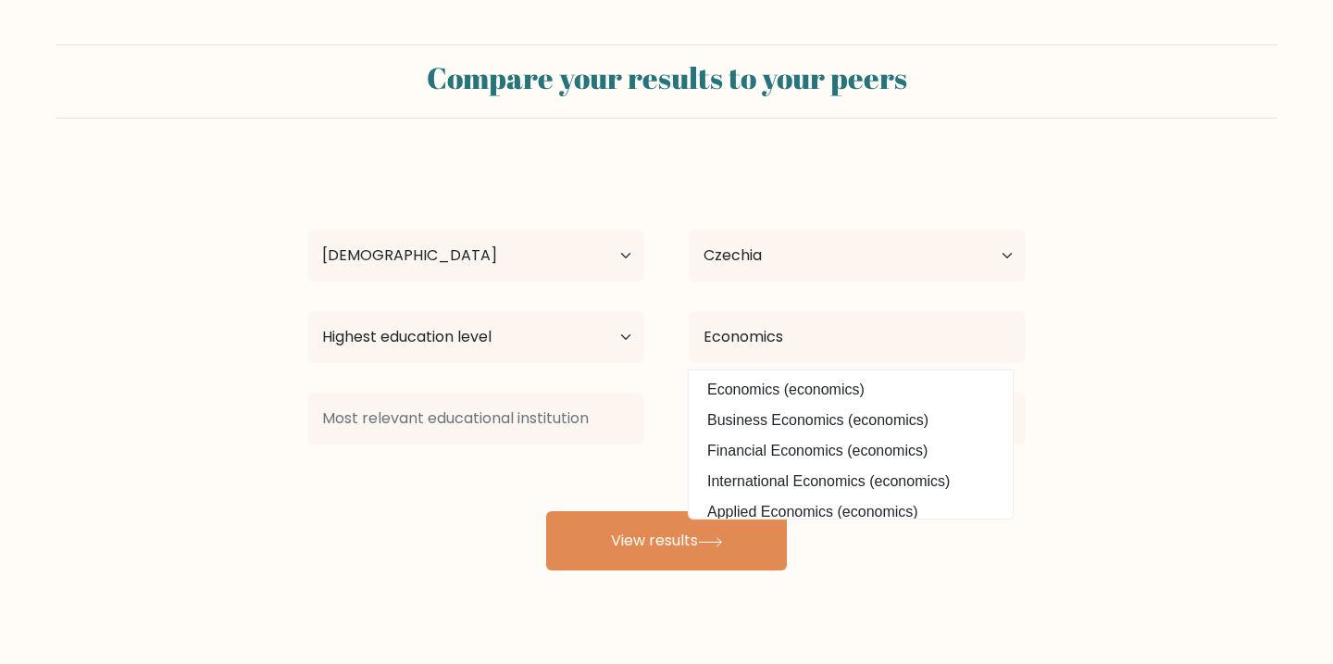
click at [1107, 371] on form "Compare your results to your peers Laura Kluckova Age Under 18 years old 18-24 …" at bounding box center [666, 307] width 1333 height 526
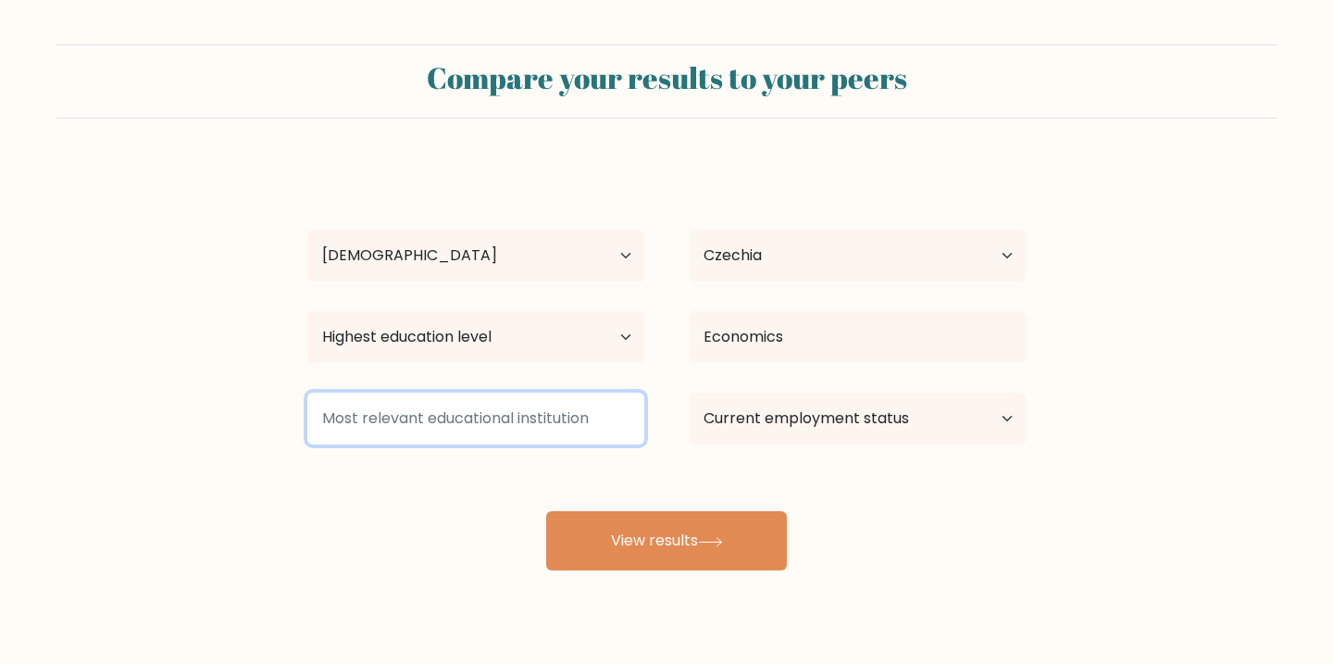
click at [360, 419] on input at bounding box center [475, 418] width 337 height 52
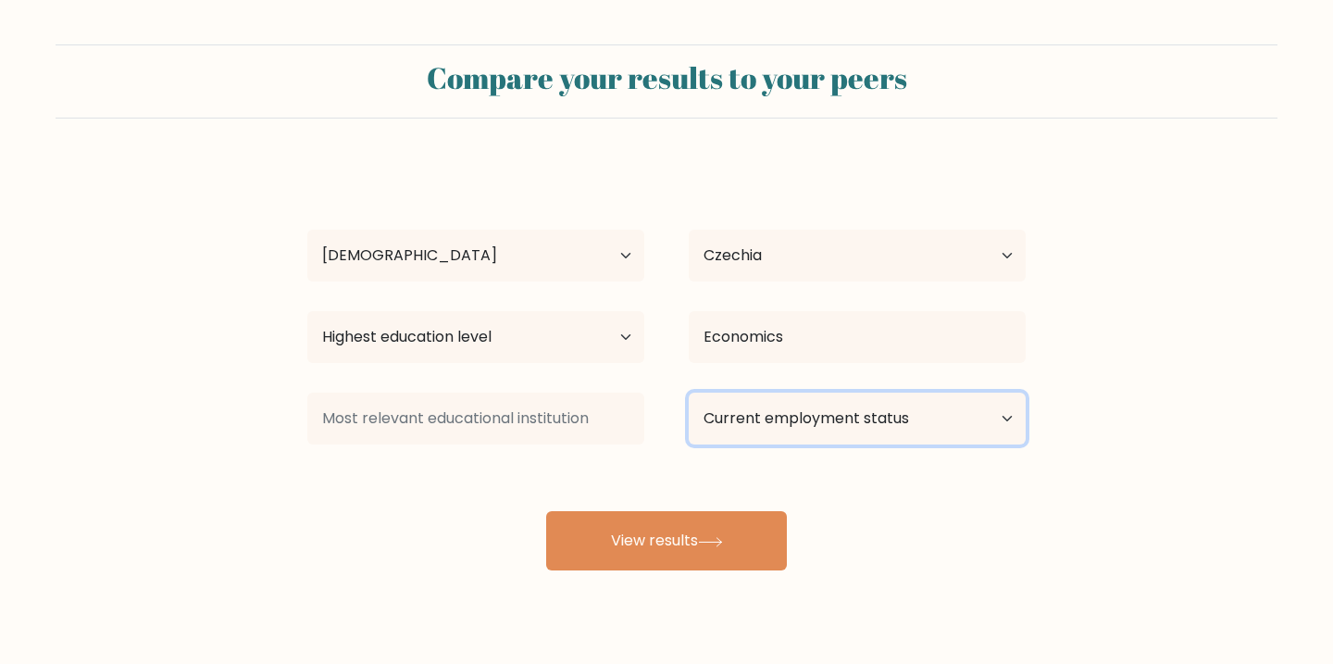
click at [836, 430] on select "Current employment status Employed Student Retired Other / prefer not to answer" at bounding box center [857, 418] width 337 height 52
select select "other"
click at [689, 392] on select "Current employment status Employed Student Retired Other / prefer not to answer" at bounding box center [857, 418] width 337 height 52
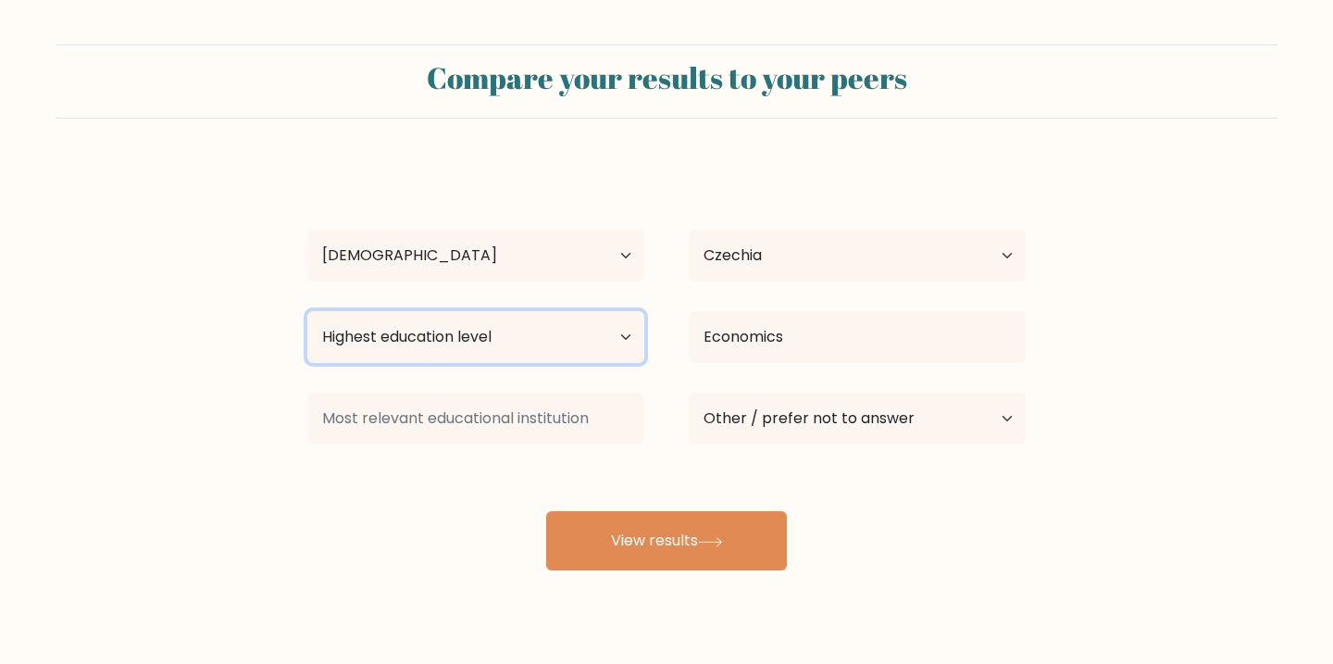
click at [496, 333] on select "Highest education level No schooling Primary Lower Secondary Upper Secondary Oc…" at bounding box center [475, 337] width 337 height 52
click at [542, 347] on select "Highest education level No schooling Primary Lower Secondary Upper Secondary Oc…" at bounding box center [475, 337] width 337 height 52
select select "upper_secondary"
click at [307, 311] on select "Highest education level No schooling Primary Lower Secondary Upper Secondary Oc…" at bounding box center [475, 337] width 337 height 52
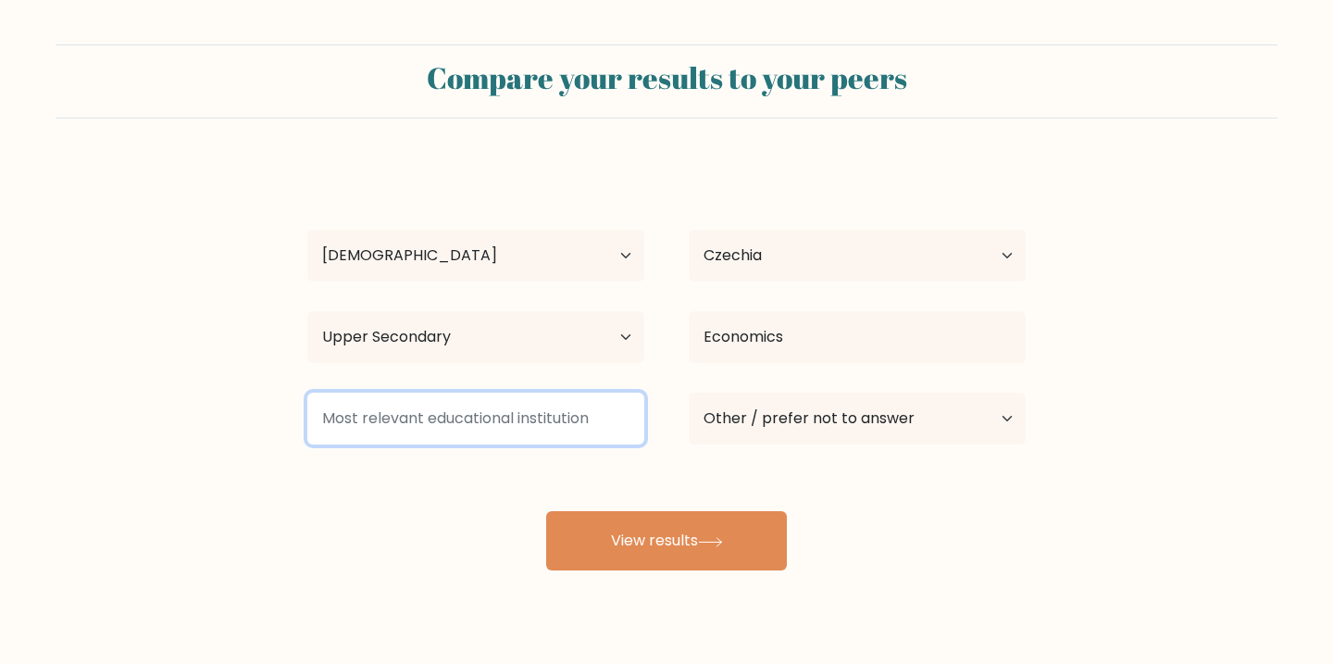
click at [499, 420] on input at bounding box center [475, 418] width 337 height 52
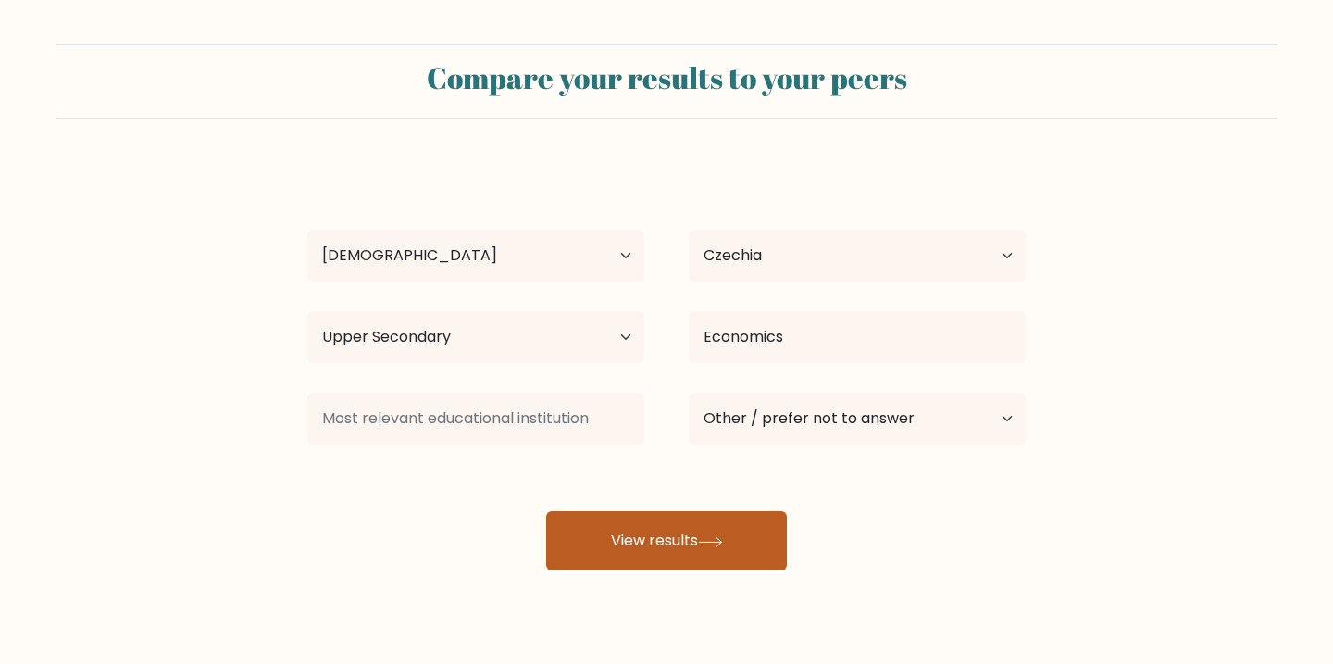
click at [628, 538] on button "View results" at bounding box center [666, 540] width 241 height 59
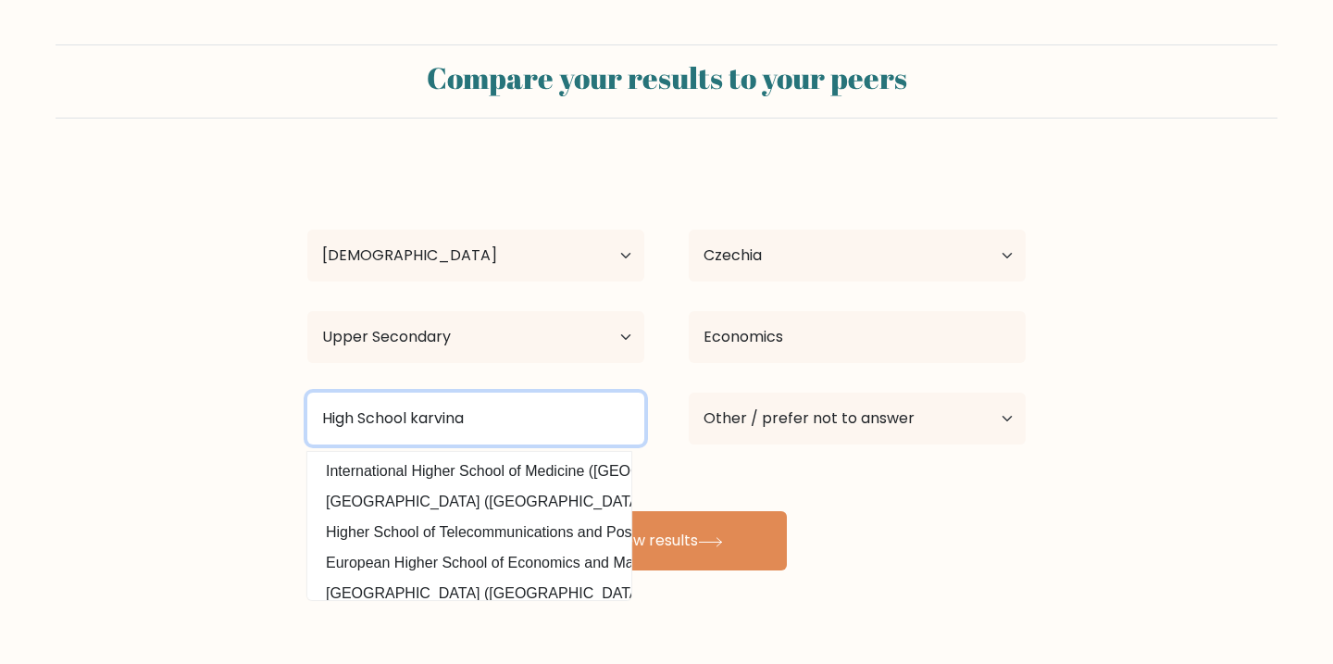
type input "High School karvina"
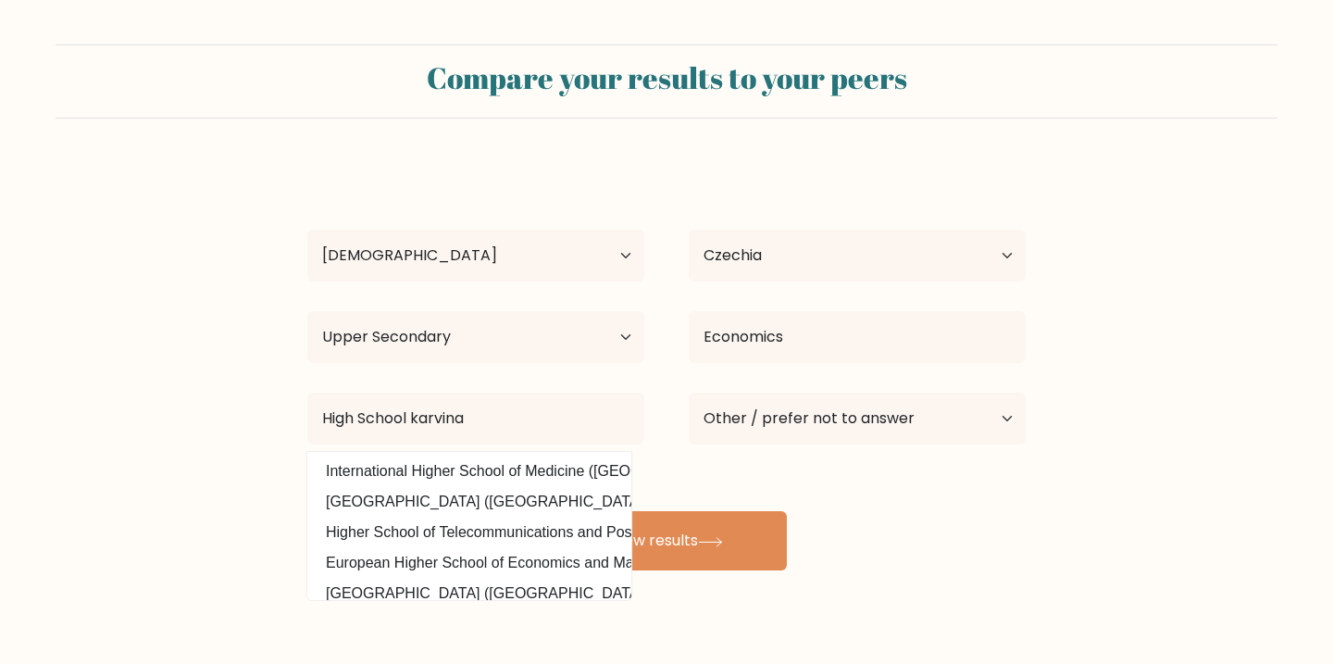
click at [941, 538] on div "Laura Kluckova Age Under 18 years old 18-24 years old 25-34 years old 35-44 yea…" at bounding box center [666, 366] width 740 height 407
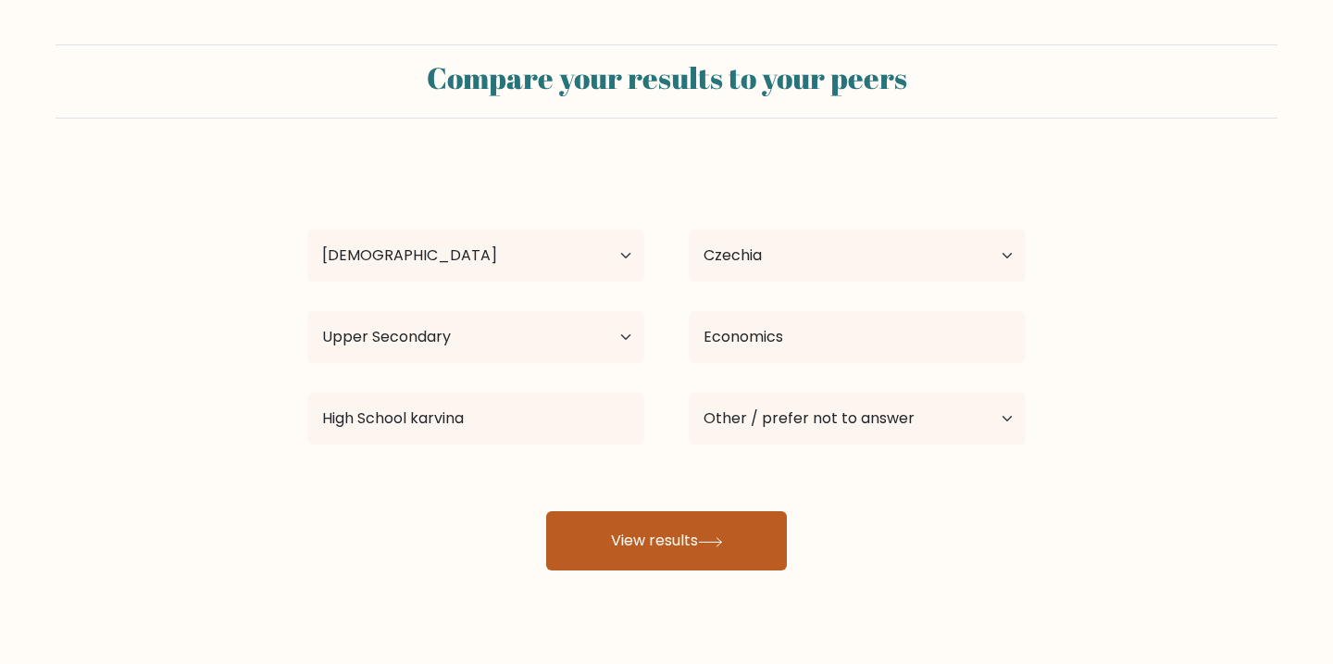
click at [664, 555] on button "View results" at bounding box center [666, 540] width 241 height 59
